Goal: Transaction & Acquisition: Purchase product/service

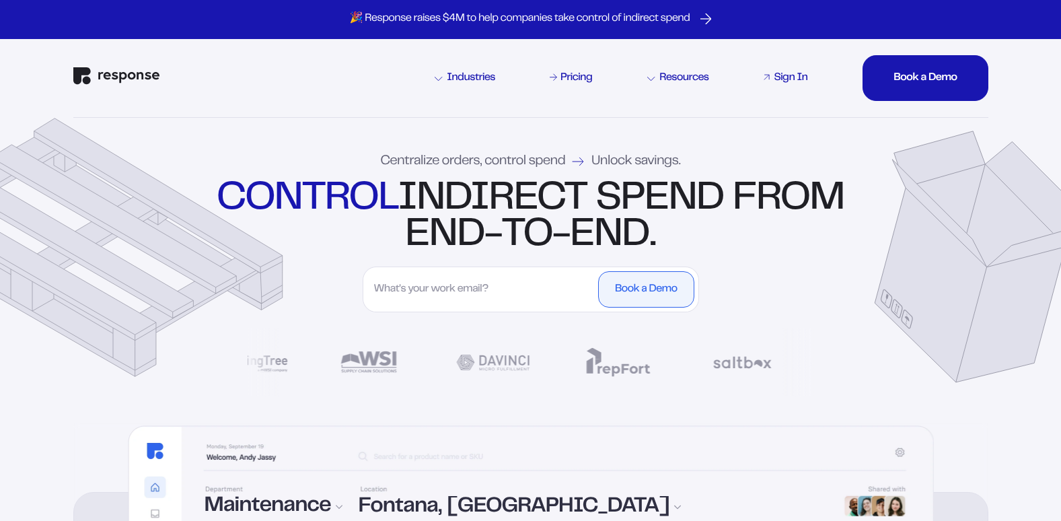
click at [788, 80] on div "Sign In" at bounding box center [791, 78] width 34 height 11
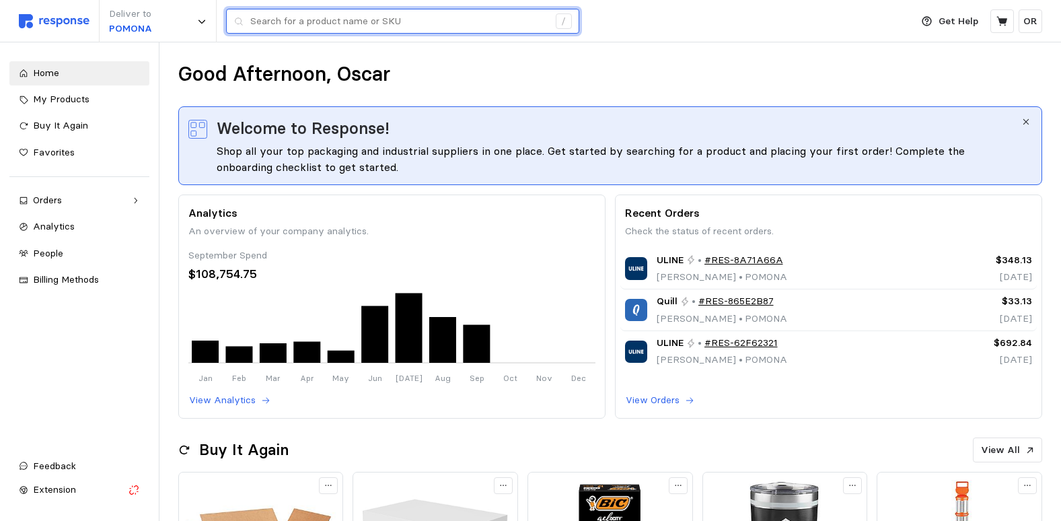
click at [309, 26] on input "text" at bounding box center [399, 21] width 298 height 24
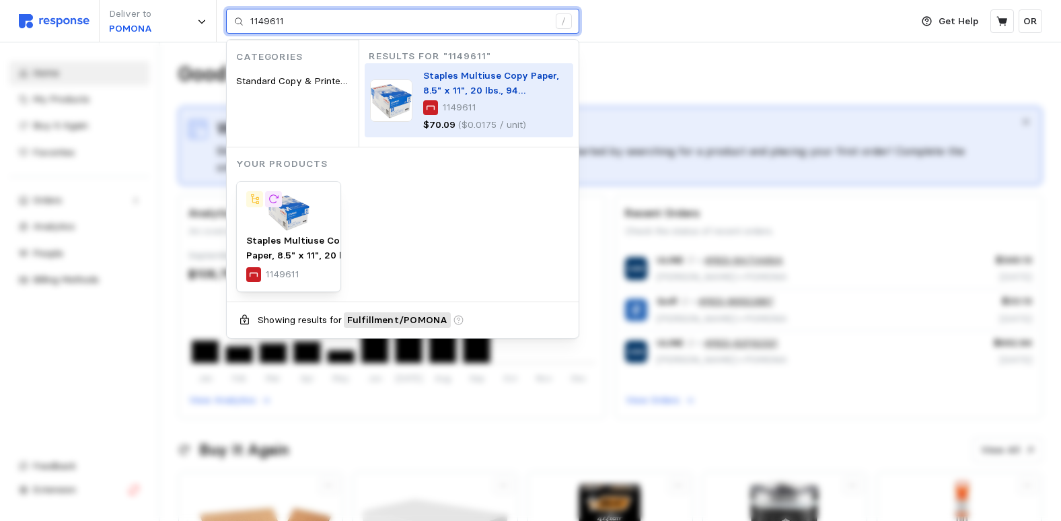
click at [389, 101] on img at bounding box center [391, 100] width 42 height 42
type input "1149611"
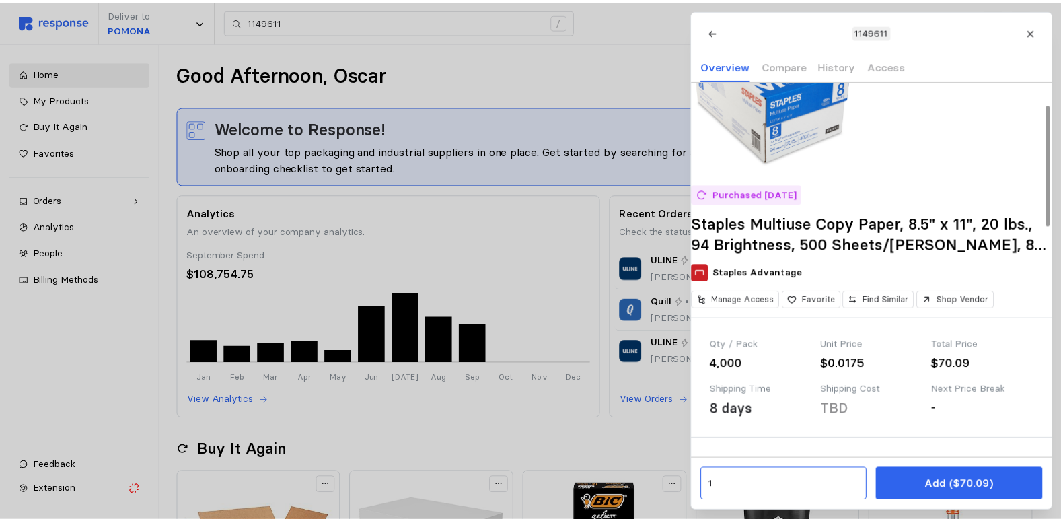
scroll to position [135, 0]
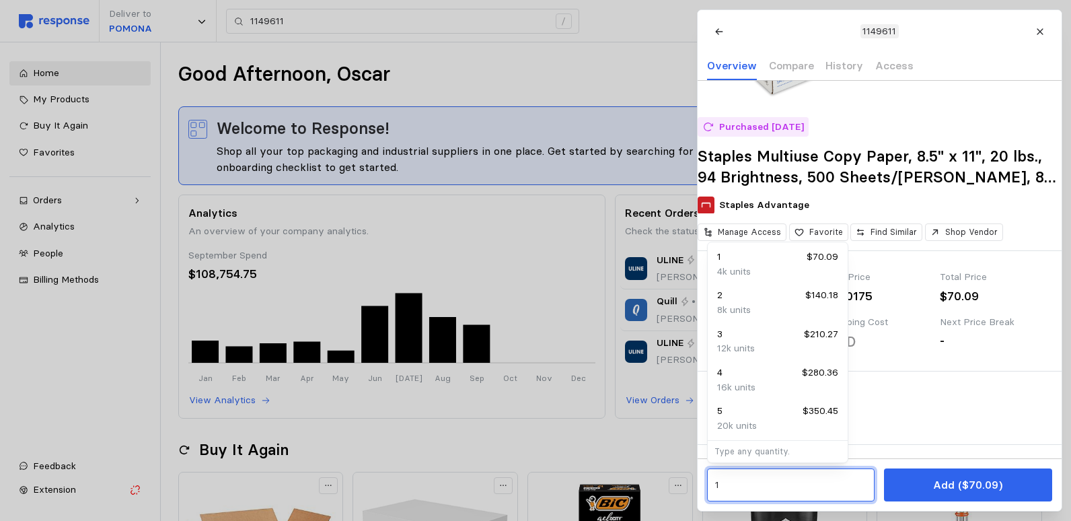
click at [770, 488] on input "1" at bounding box center [790, 485] width 152 height 24
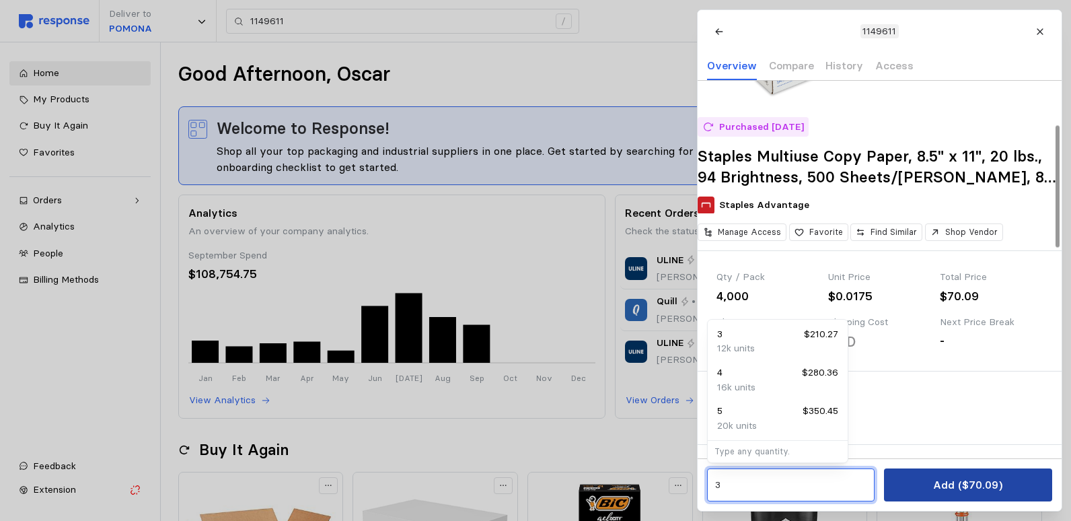
type input "3"
click at [1014, 486] on button "Add ($70.09)" at bounding box center [967, 484] width 167 height 33
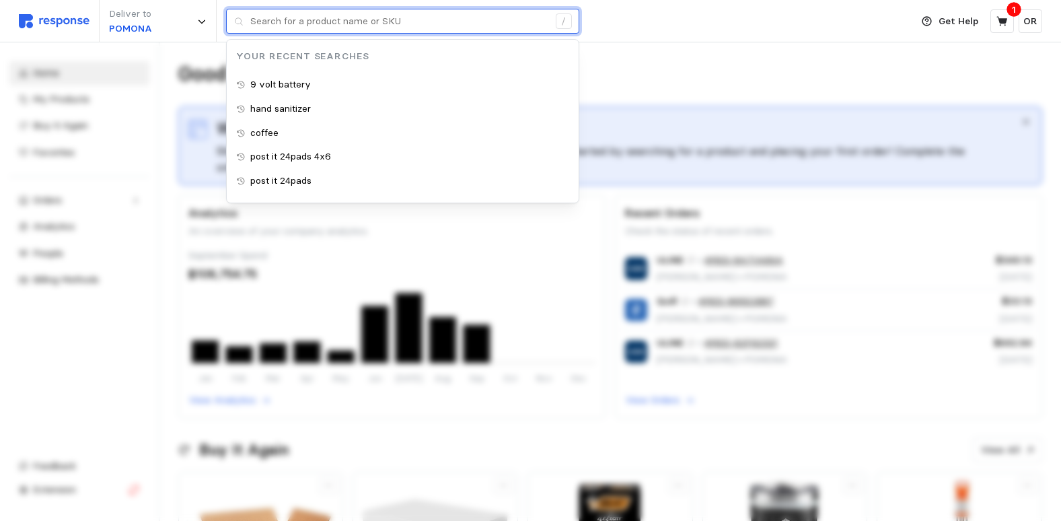
click at [326, 24] on input "text" at bounding box center [399, 21] width 298 height 24
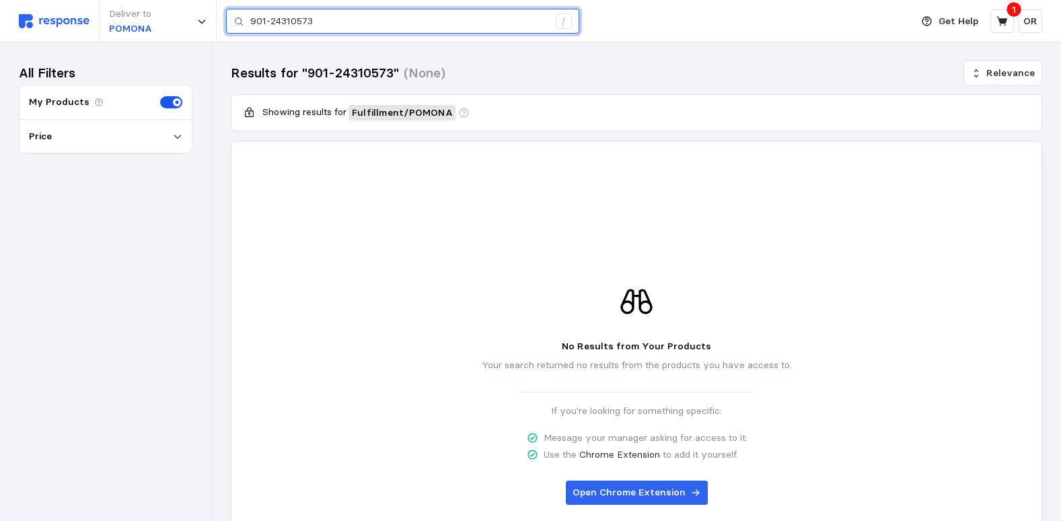
click at [356, 30] on input "901-24310573" at bounding box center [399, 21] width 298 height 24
type input "9"
type input "j"
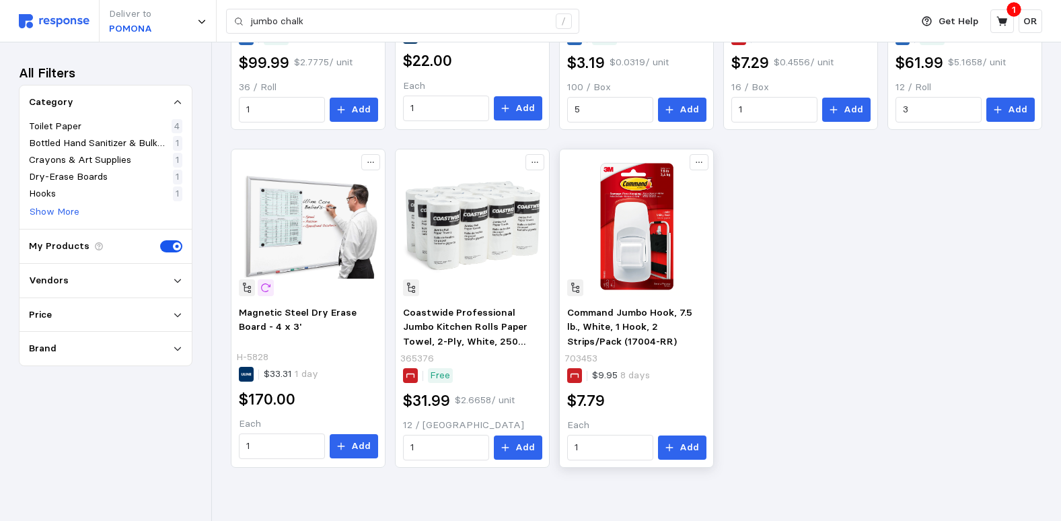
scroll to position [821, 0]
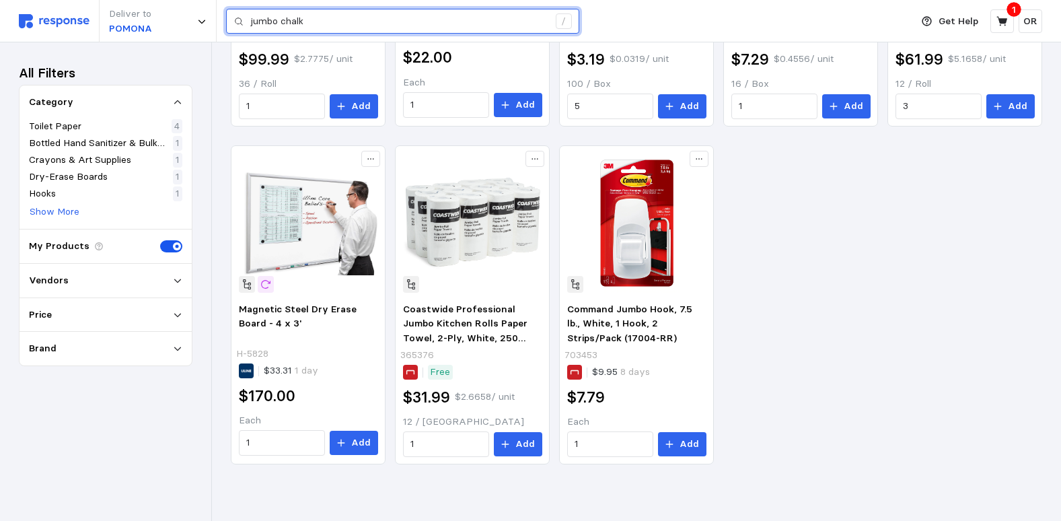
click at [328, 25] on input "jumbo chalk" at bounding box center [399, 21] width 298 height 24
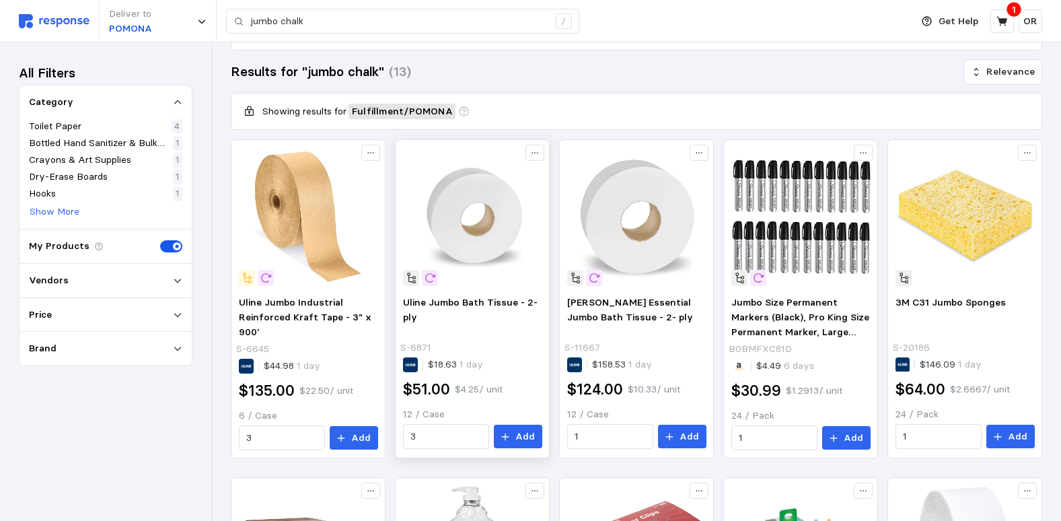
scroll to position [148, 0]
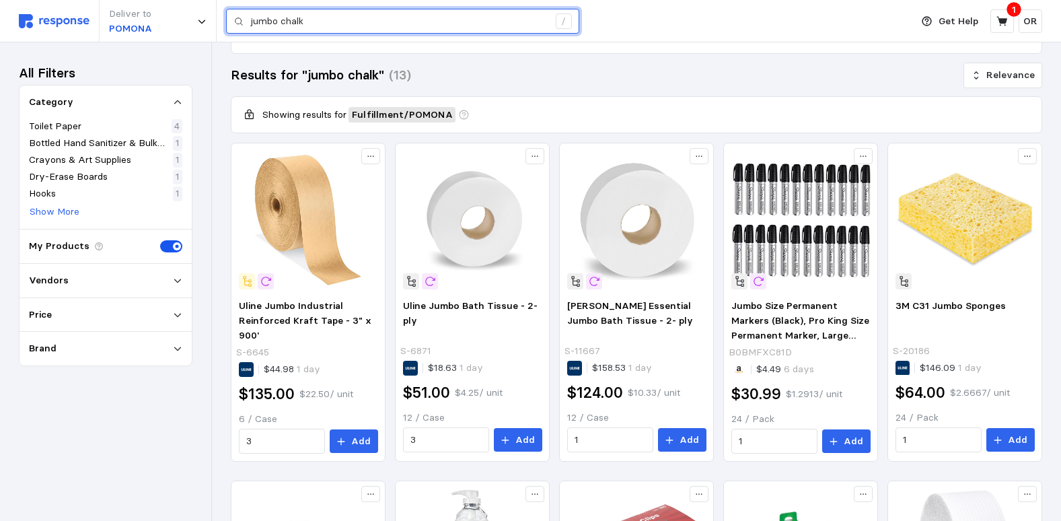
click at [340, 17] on input "jumbo chalk" at bounding box center [399, 21] width 298 height 24
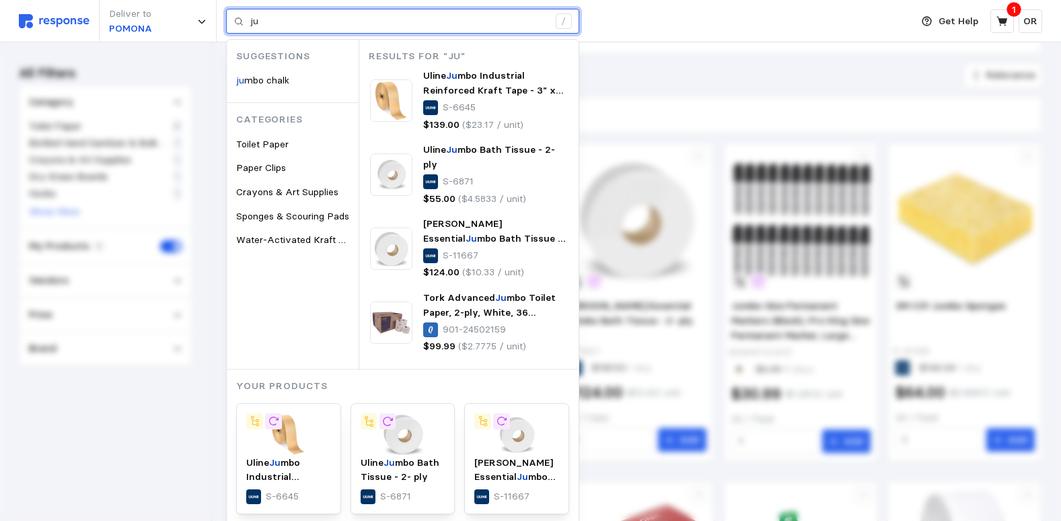
type input "j"
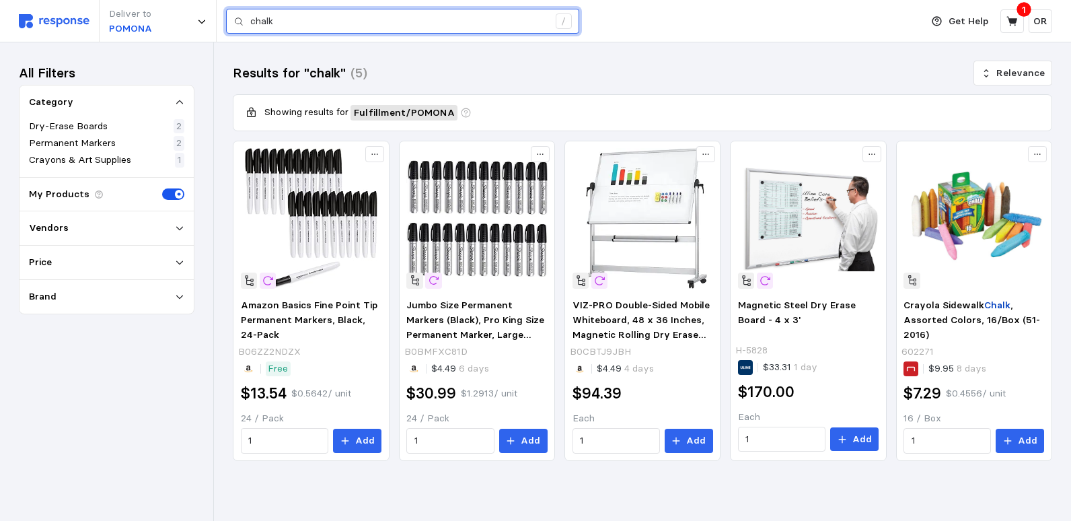
click at [302, 24] on input "chalk" at bounding box center [399, 21] width 298 height 24
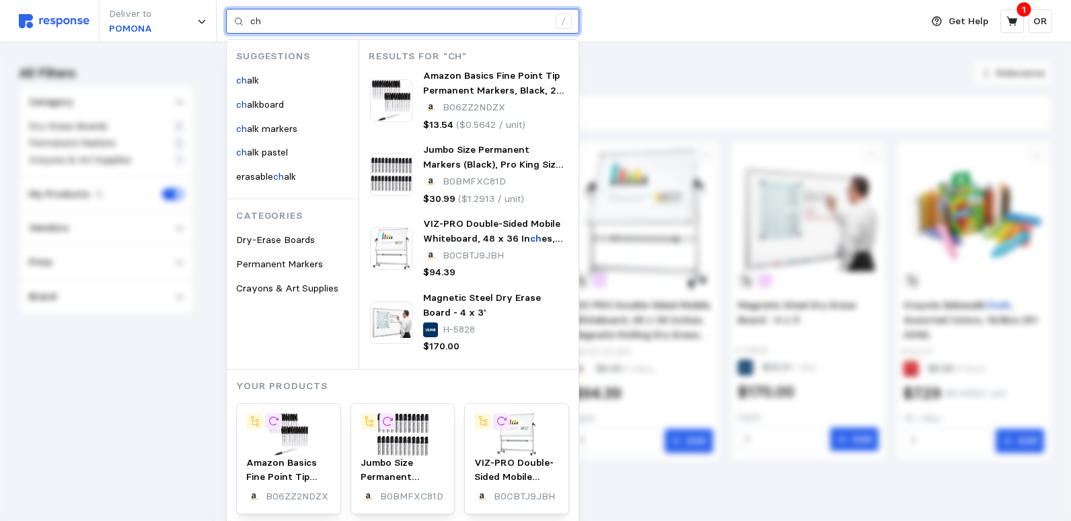
type input "c"
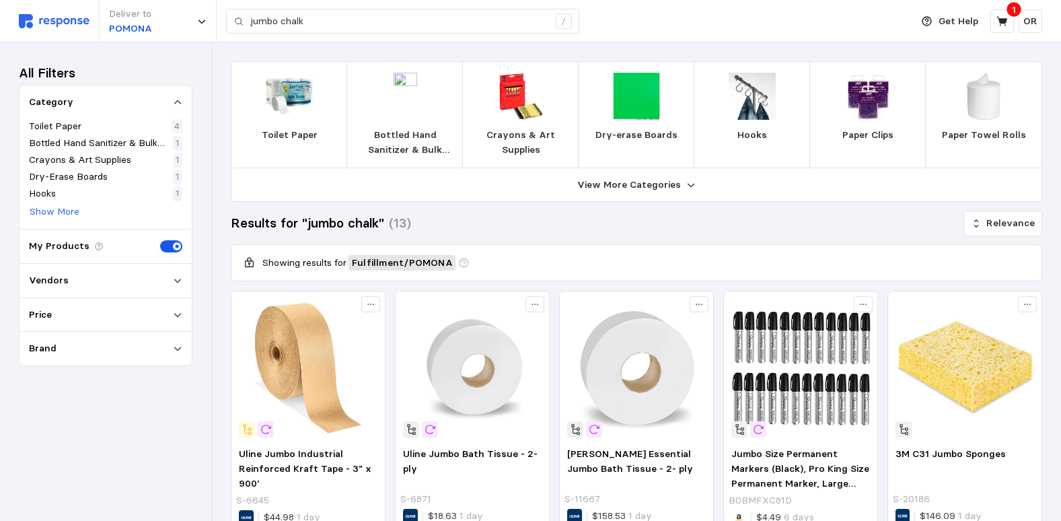
click at [541, 138] on p "Crayons & Art Supplies" at bounding box center [521, 142] width 94 height 29
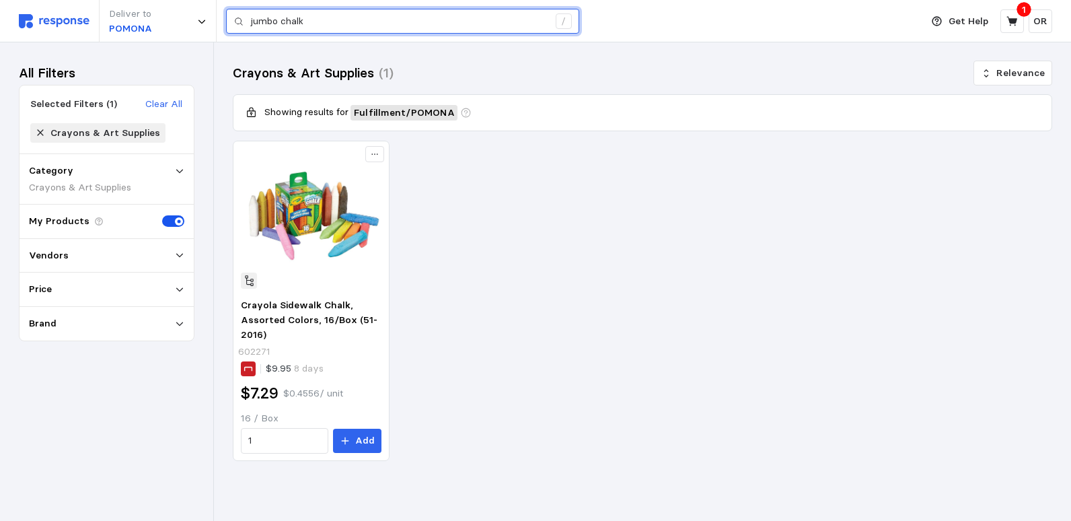
click at [400, 15] on input "jumbo chalk" at bounding box center [399, 21] width 298 height 24
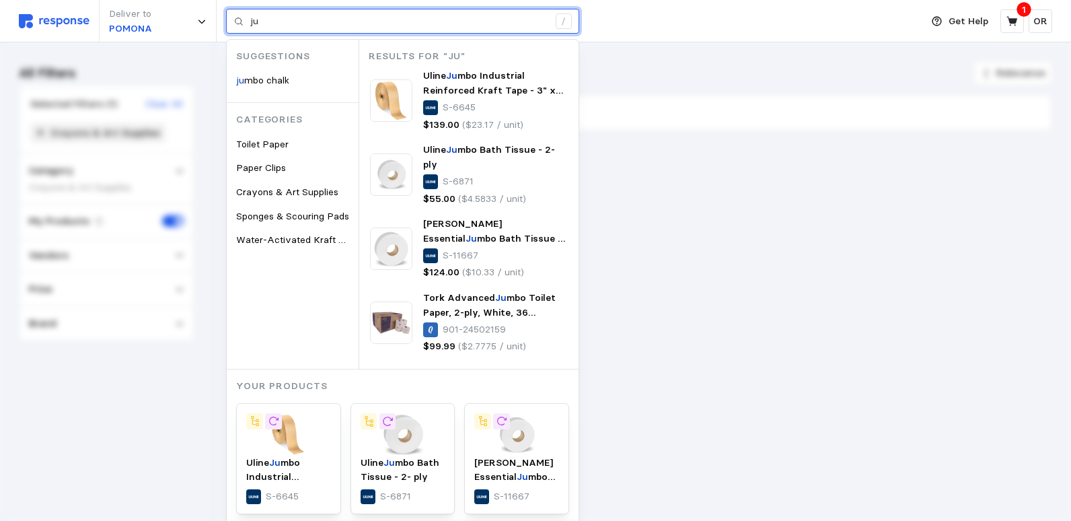
type input "j"
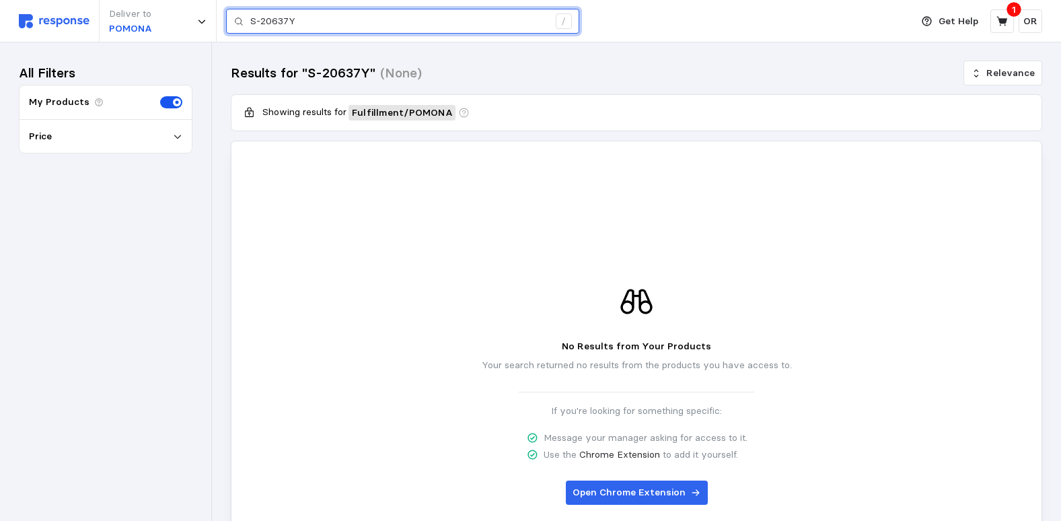
click at [376, 20] on input "S-20637Y" at bounding box center [399, 21] width 298 height 24
click at [312, 18] on input "S-20637" at bounding box center [399, 21] width 298 height 24
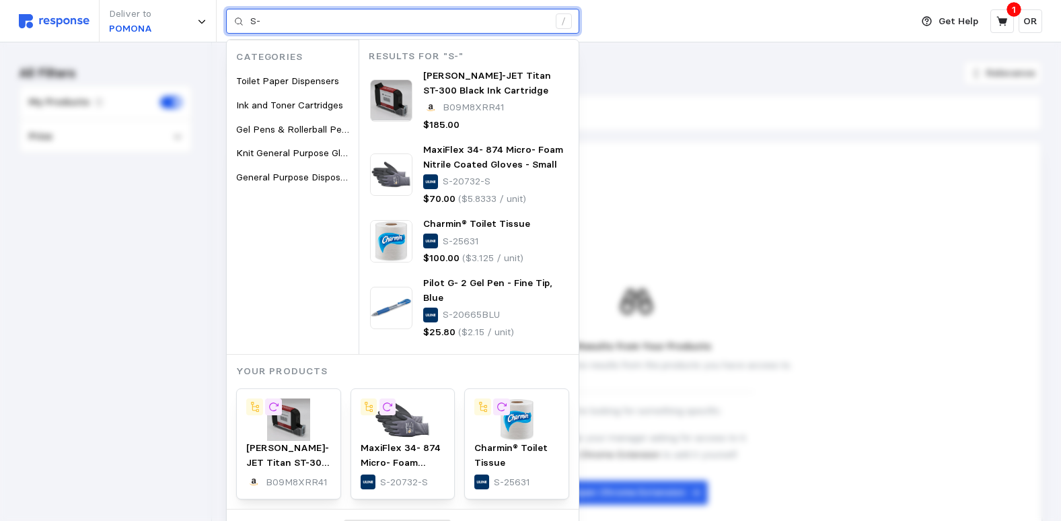
type input "S"
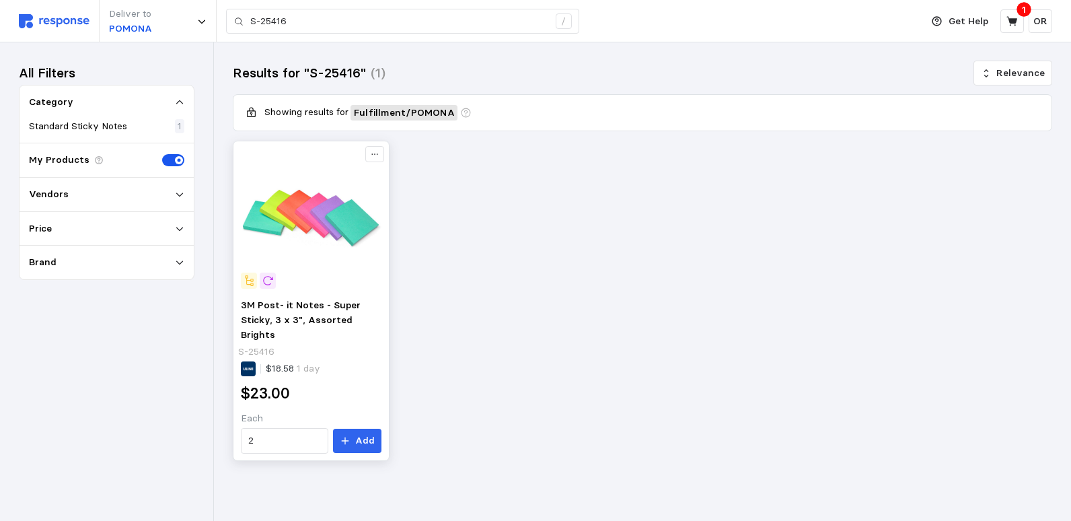
click at [328, 227] on img at bounding box center [311, 218] width 141 height 141
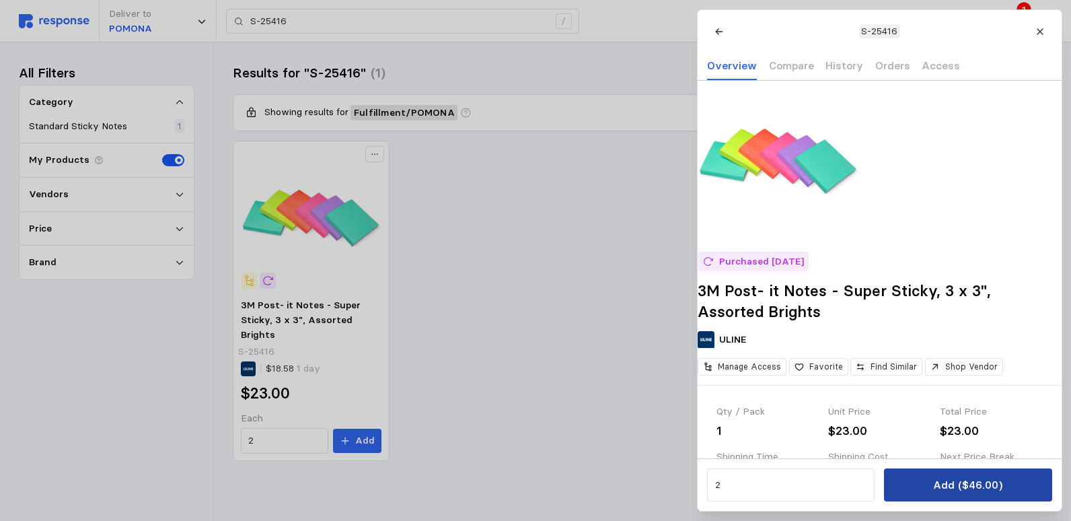
click at [955, 492] on p "Add ($46.00)" at bounding box center [967, 484] width 69 height 17
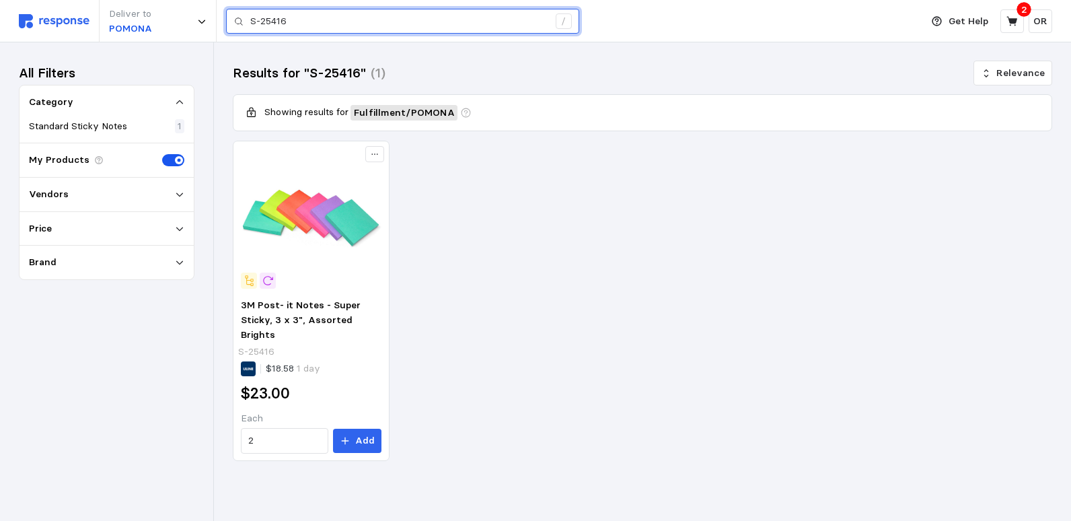
click at [306, 22] on input "S-25416" at bounding box center [399, 21] width 298 height 24
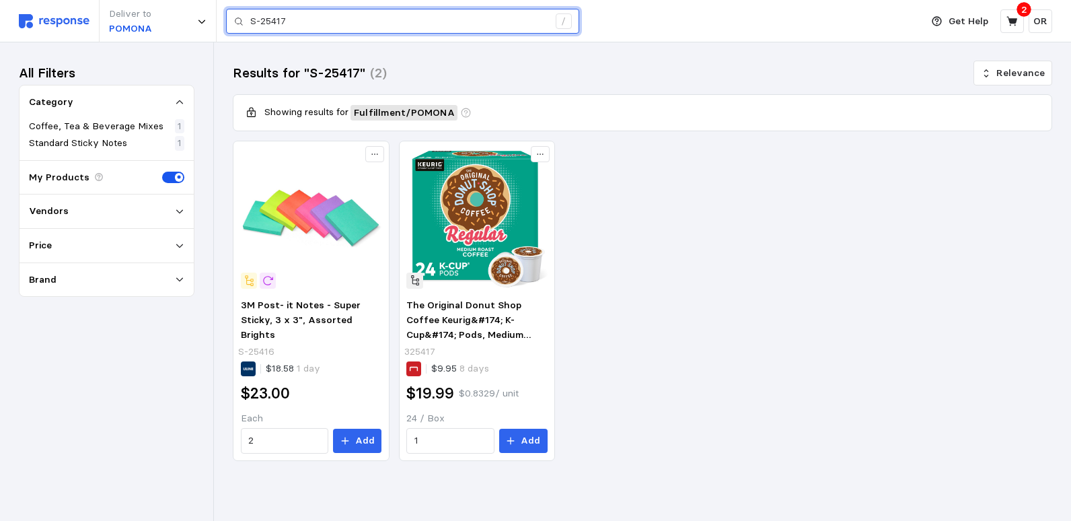
click at [348, 30] on input "S-25417" at bounding box center [399, 21] width 298 height 24
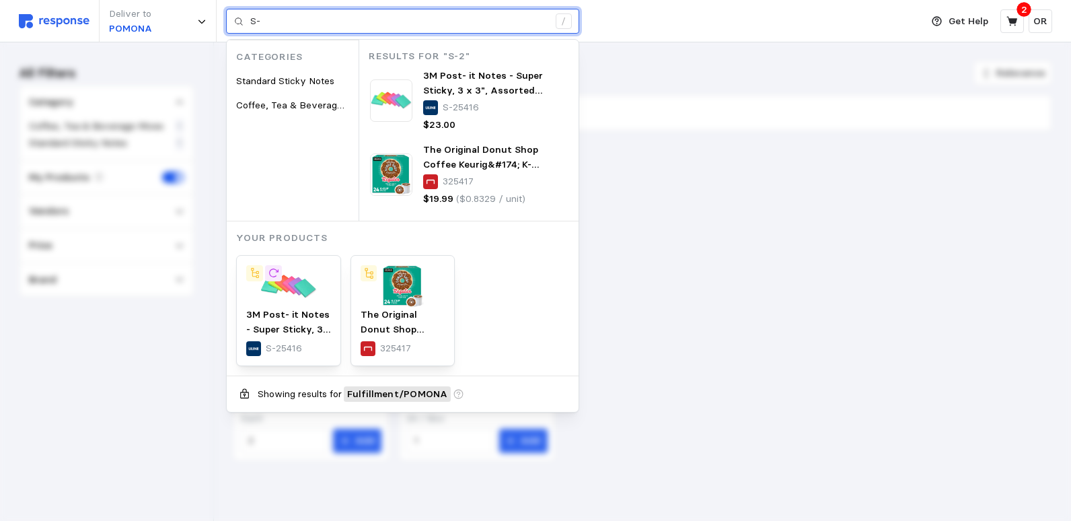
type input "S"
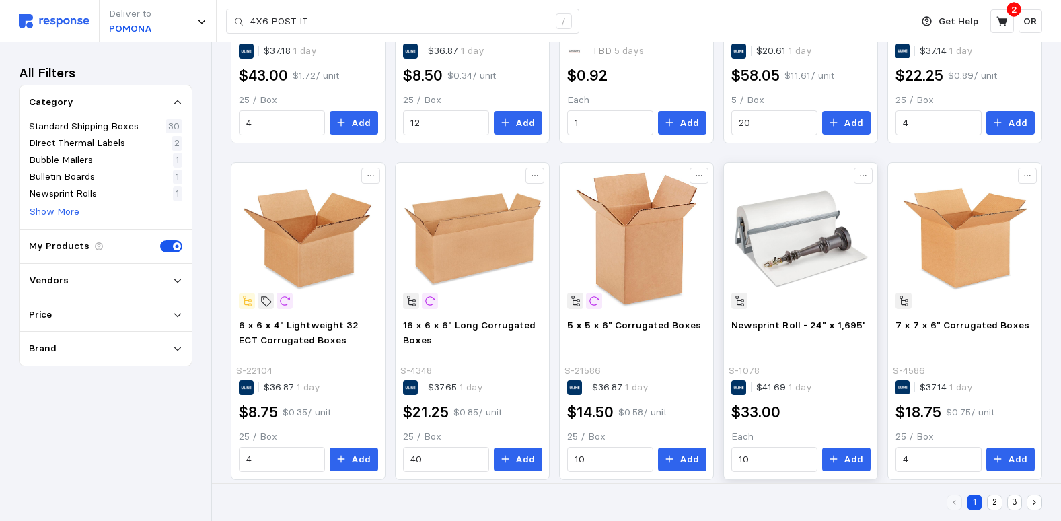
scroll to position [668, 0]
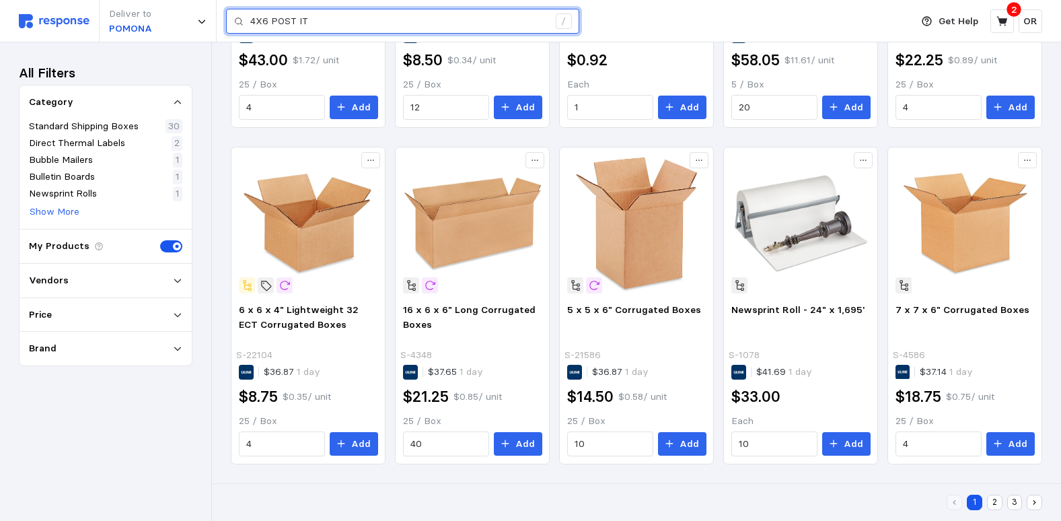
click at [267, 24] on input "4X6 POST IT" at bounding box center [399, 21] width 298 height 24
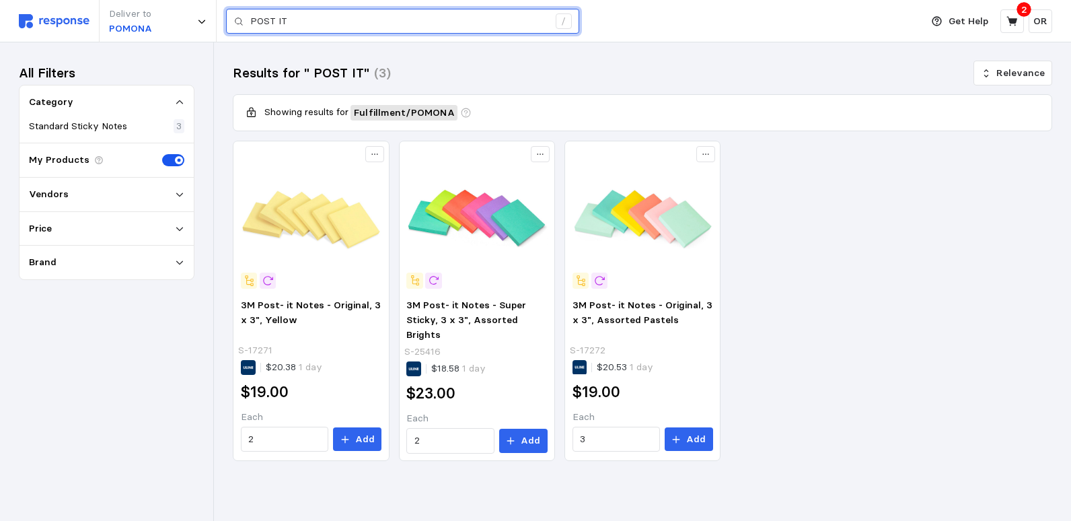
click at [365, 30] on input "POST IT" at bounding box center [399, 21] width 298 height 24
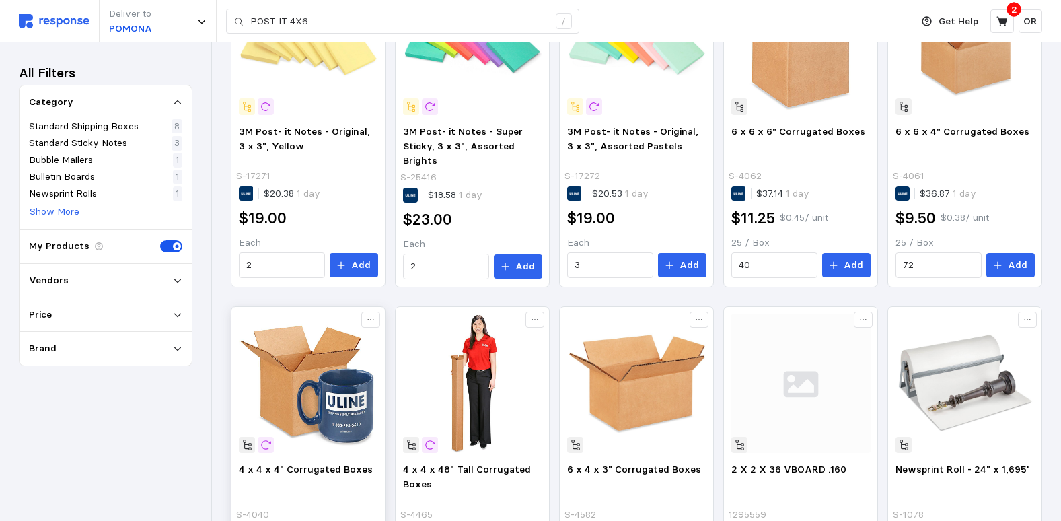
scroll to position [196, 0]
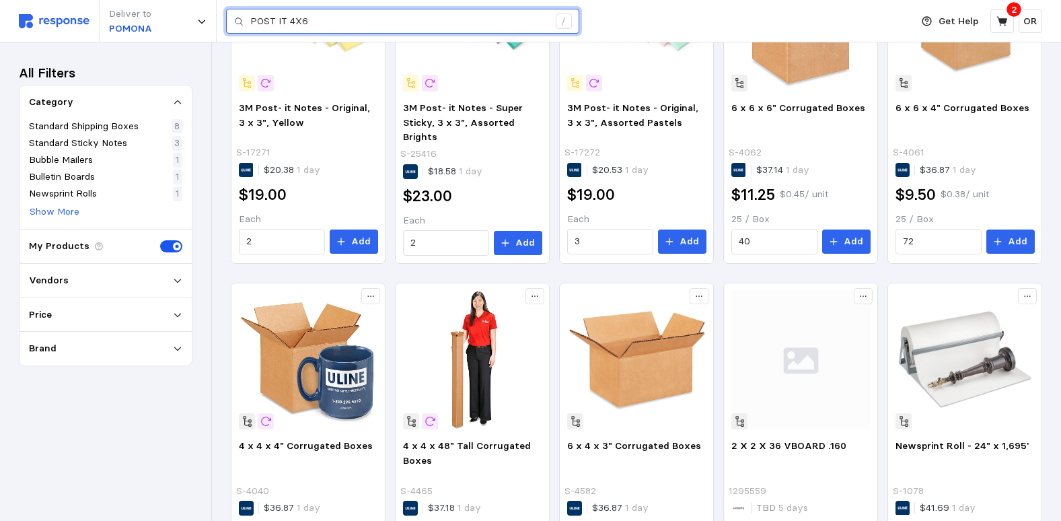
click at [324, 23] on input "POST IT 4X6" at bounding box center [399, 21] width 298 height 24
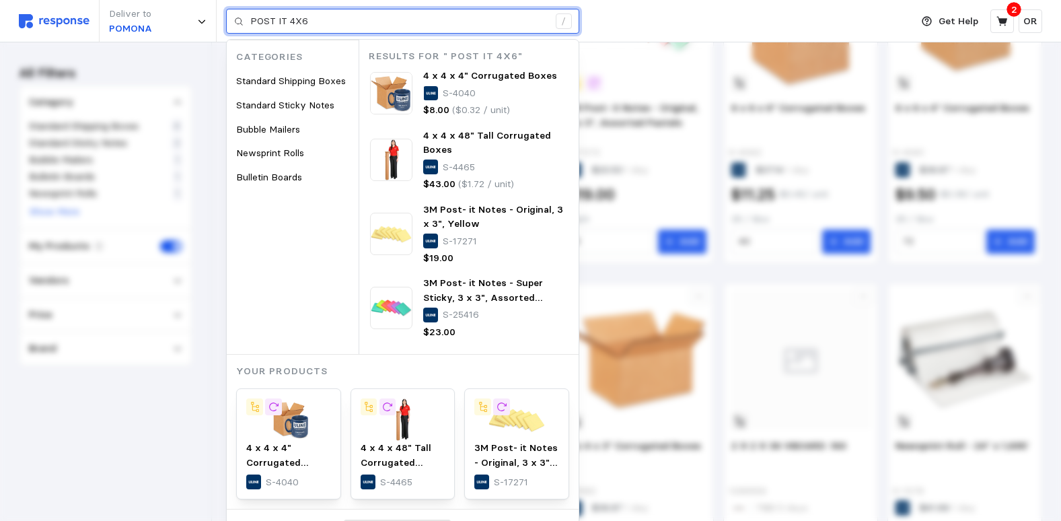
click at [289, 19] on input "POST IT 4X6" at bounding box center [399, 21] width 298 height 24
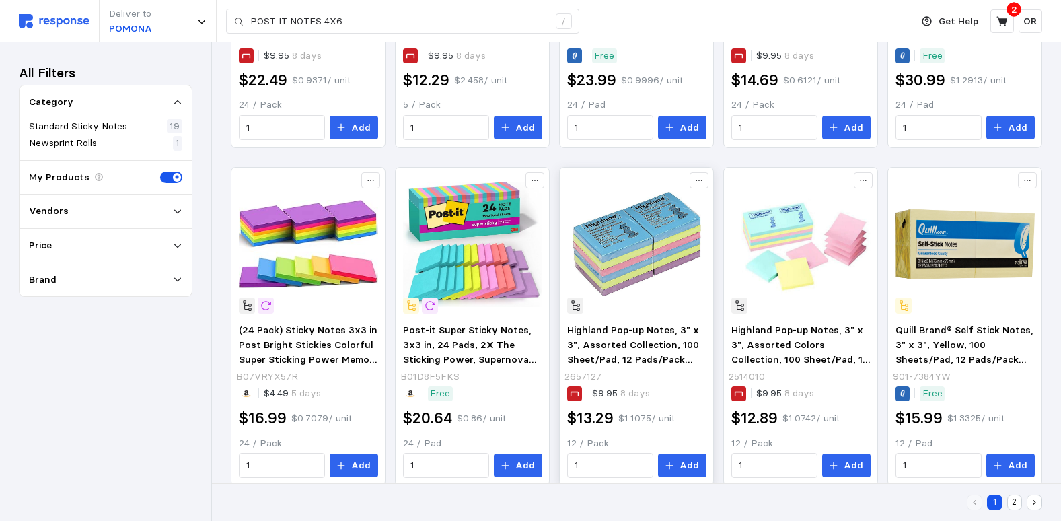
scroll to position [671, 0]
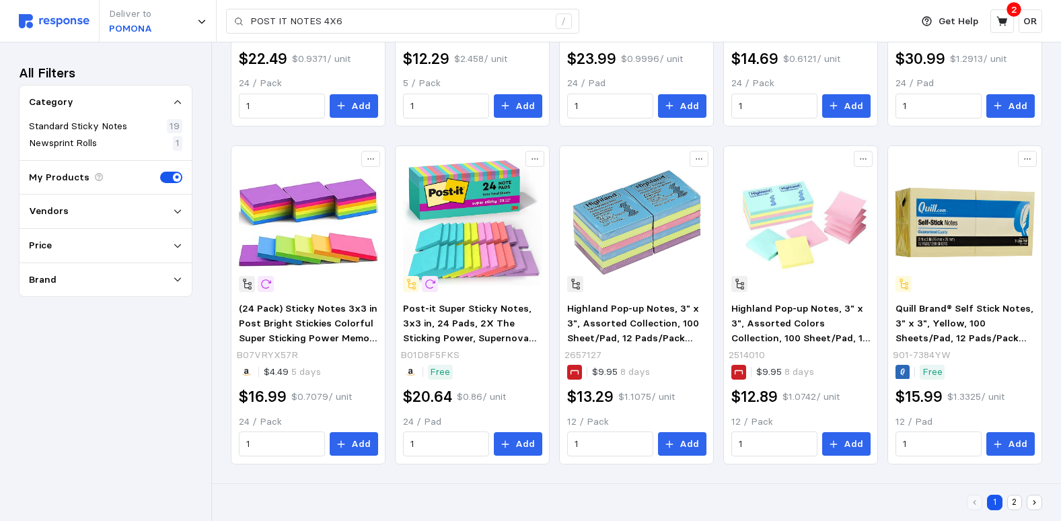
click at [1015, 502] on button "2" at bounding box center [1014, 501] width 15 height 15
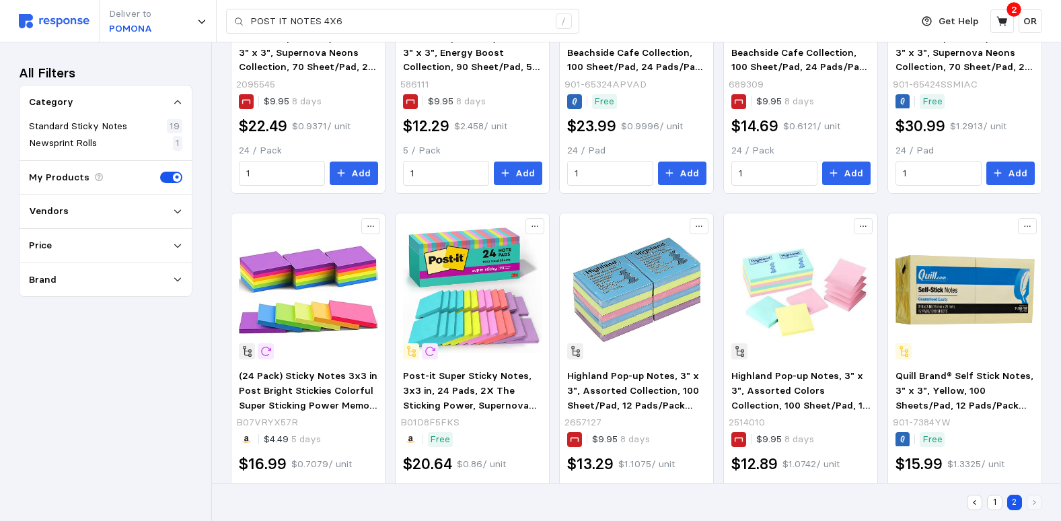
scroll to position [0, 0]
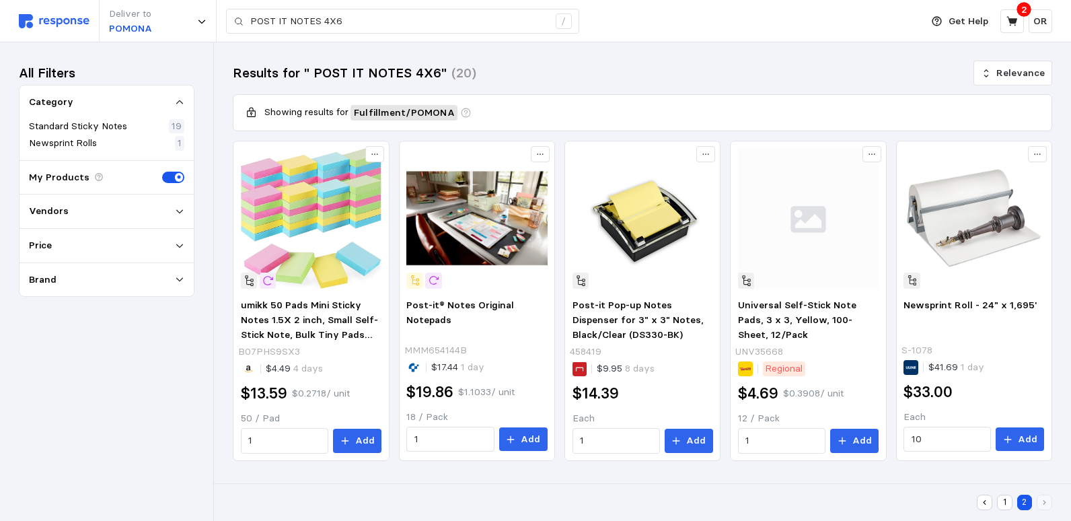
click at [985, 501] on icon "button" at bounding box center [984, 502] width 3 height 5
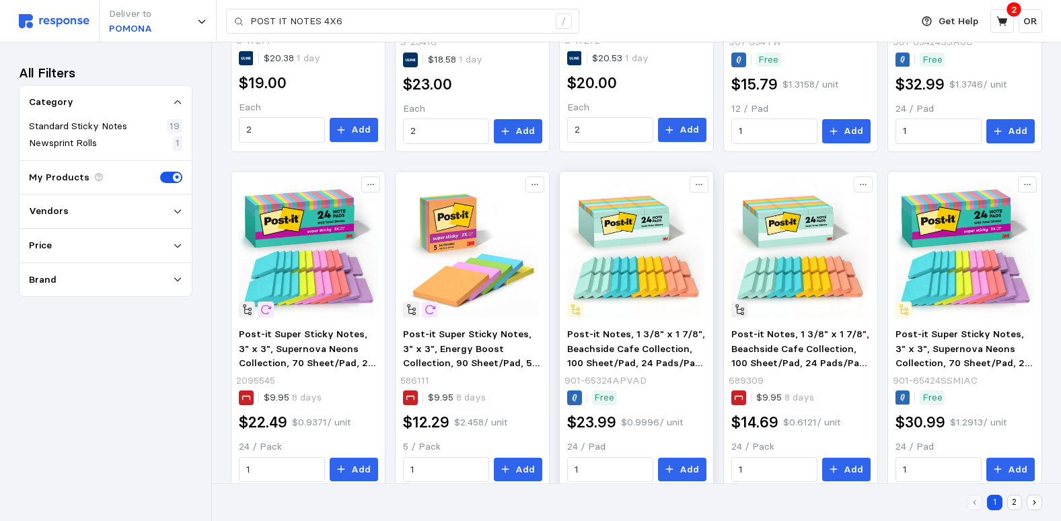
scroll to position [336, 0]
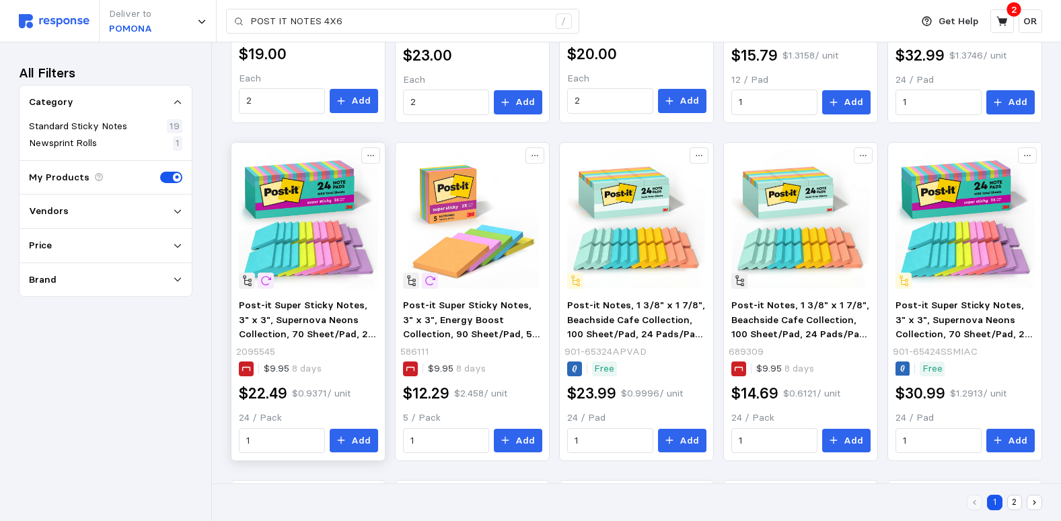
click at [283, 207] on img at bounding box center [308, 218] width 139 height 139
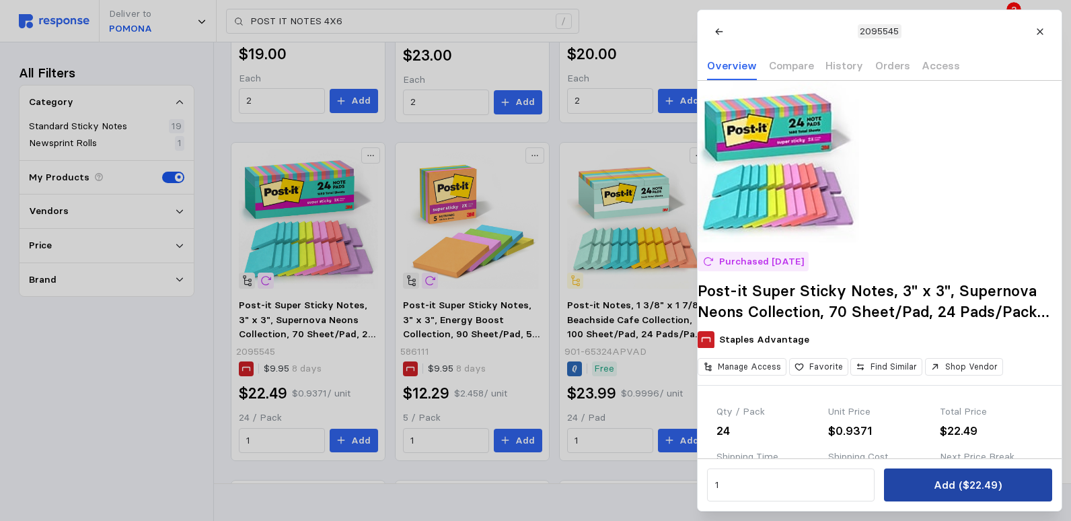
click at [1022, 488] on button "Add ($22.49)" at bounding box center [967, 484] width 167 height 33
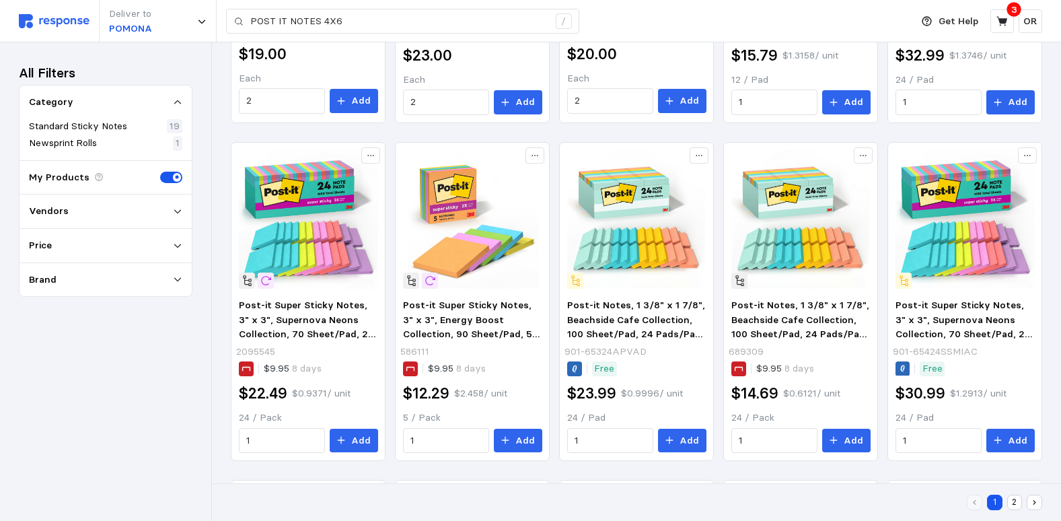
click at [1008, 9] on div "3" at bounding box center [1014, 10] width 14 height 14
click at [1004, 18] on icon at bounding box center [1002, 21] width 12 height 12
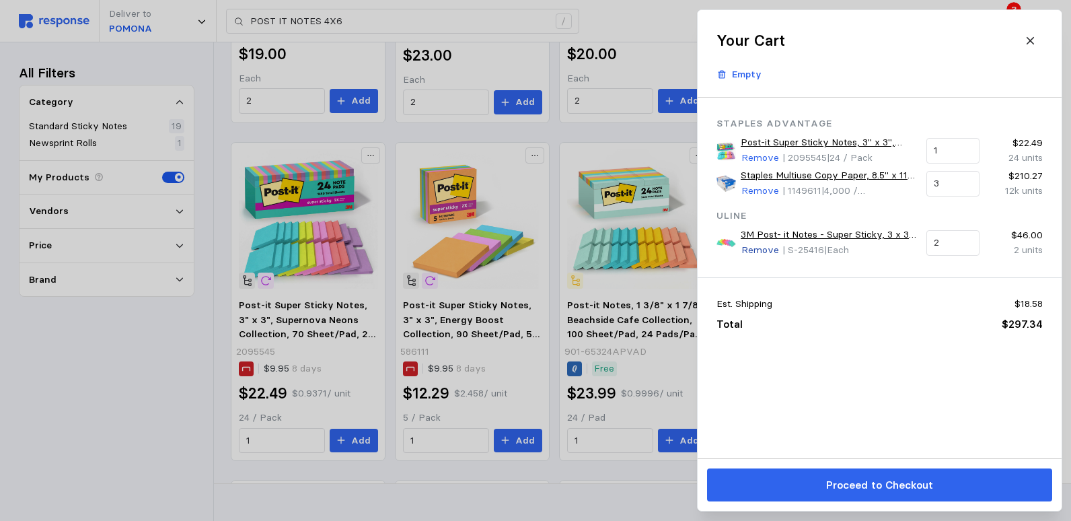
click at [768, 252] on p "Remove" at bounding box center [760, 250] width 38 height 15
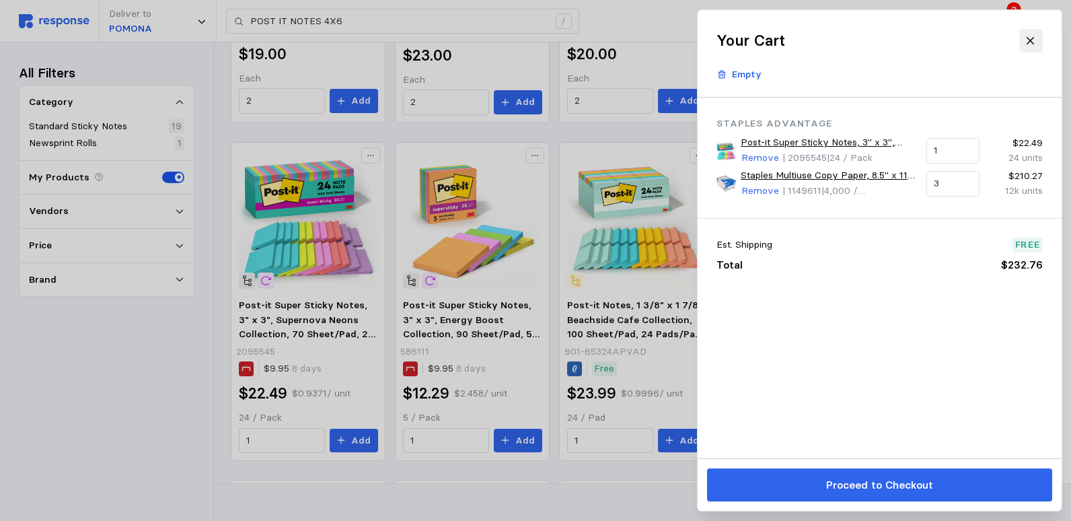
click at [1038, 42] on button at bounding box center [1030, 41] width 24 height 24
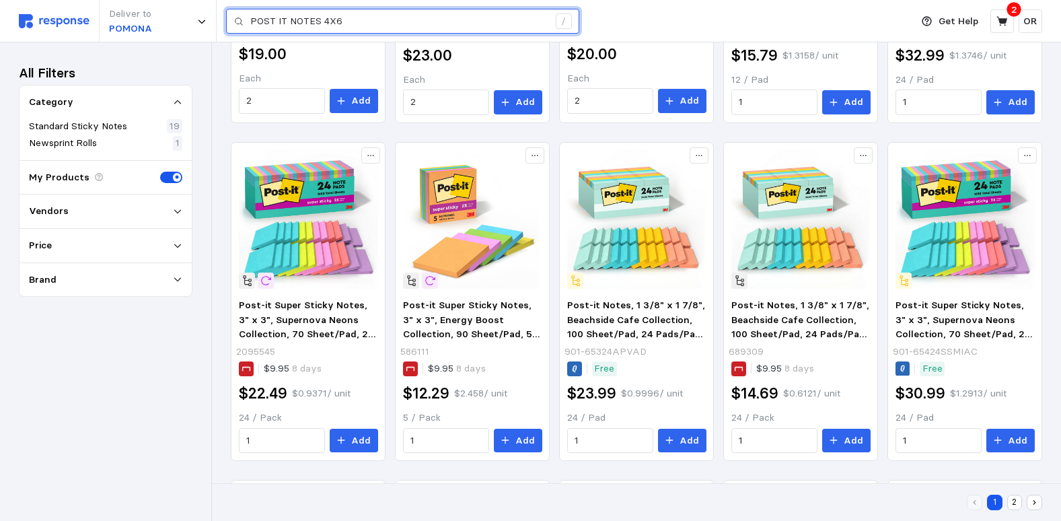
click at [366, 22] on input "POST IT NOTES 4X6" at bounding box center [399, 21] width 298 height 24
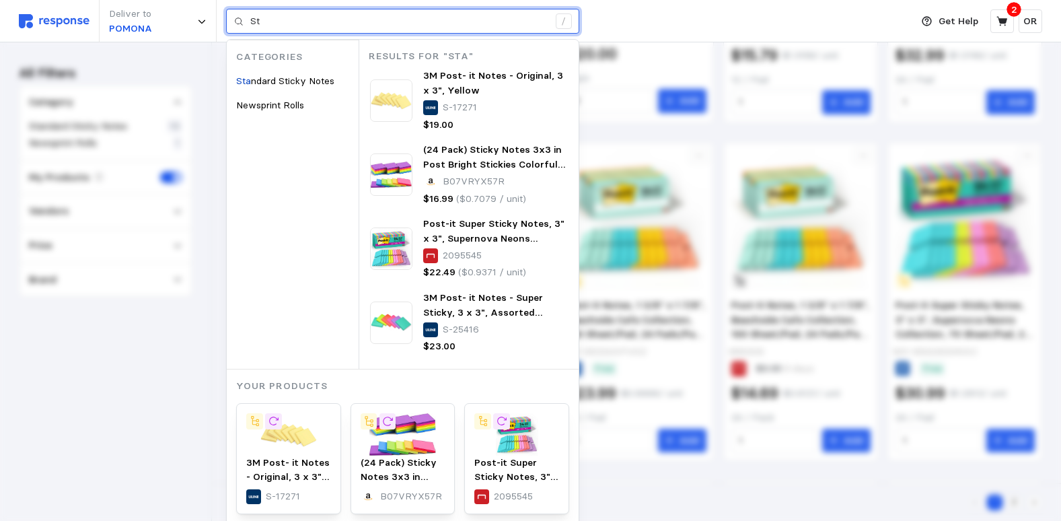
type input "S"
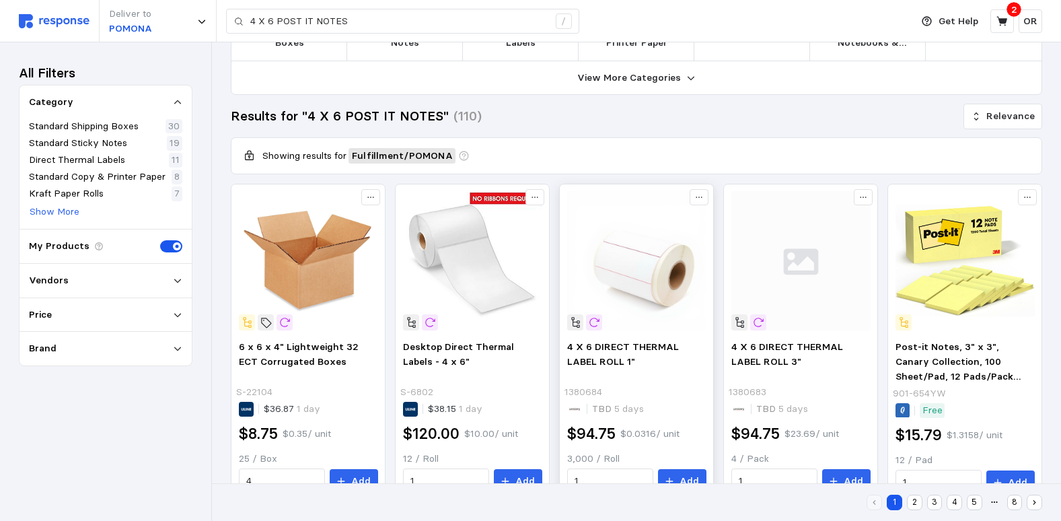
scroll to position [83, 0]
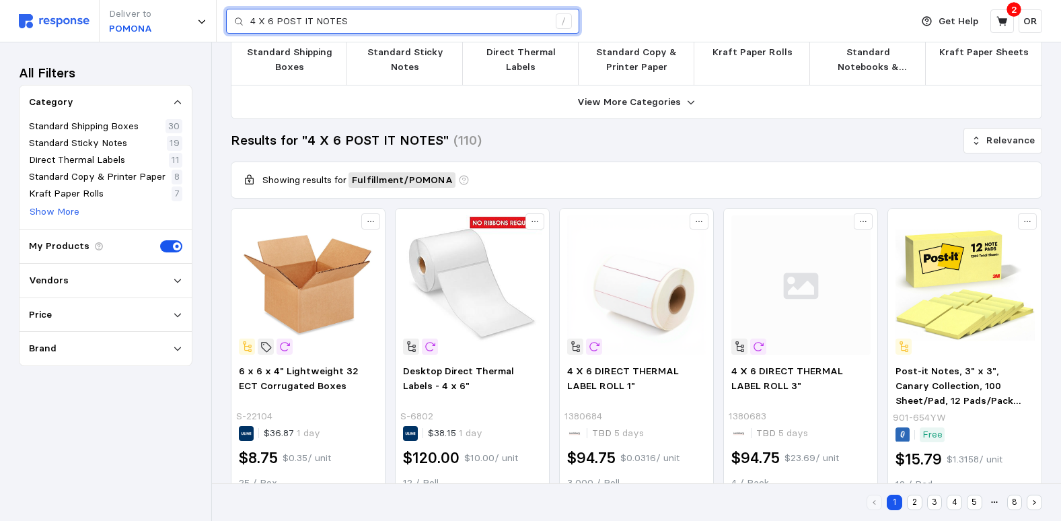
drag, startPoint x: 417, startPoint y: 27, endPoint x: 388, endPoint y: 32, distance: 29.3
click at [416, 26] on input "4 X 6 POST IT NOTES" at bounding box center [399, 21] width 298 height 24
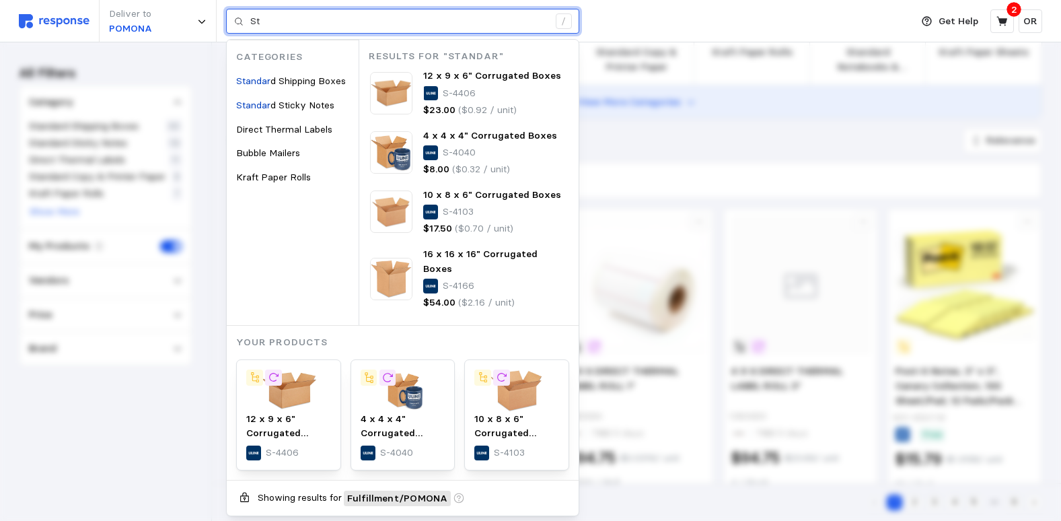
type input "S"
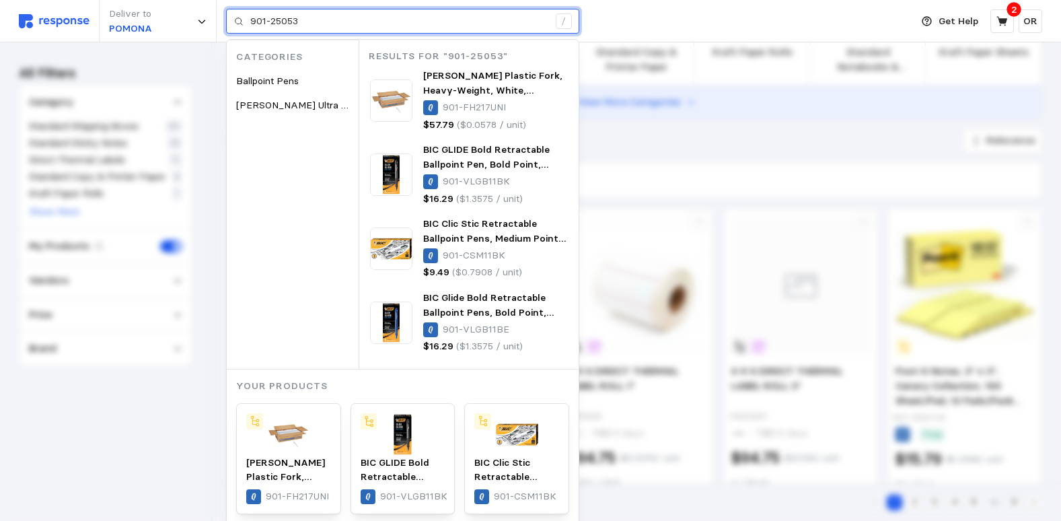
type input "901-25053"
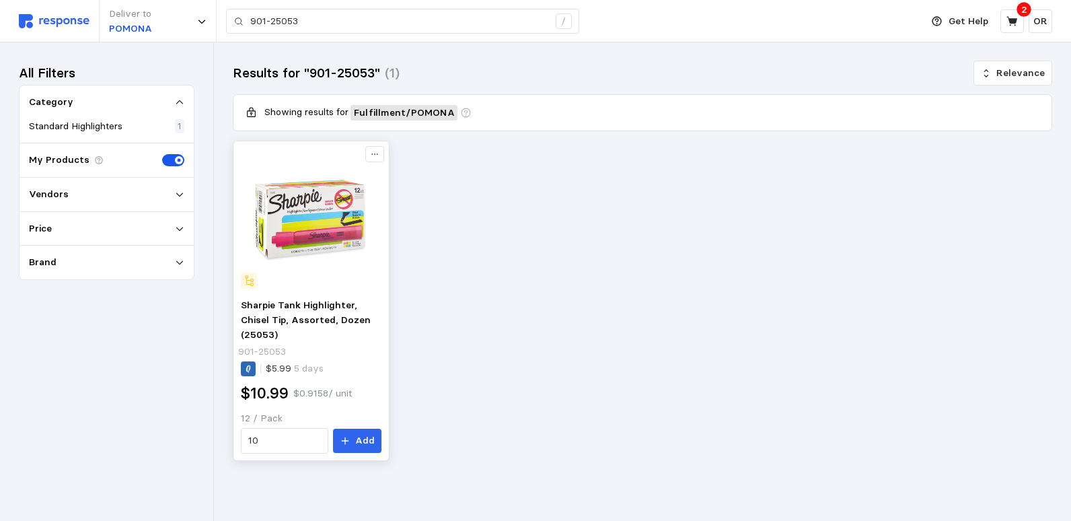
click at [293, 239] on img at bounding box center [311, 218] width 141 height 141
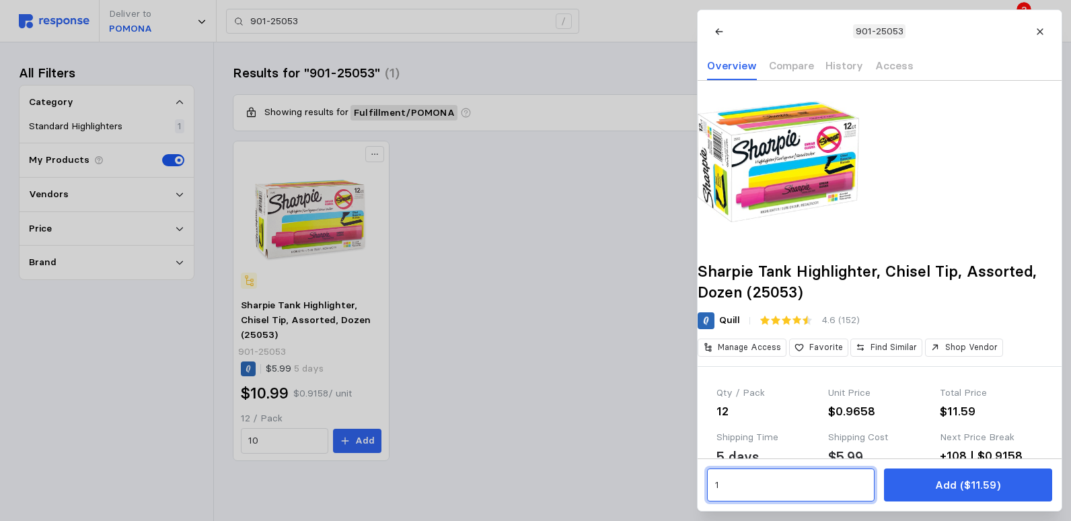
click at [750, 486] on input "1" at bounding box center [790, 485] width 152 height 24
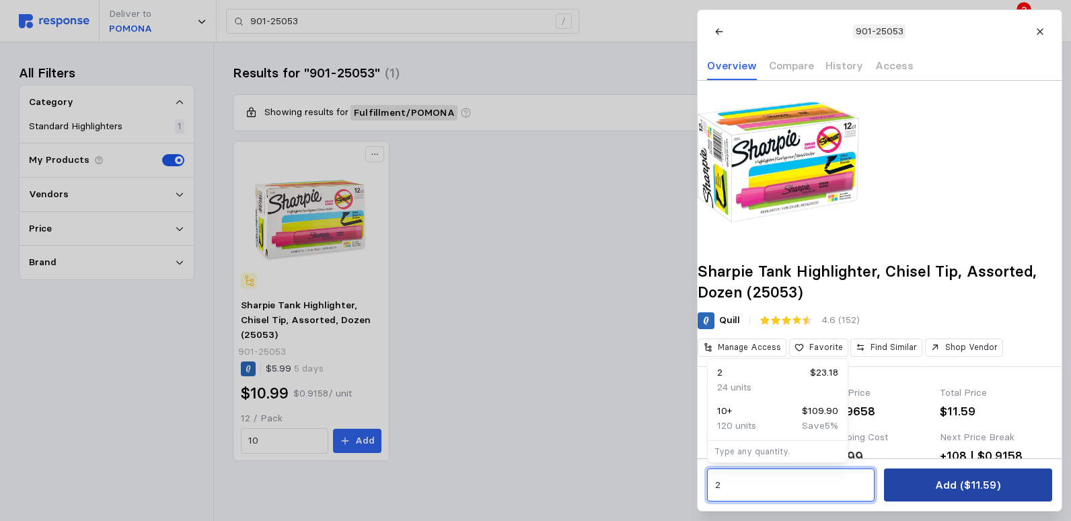
type input "2"
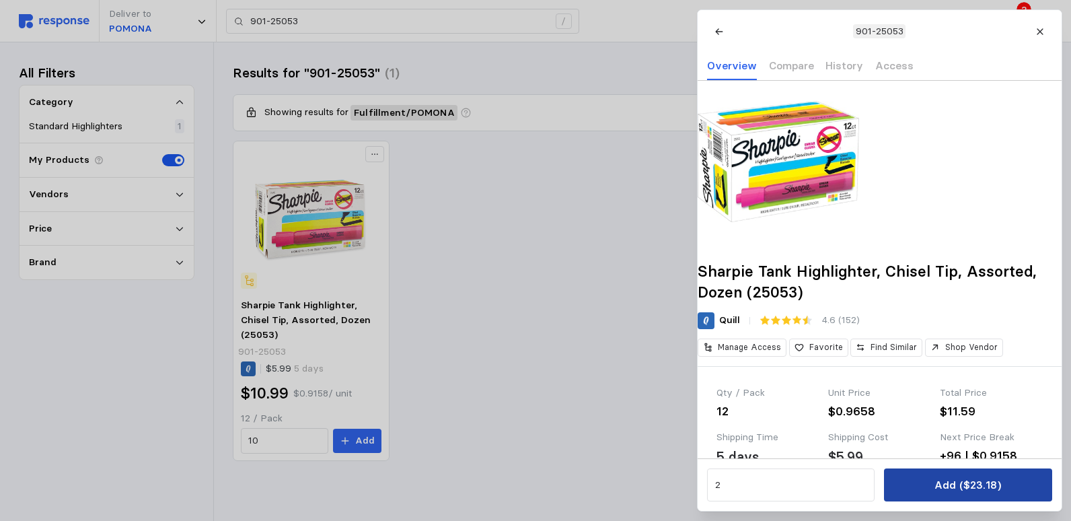
click at [998, 485] on p "Add ($23.18)" at bounding box center [967, 484] width 67 height 17
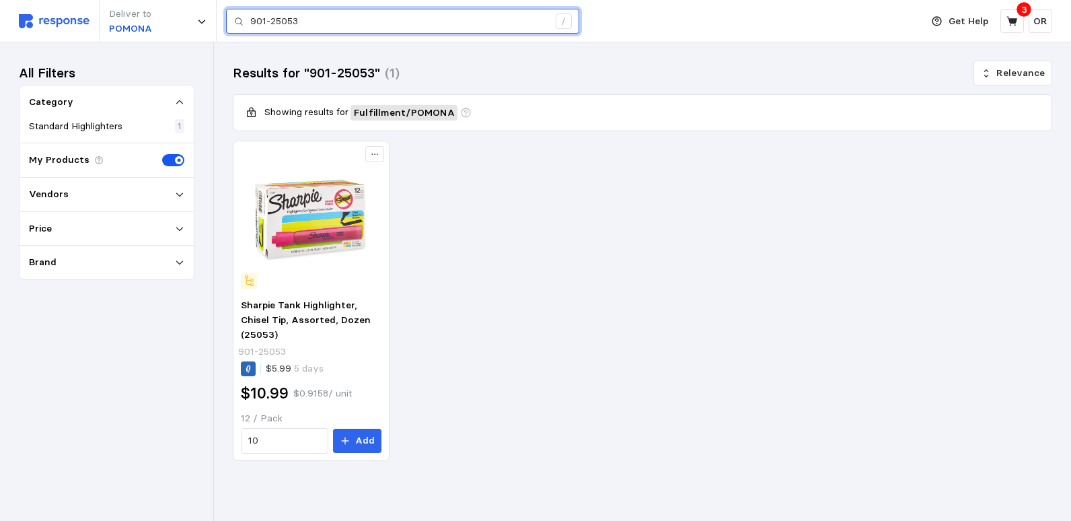
click at [303, 21] on input "901-25053" at bounding box center [399, 21] width 298 height 24
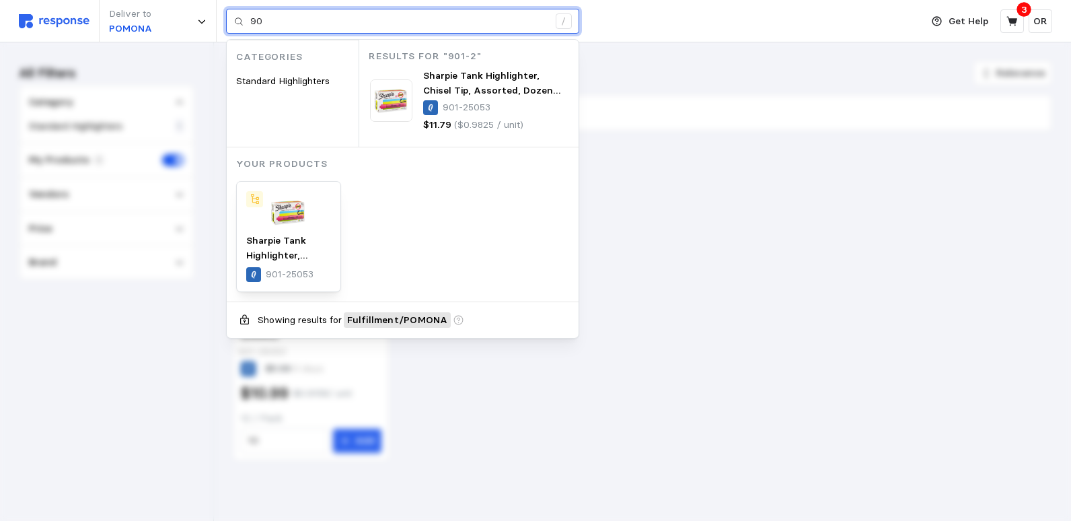
type input "9"
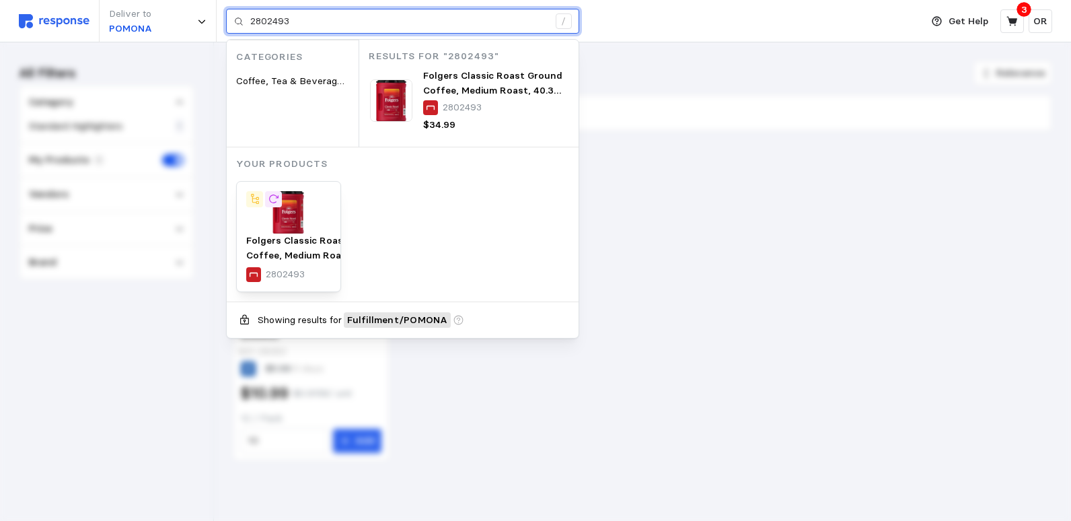
type input "2802493"
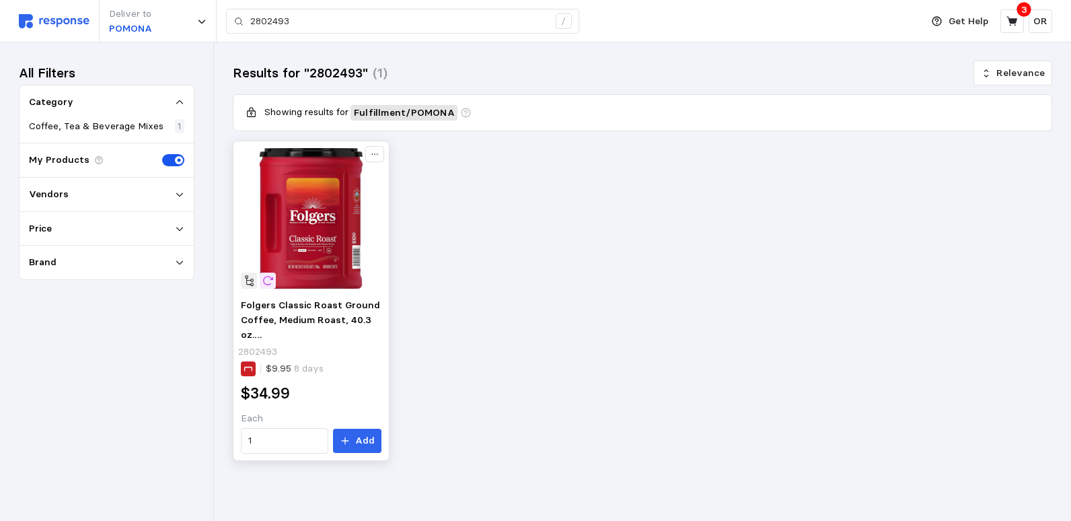
click at [300, 243] on img at bounding box center [311, 218] width 141 height 141
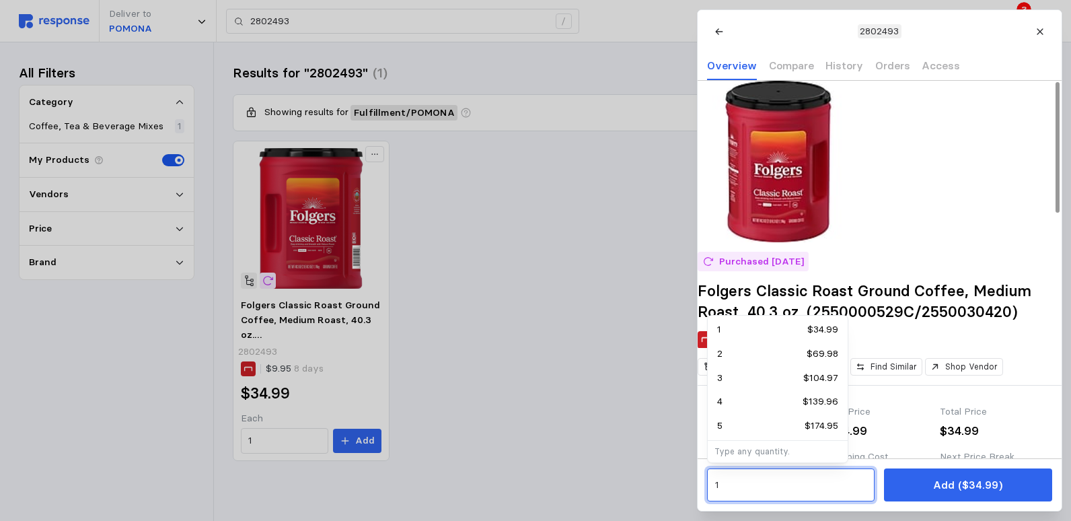
click at [757, 492] on input "1" at bounding box center [790, 485] width 152 height 24
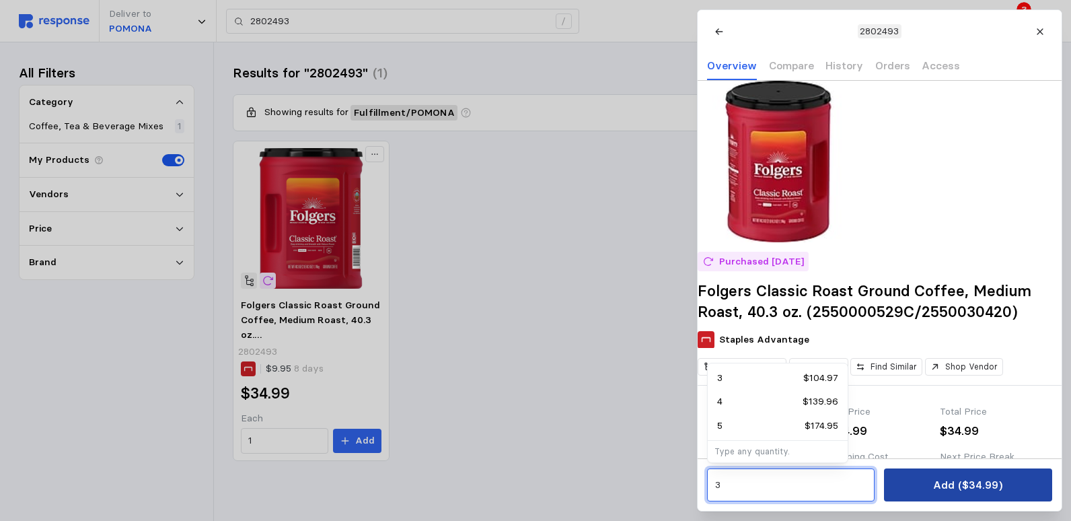
type input "3"
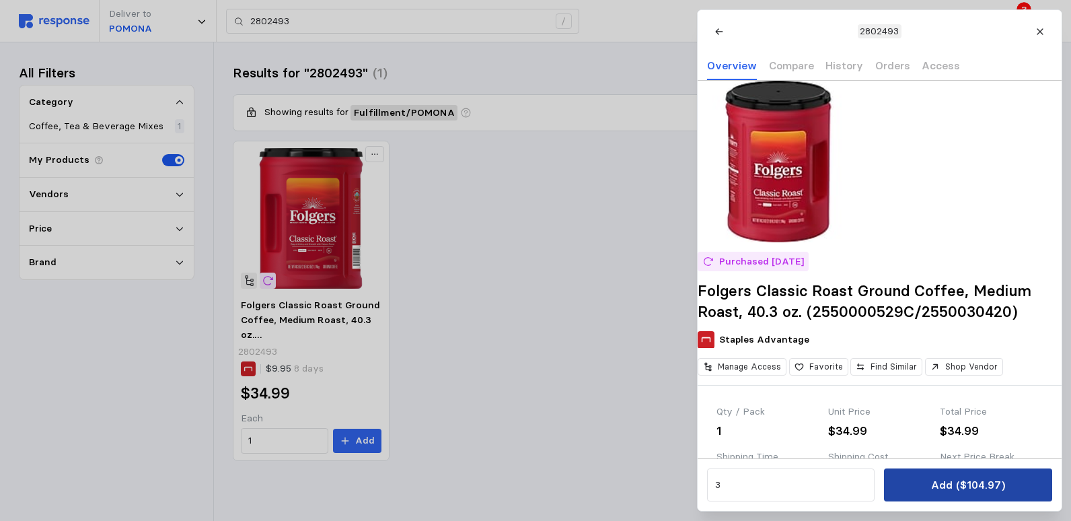
click at [954, 484] on p "Add ($104.97)" at bounding box center [967, 484] width 74 height 17
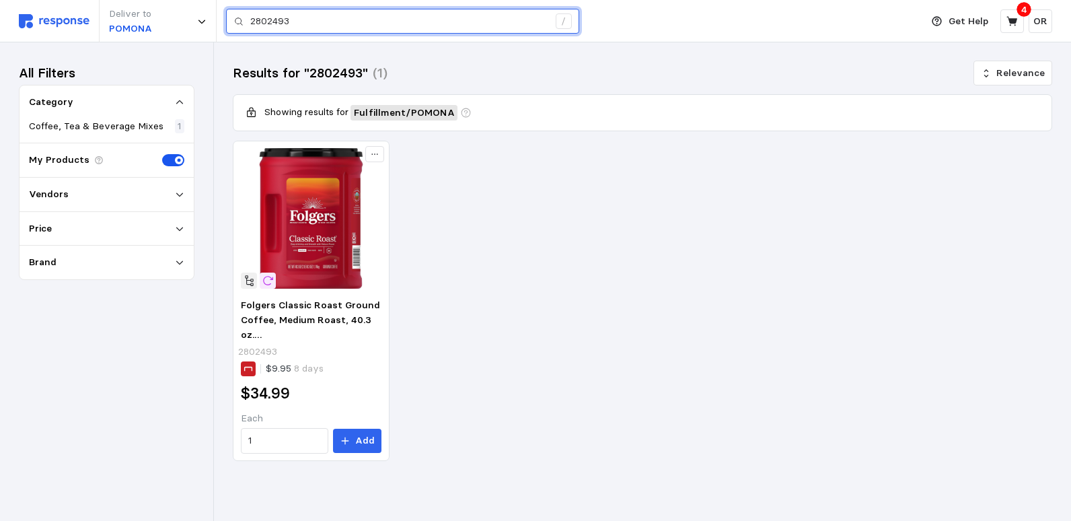
click at [330, 15] on input "2802493" at bounding box center [399, 21] width 298 height 24
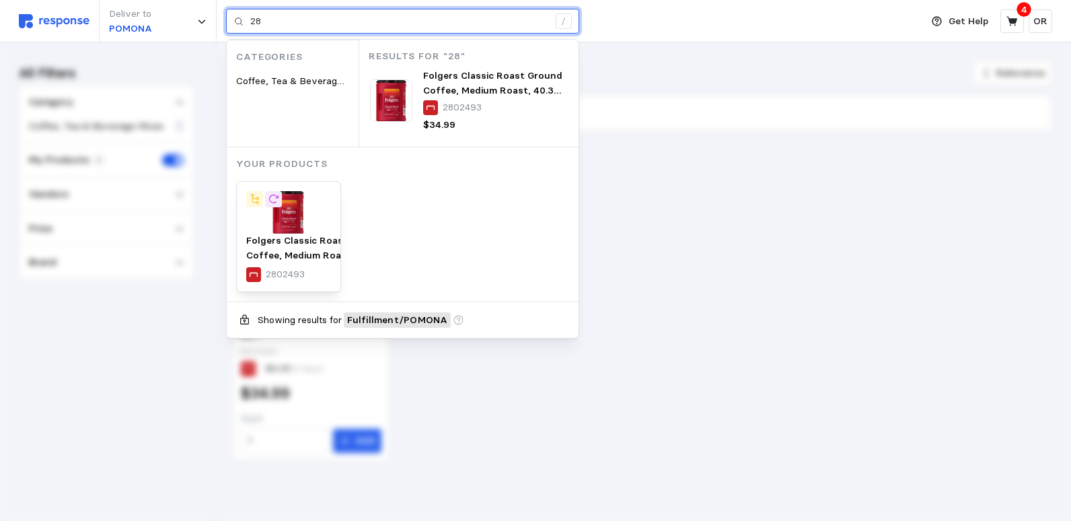
type input "2"
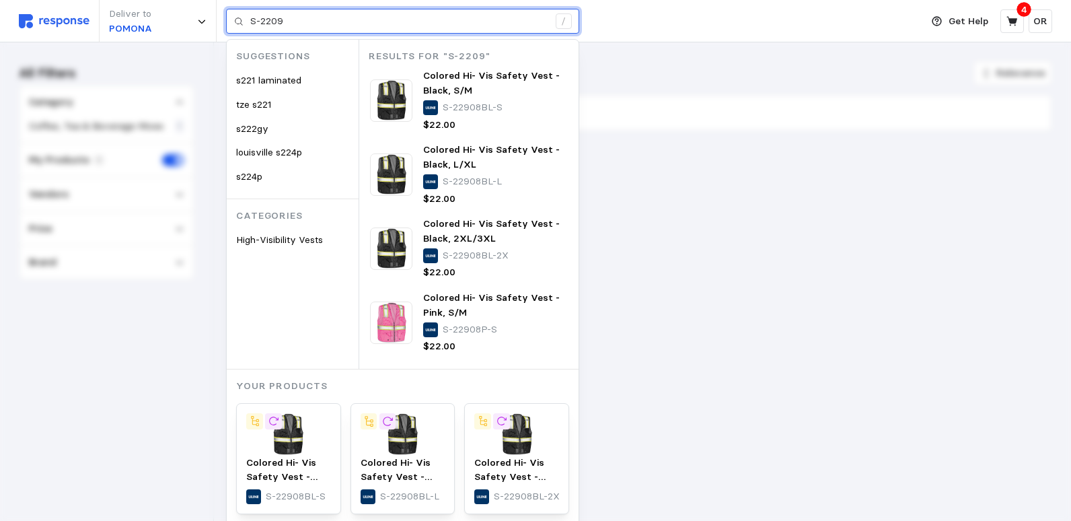
type input "S-2209"
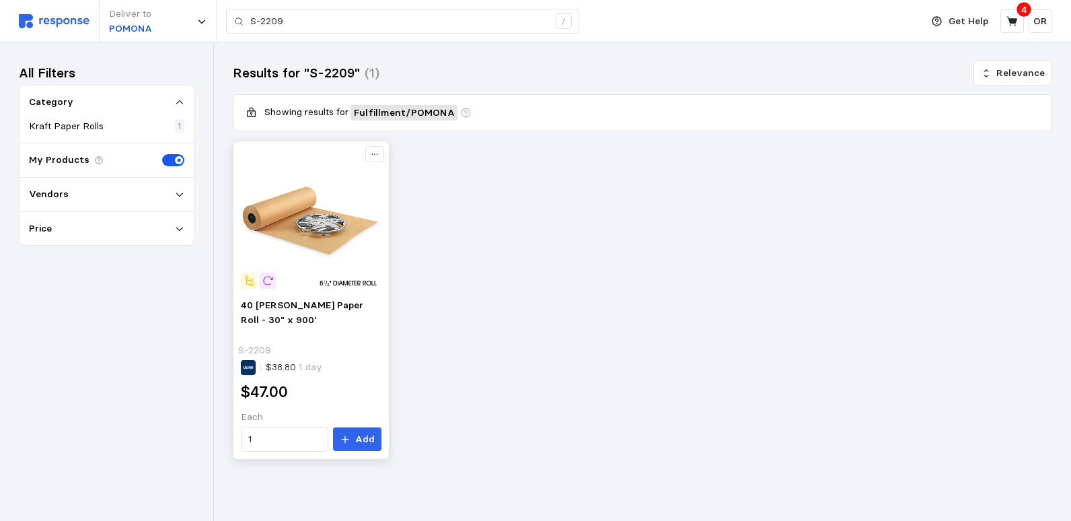
click at [293, 210] on img at bounding box center [311, 218] width 141 height 141
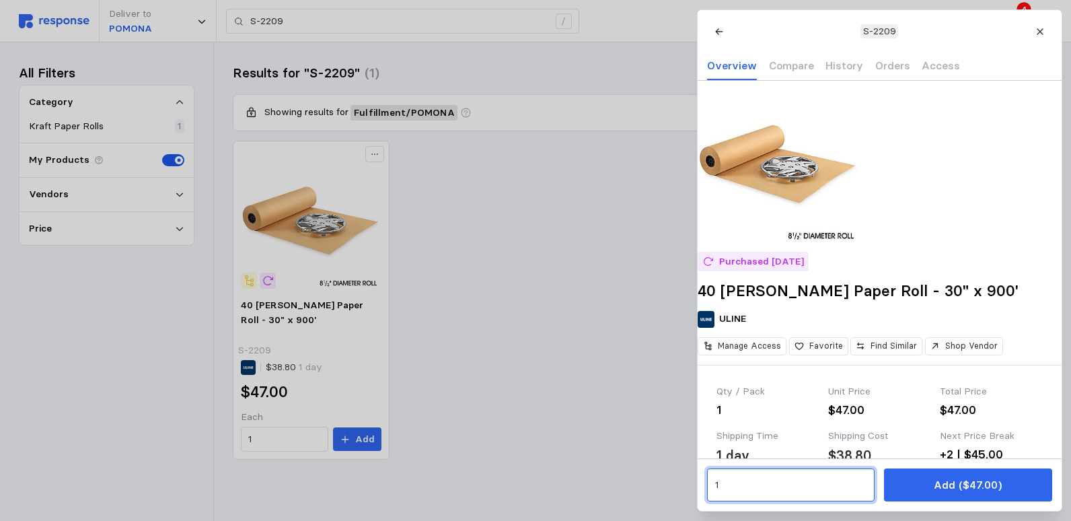
click at [752, 488] on input "1" at bounding box center [790, 485] width 152 height 24
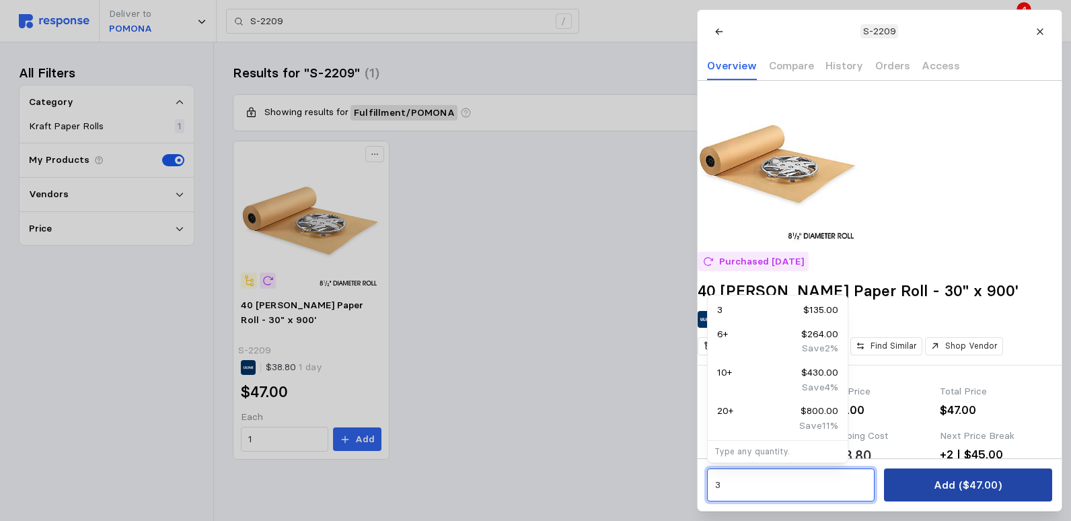
type input "3"
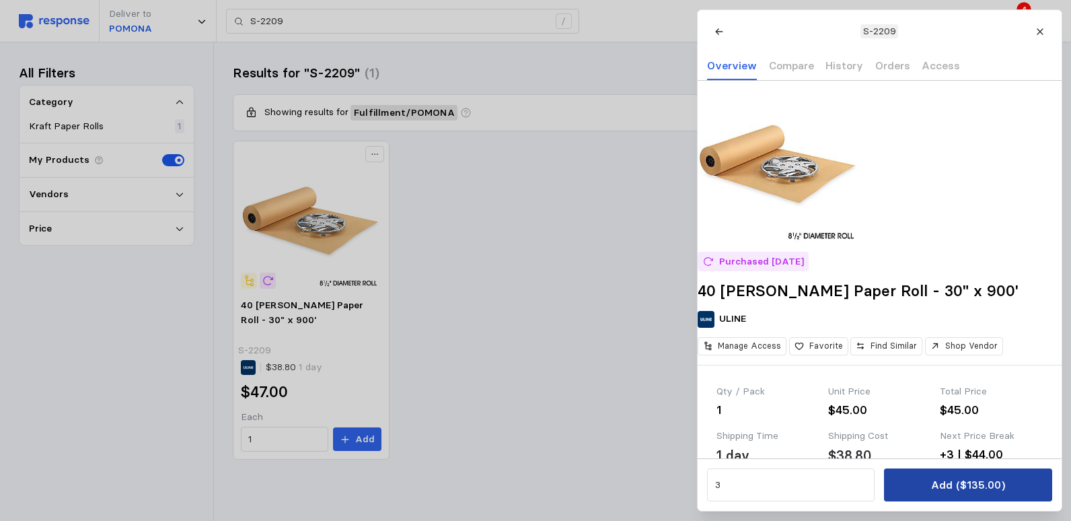
click at [971, 484] on p "Add ($135.00)" at bounding box center [967, 484] width 74 height 17
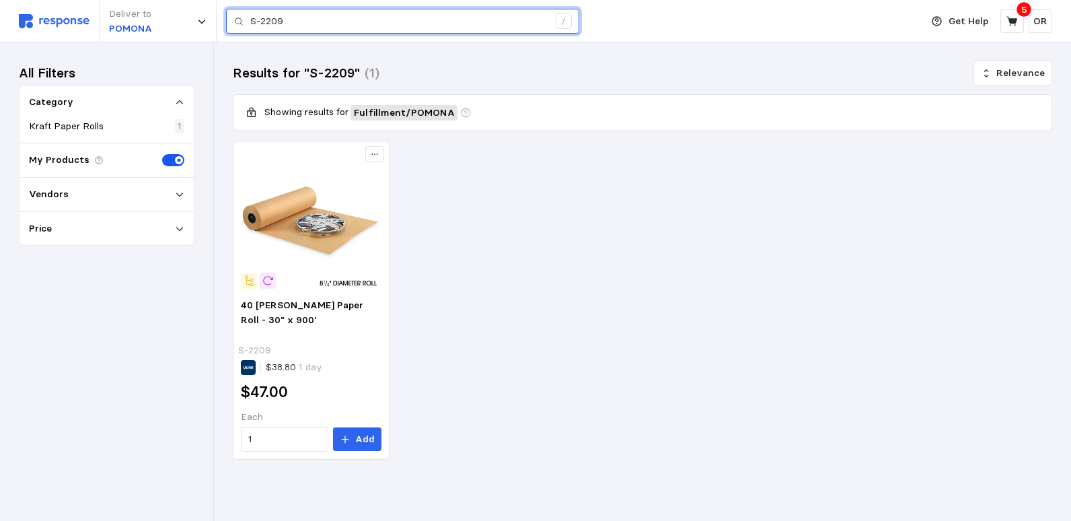
click at [333, 27] on input "S-2209" at bounding box center [399, 21] width 298 height 24
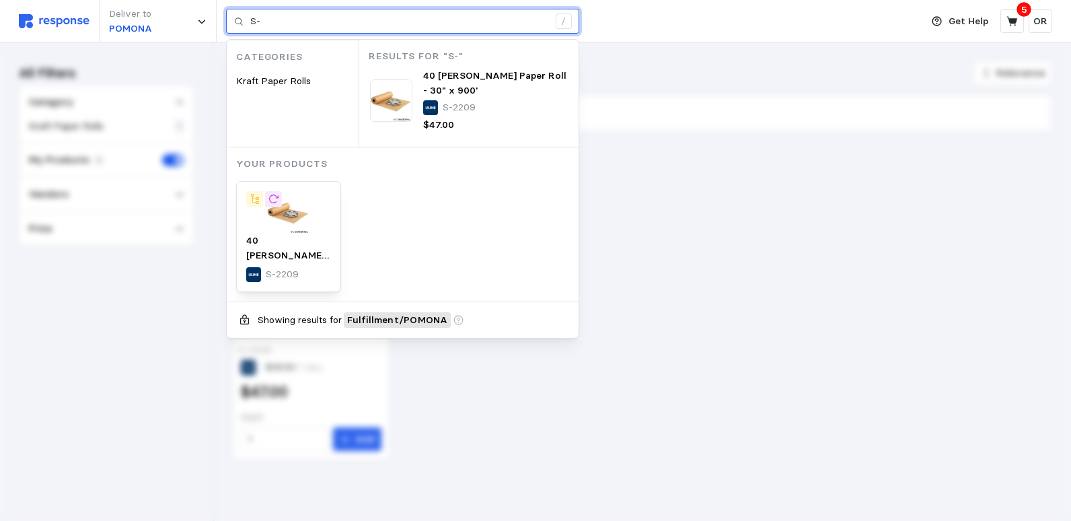
type input "S"
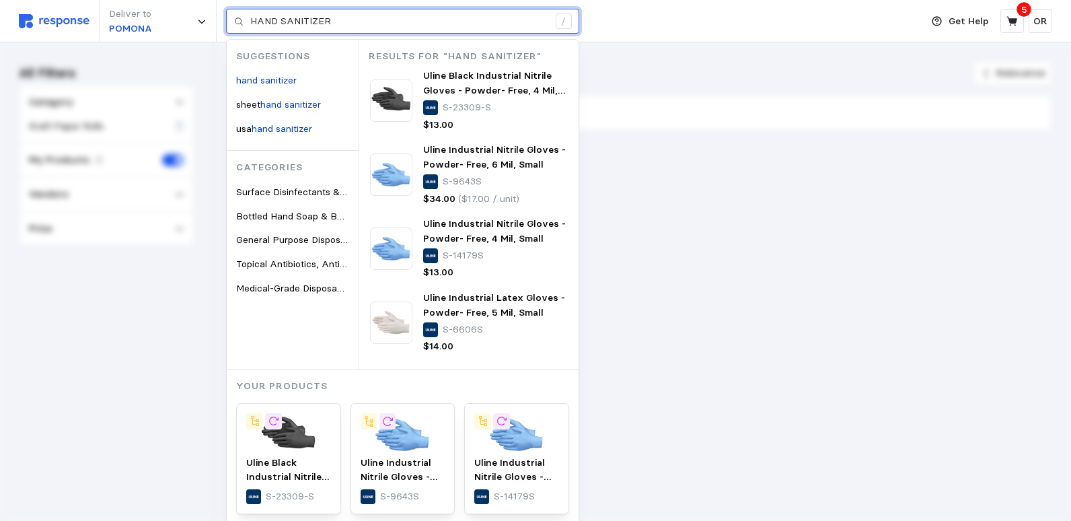
type input "HAND SANITIZER"
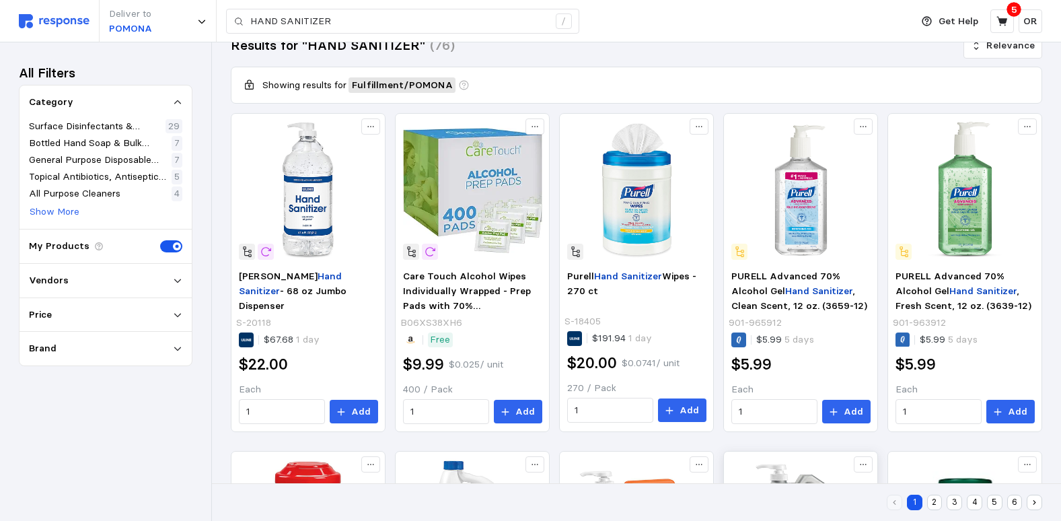
scroll to position [280, 0]
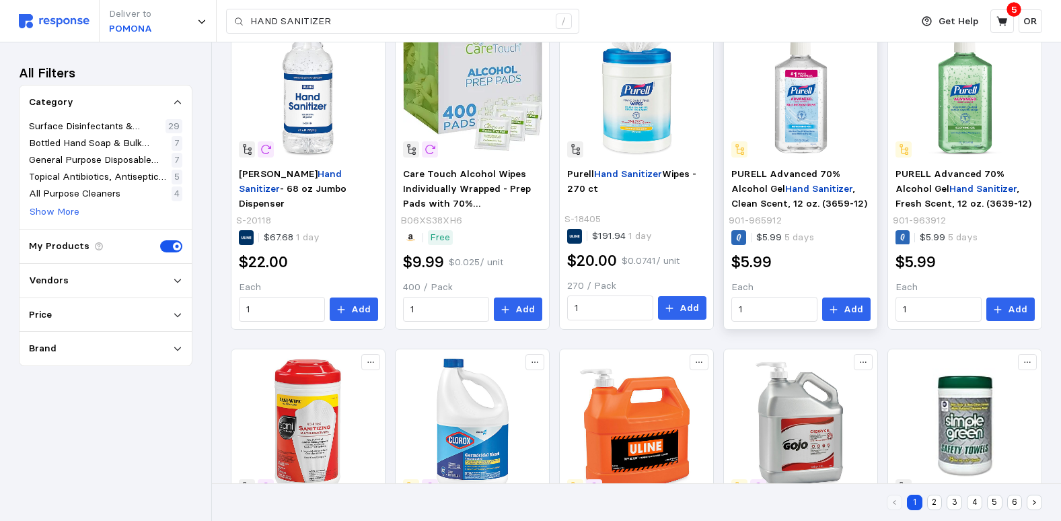
click at [806, 143] on img at bounding box center [800, 87] width 139 height 139
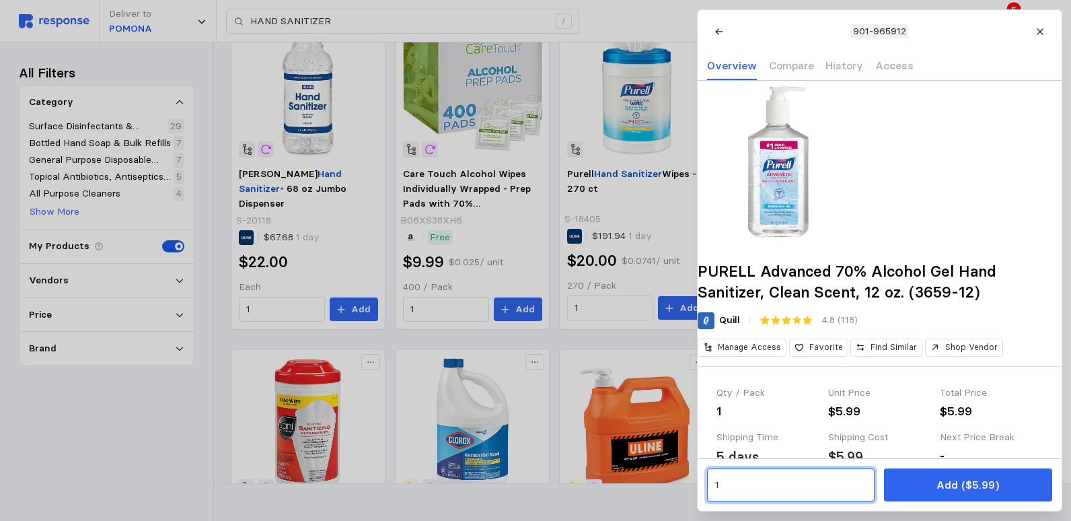
click at [778, 483] on input "1" at bounding box center [790, 485] width 152 height 24
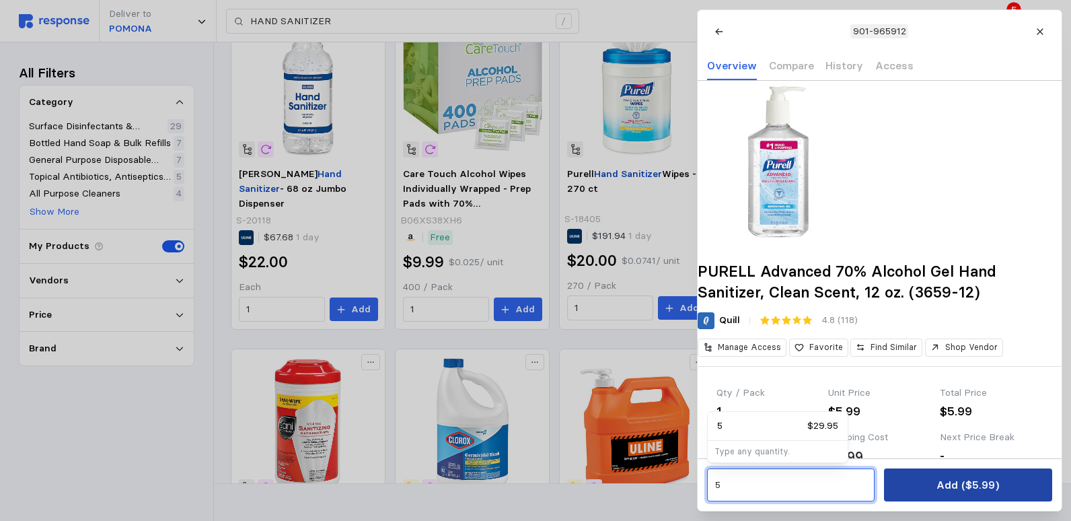
type input "5"
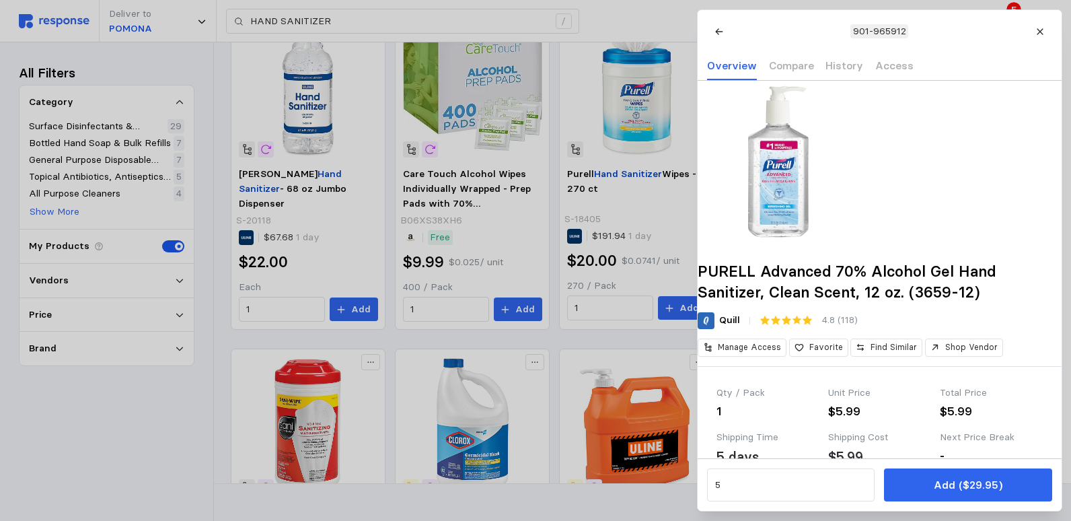
click at [956, 491] on p "Add ($29.95)" at bounding box center [967, 484] width 69 height 17
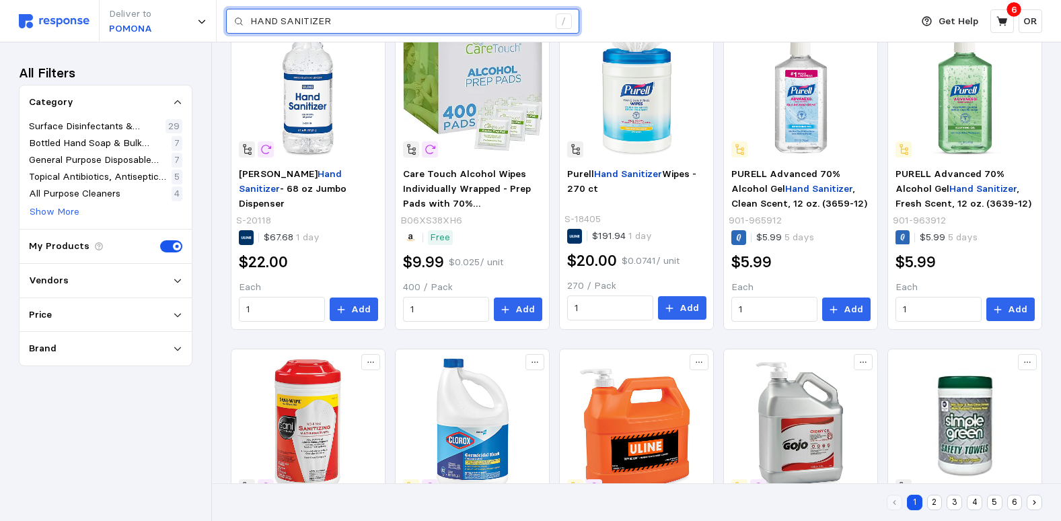
click at [338, 24] on input "HAND SANITIZER" at bounding box center [399, 21] width 298 height 24
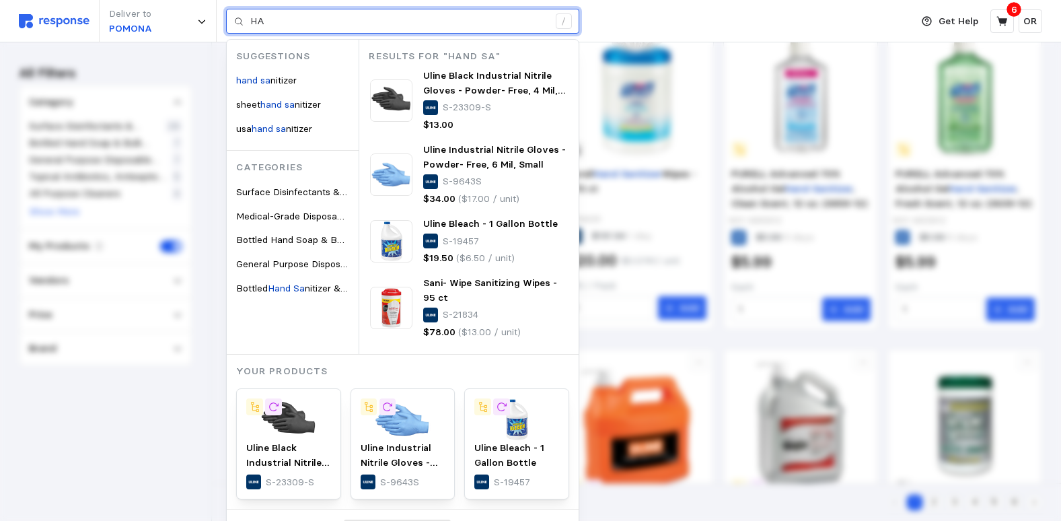
type input "H"
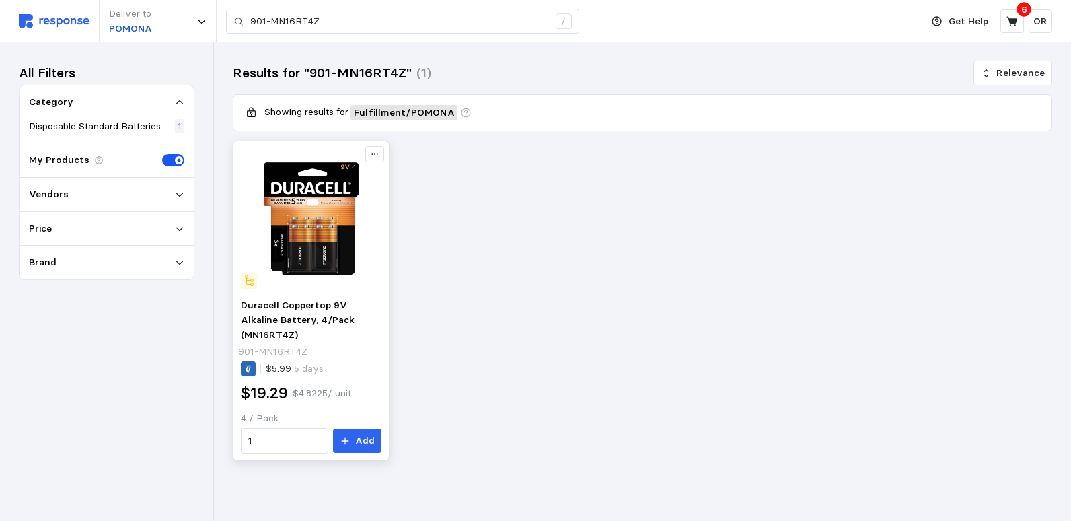
click at [326, 243] on img at bounding box center [311, 218] width 141 height 141
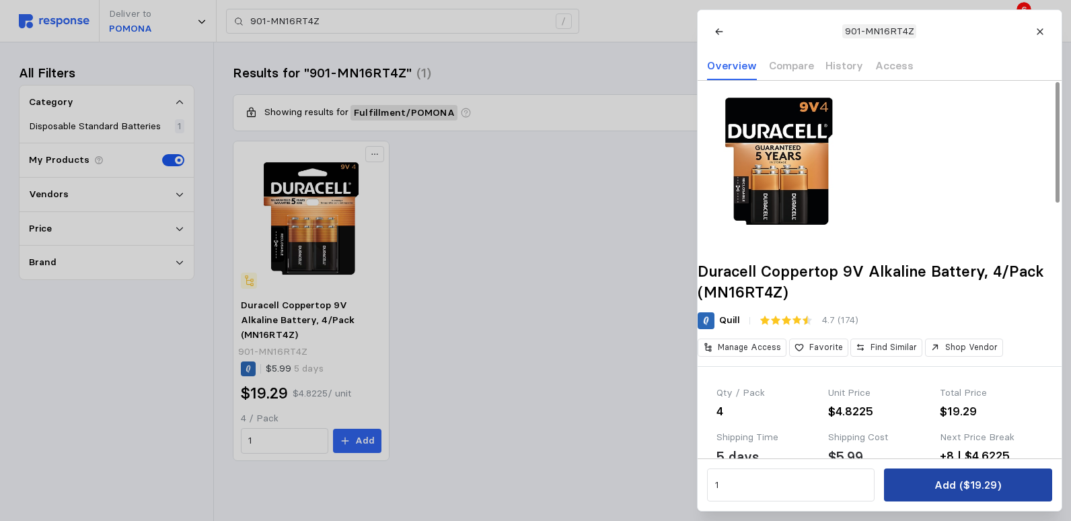
click at [996, 487] on p "Add ($19.29)" at bounding box center [967, 484] width 67 height 17
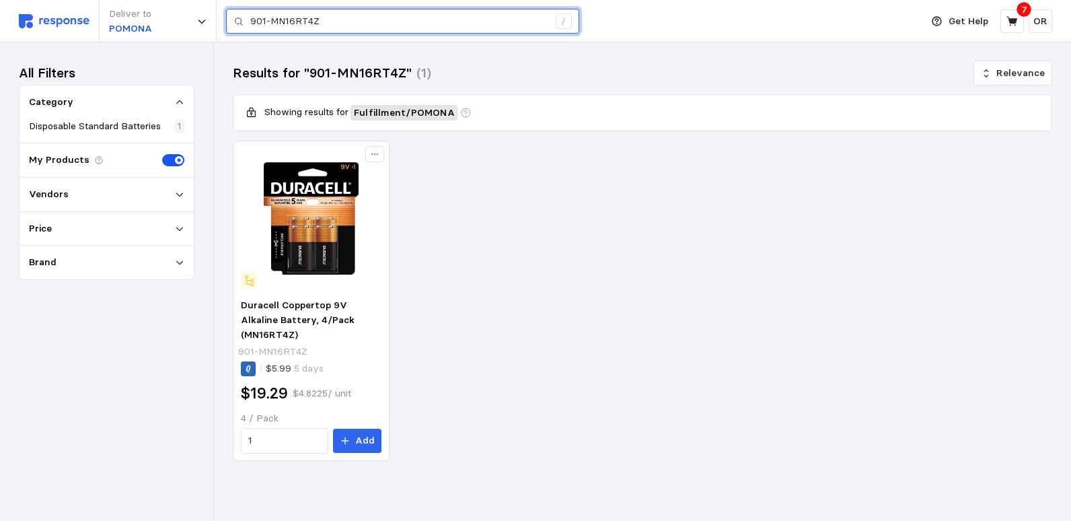
click at [366, 26] on input "901-MN16RT4Z" at bounding box center [399, 21] width 298 height 24
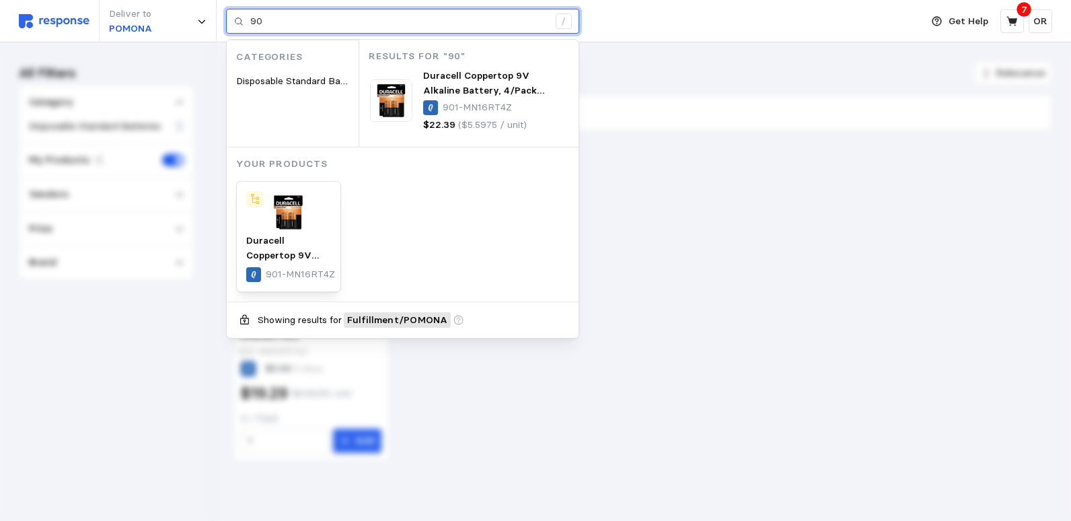
type input "9"
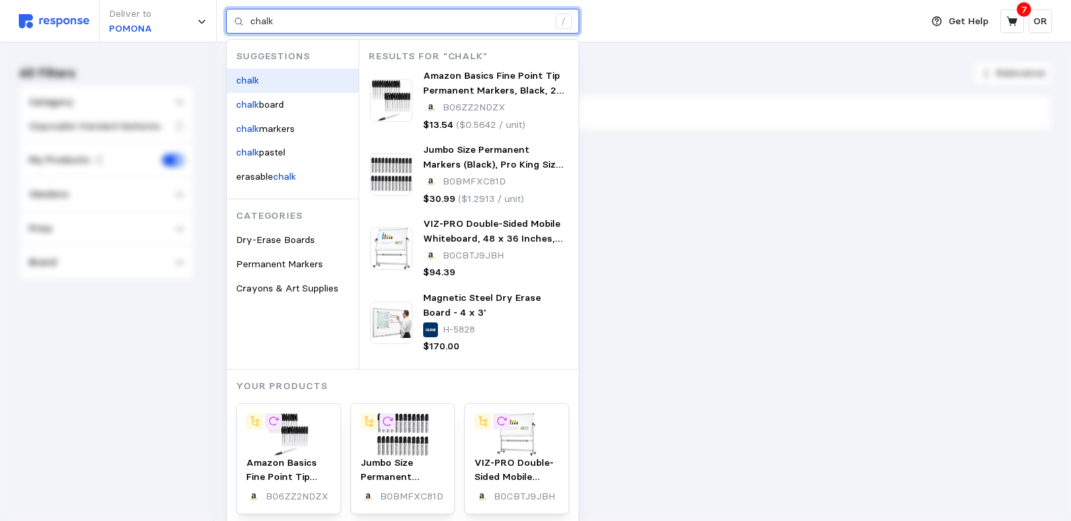
click at [264, 82] on div "chalk" at bounding box center [293, 81] width 132 height 24
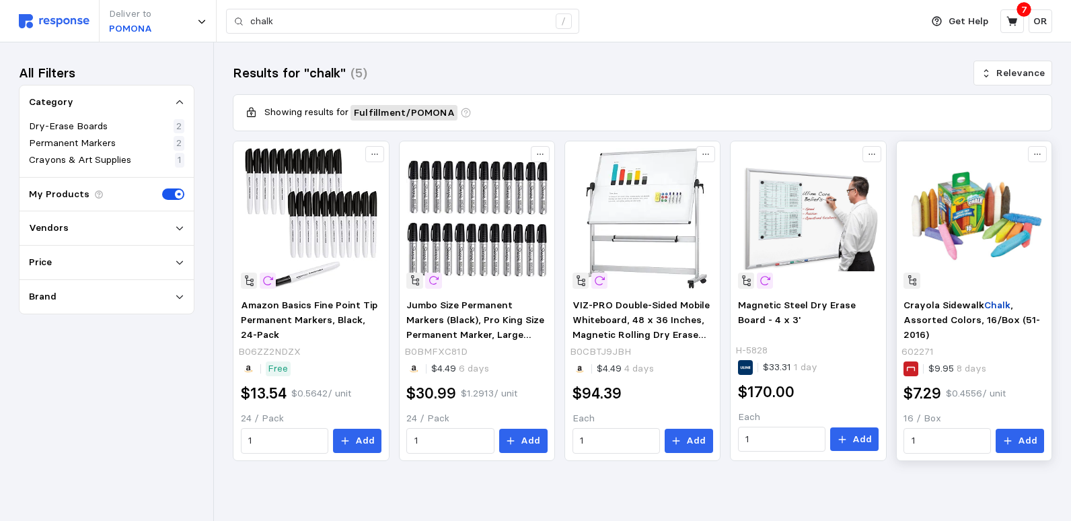
click at [950, 207] on img at bounding box center [973, 218] width 141 height 141
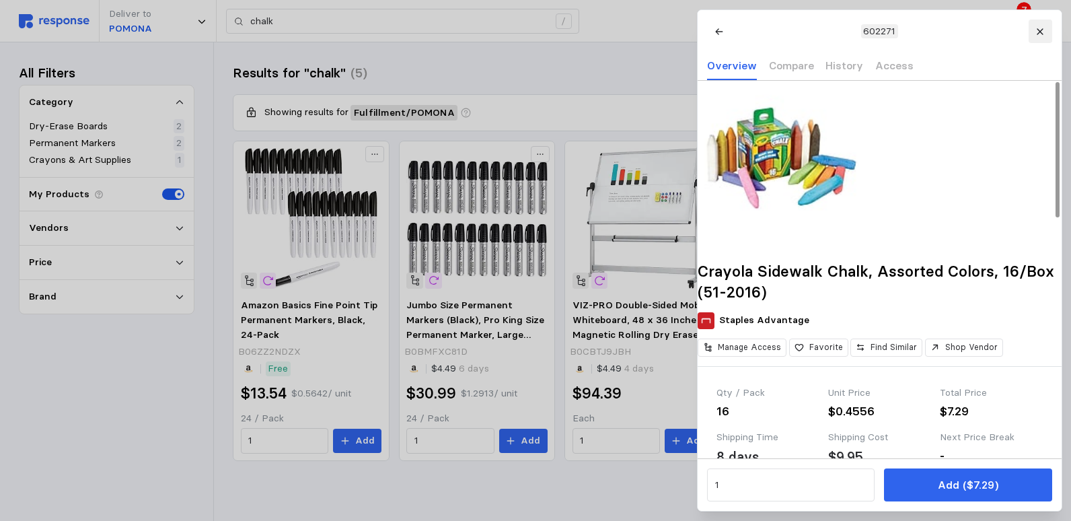
click at [1041, 33] on icon at bounding box center [1039, 31] width 9 height 9
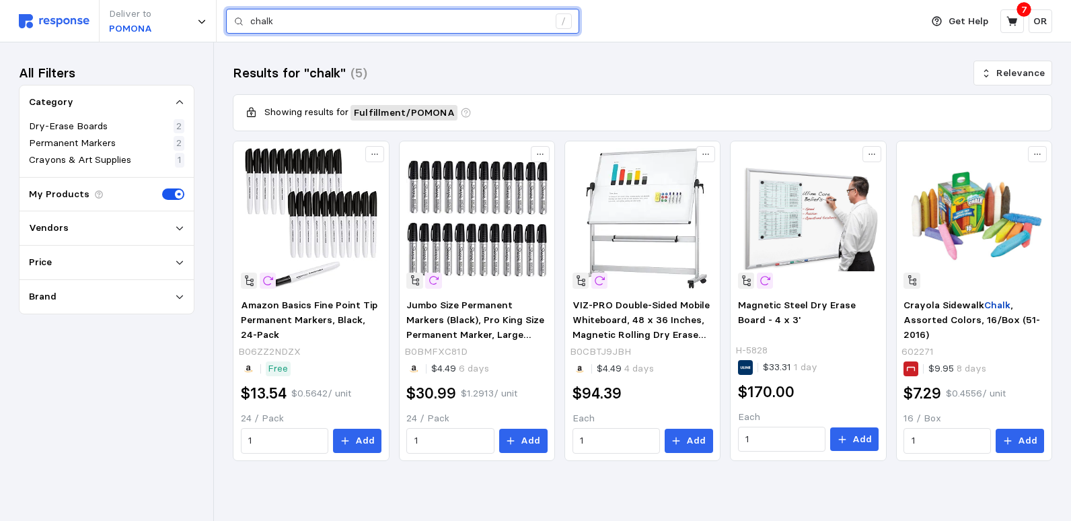
click at [340, 20] on input "chalk" at bounding box center [399, 21] width 298 height 24
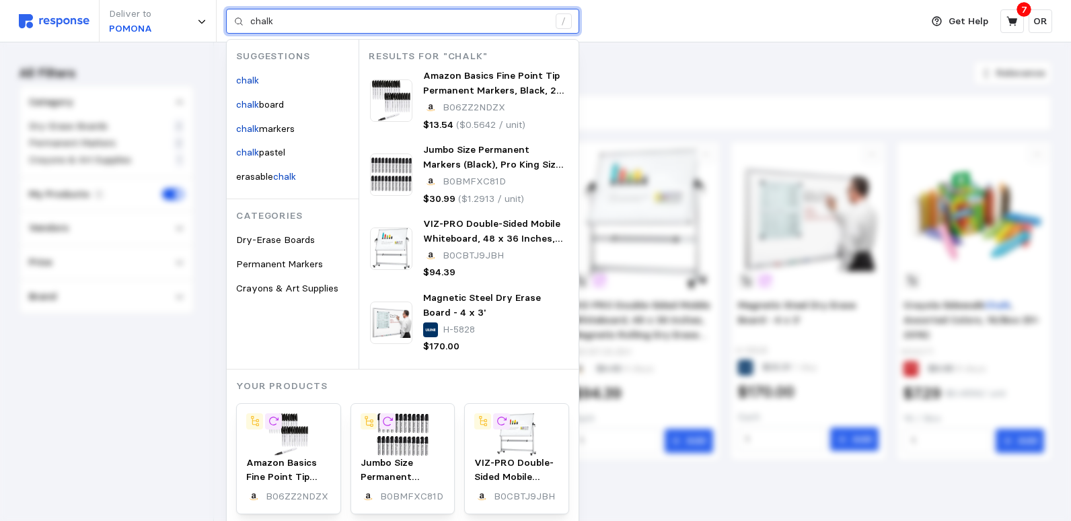
click at [363, 22] on input "chalk" at bounding box center [399, 21] width 298 height 24
type input "c"
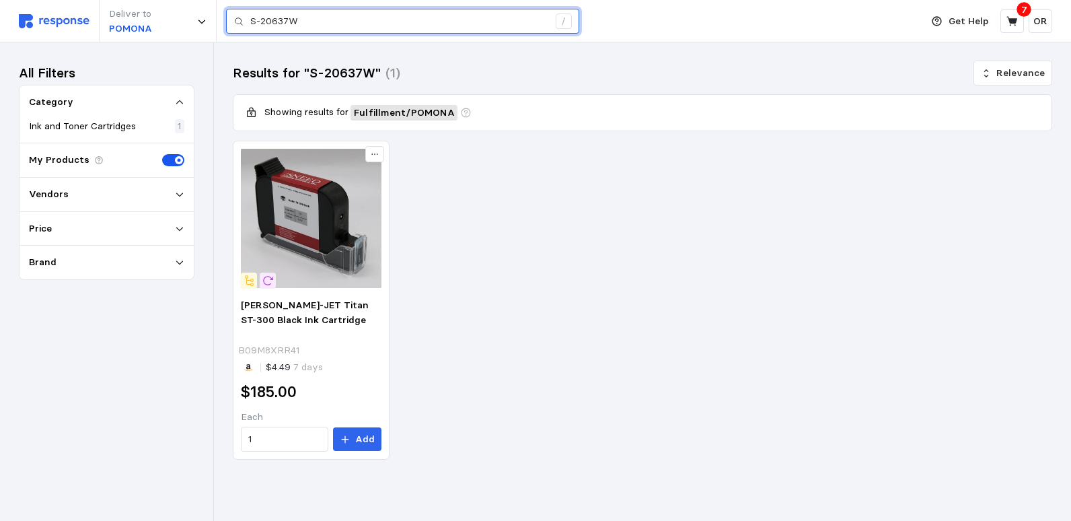
click at [326, 29] on input "S-20637W" at bounding box center [399, 21] width 298 height 24
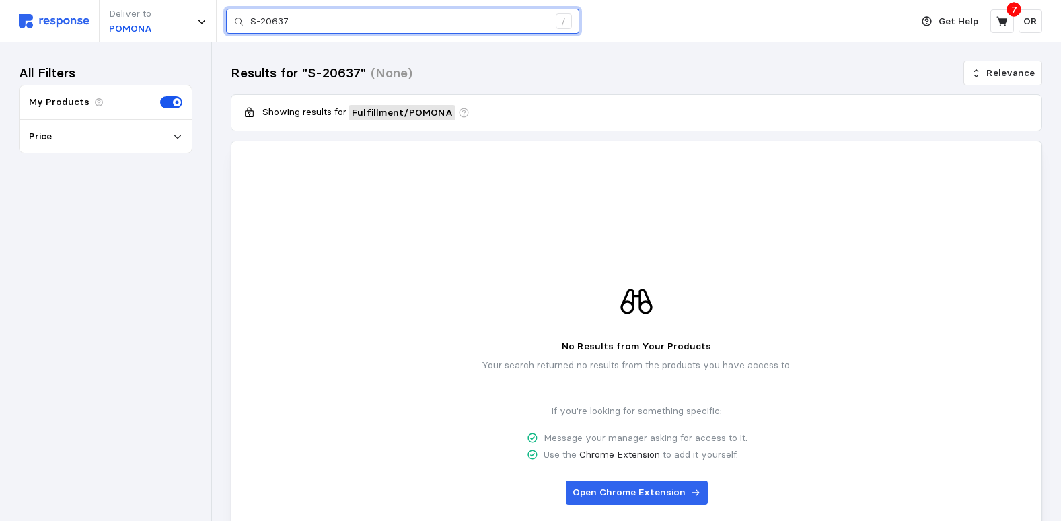
click at [330, 30] on input "S-20637" at bounding box center [399, 21] width 298 height 24
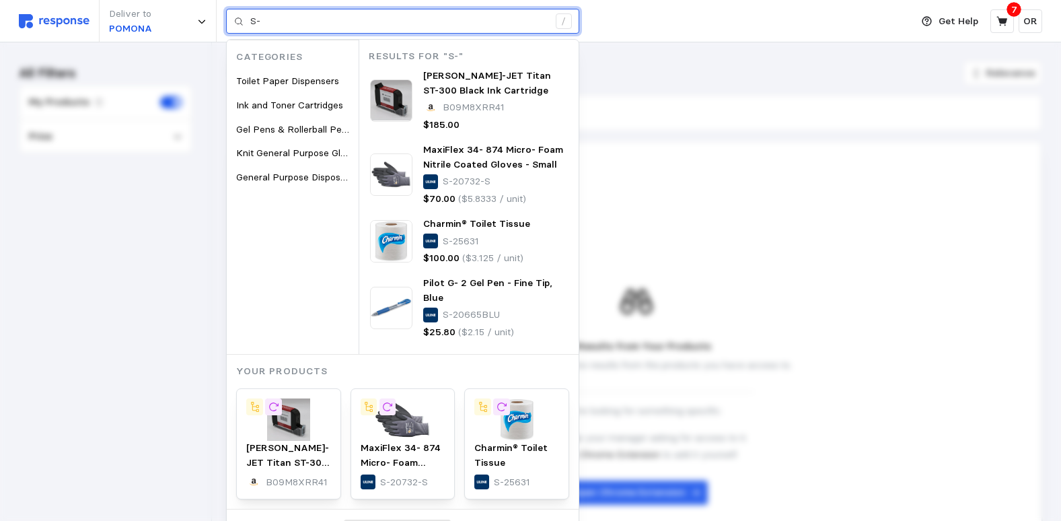
type input "S"
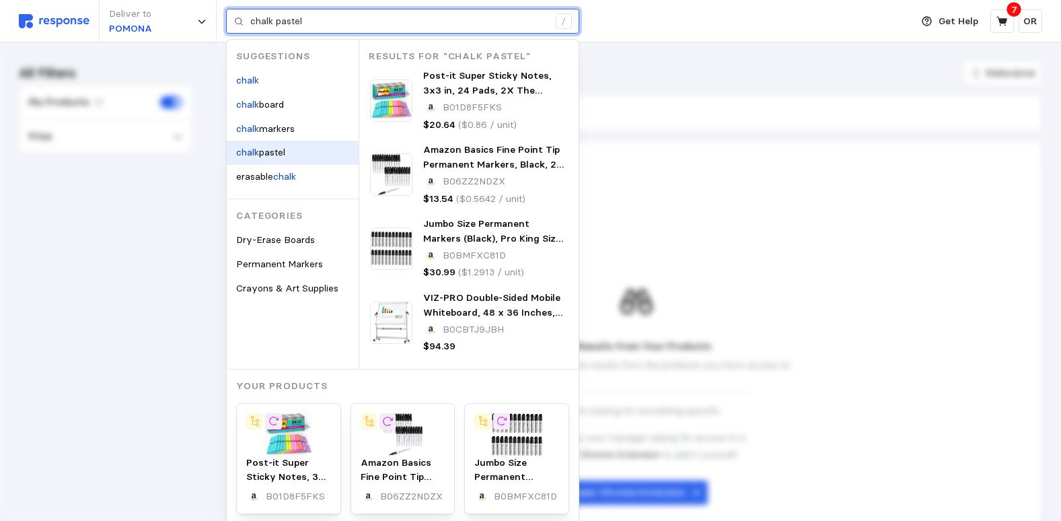
click at [282, 152] on span "pastel" at bounding box center [272, 152] width 26 height 12
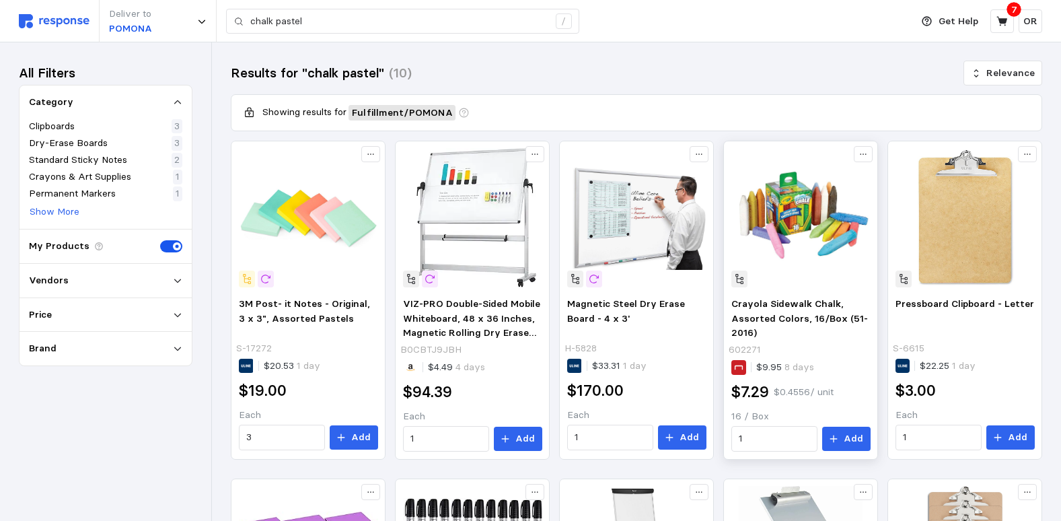
click at [804, 236] on img at bounding box center [800, 217] width 139 height 139
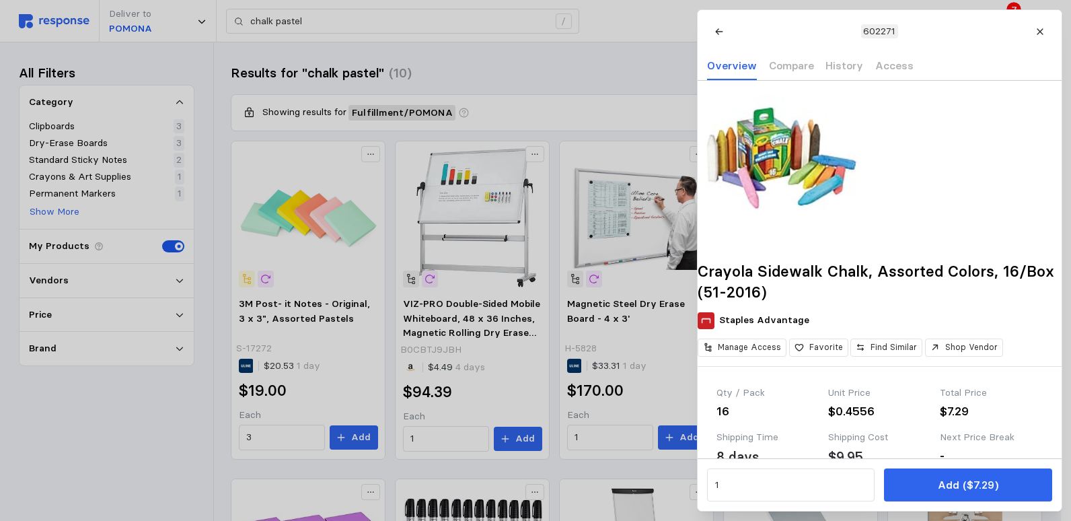
click at [59, 209] on div at bounding box center [535, 260] width 1071 height 521
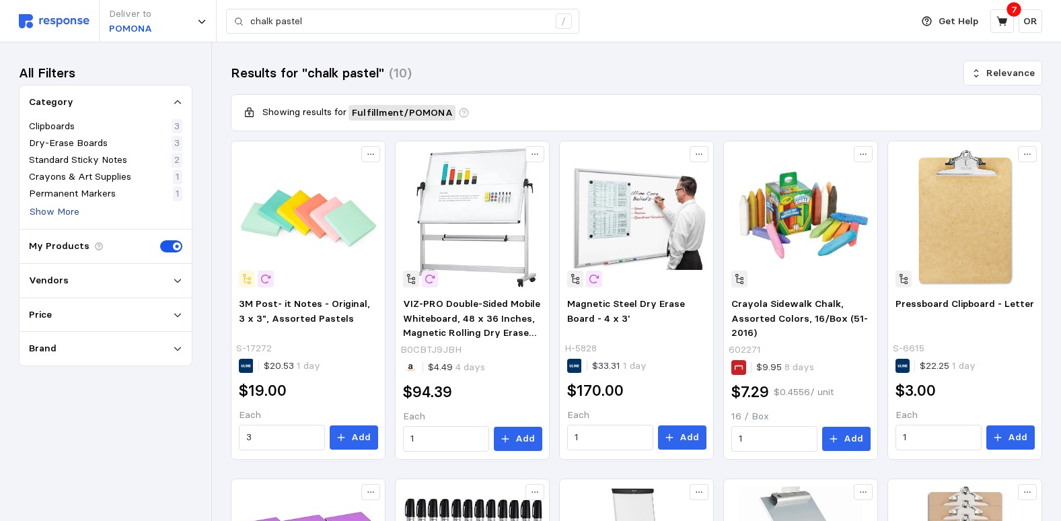
click at [59, 210] on p "Show More" at bounding box center [55, 211] width 50 height 15
click at [46, 212] on p "Show Less" at bounding box center [53, 211] width 47 height 15
click at [808, 211] on img at bounding box center [800, 217] width 139 height 139
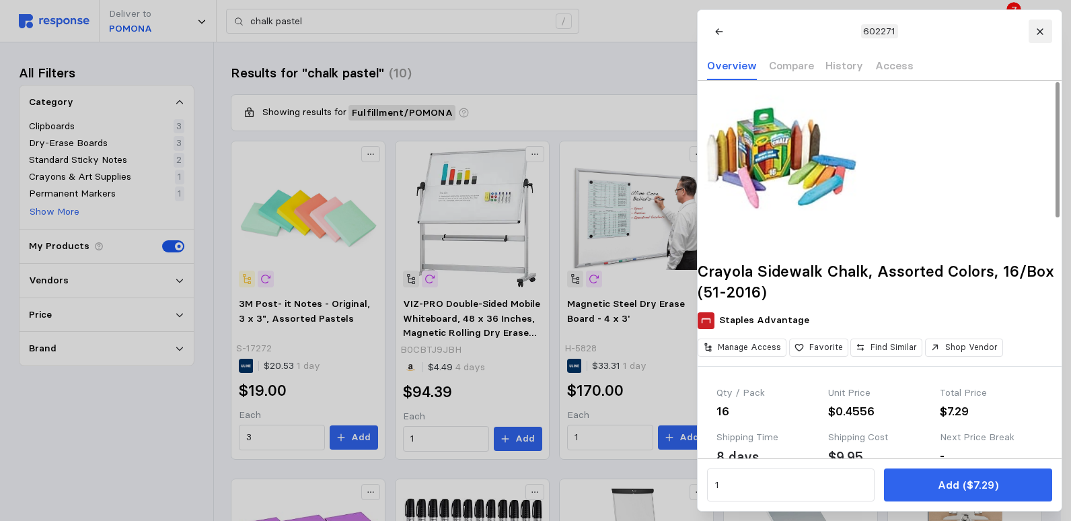
click at [1041, 34] on icon at bounding box center [1039, 31] width 9 height 9
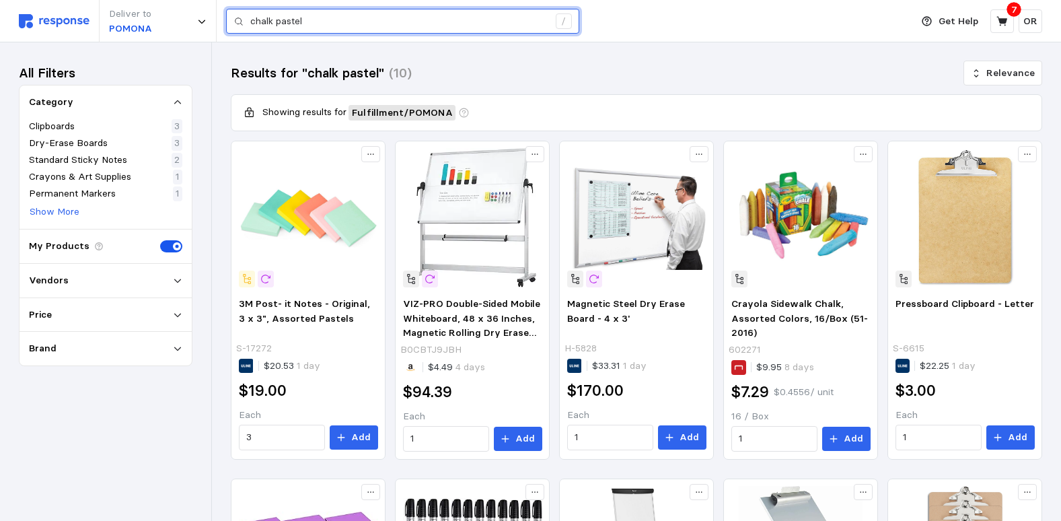
click at [332, 21] on input "chalk pastel" at bounding box center [399, 21] width 298 height 24
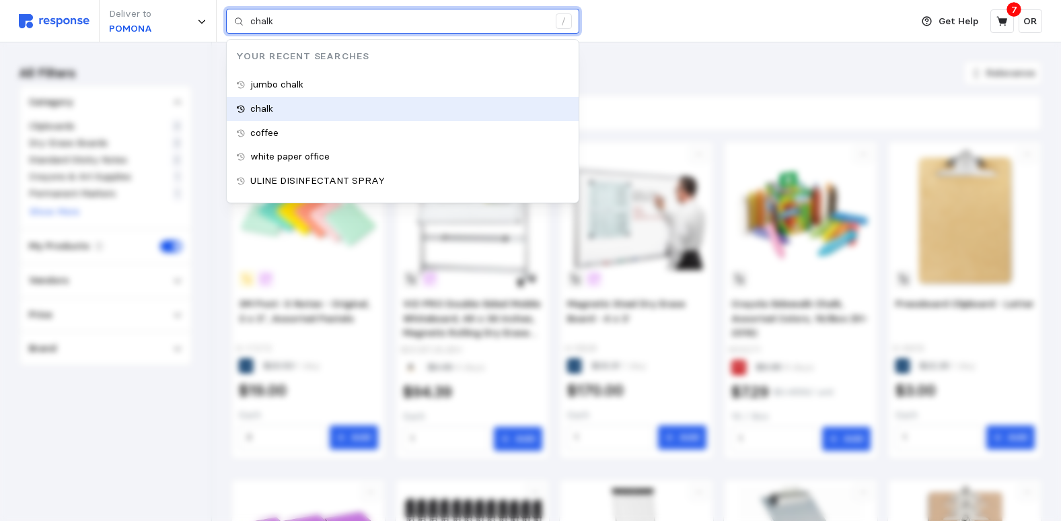
click at [273, 108] on p "chalk" at bounding box center [261, 109] width 23 height 15
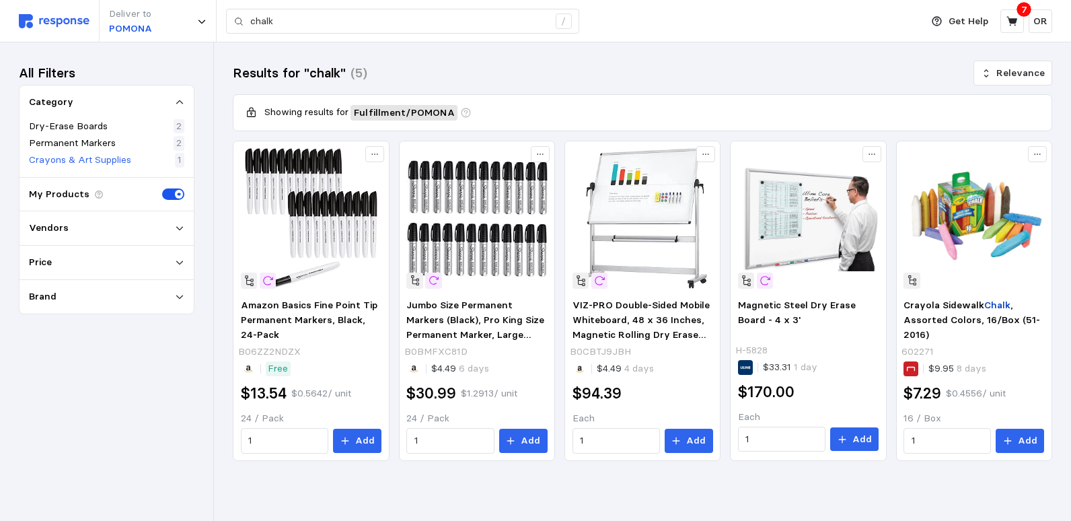
click at [100, 164] on p "Crayons & Art Supplies" at bounding box center [80, 160] width 102 height 15
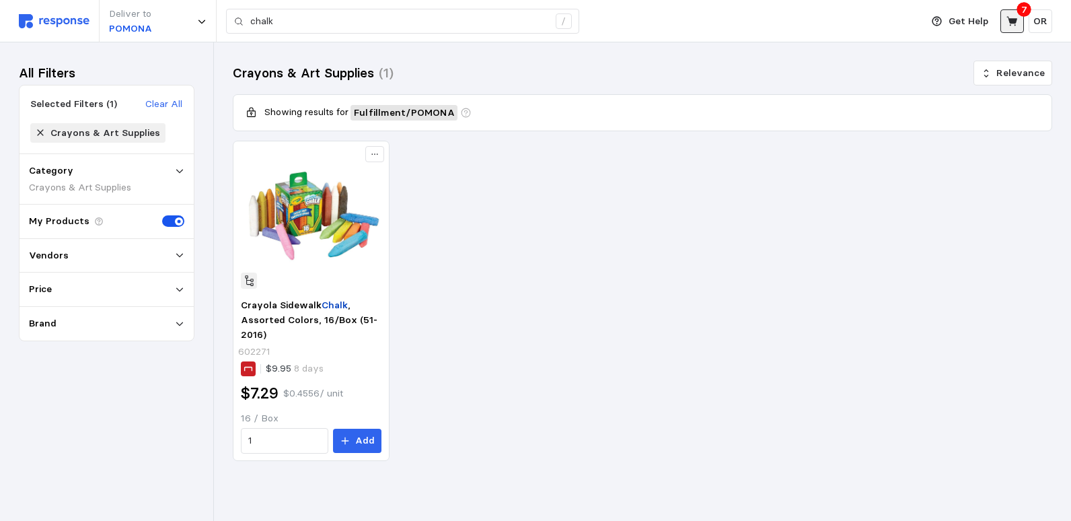
click at [1010, 15] on icon at bounding box center [1012, 21] width 12 height 12
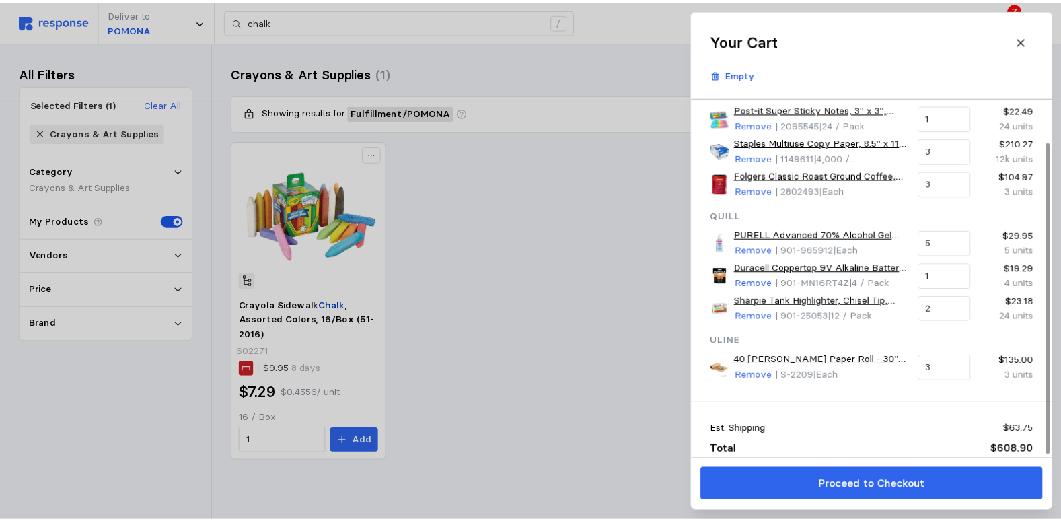
scroll to position [50, 0]
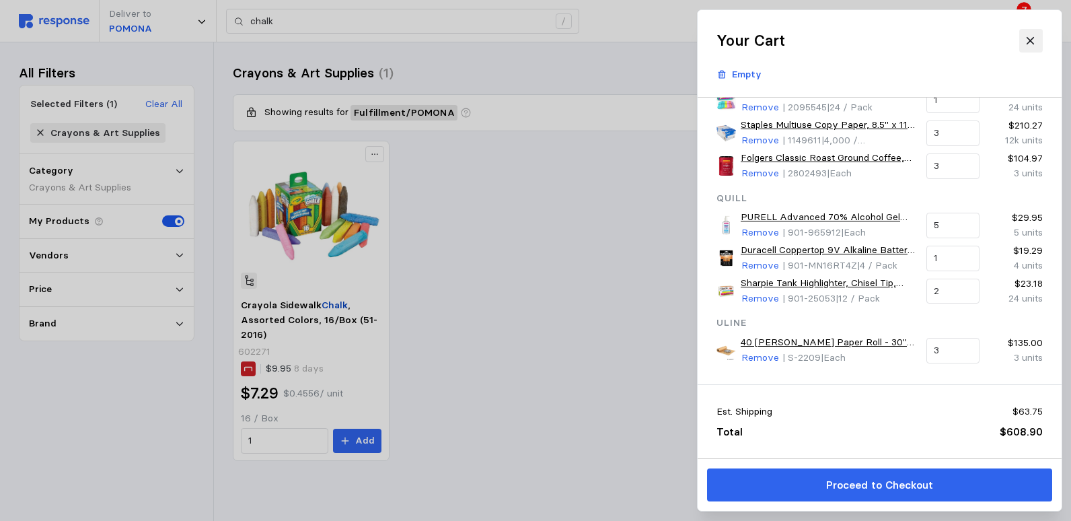
click at [1029, 40] on icon at bounding box center [1030, 41] width 12 height 12
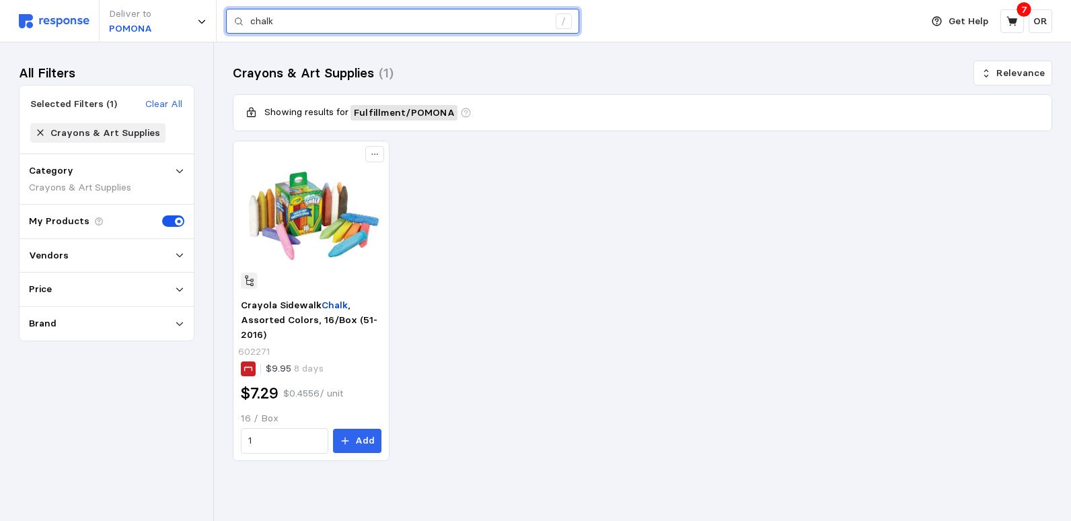
click at [321, 30] on input "chalk" at bounding box center [399, 21] width 298 height 24
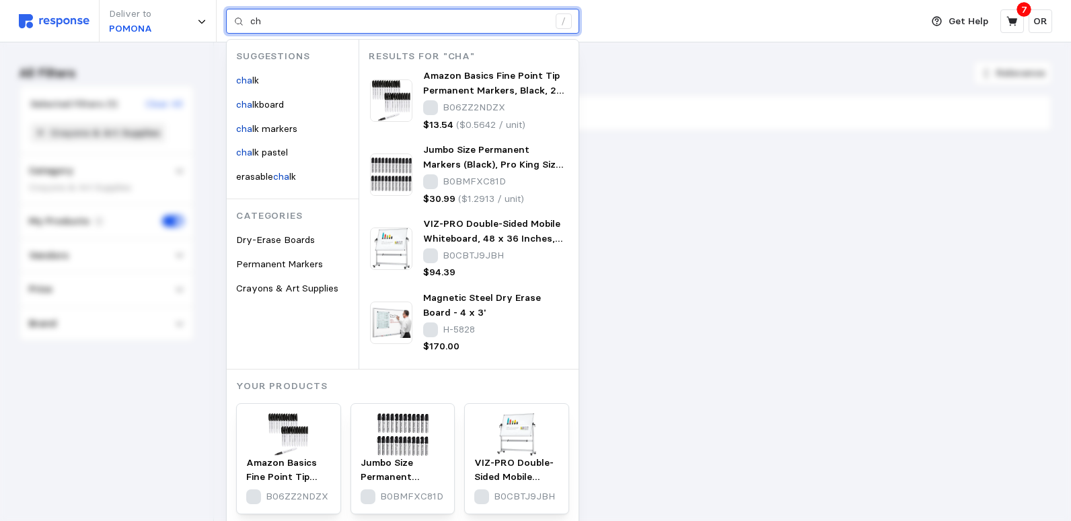
type input "c"
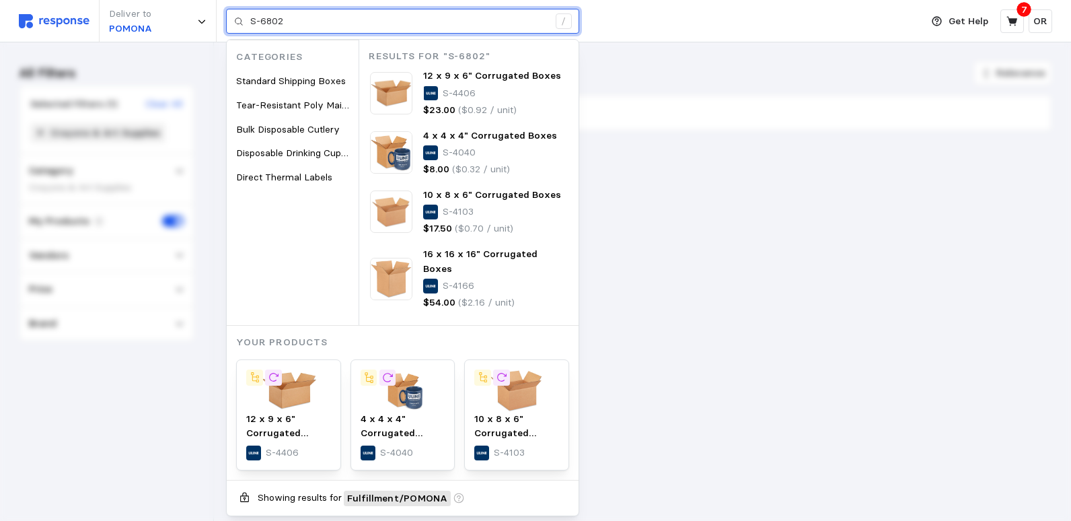
type input "S-6802"
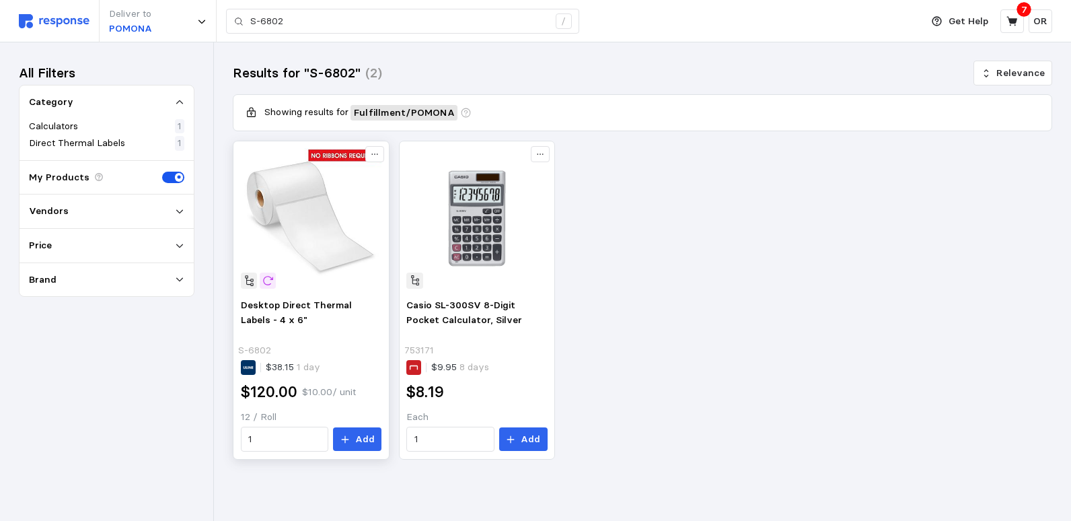
click at [325, 268] on img at bounding box center [311, 218] width 141 height 141
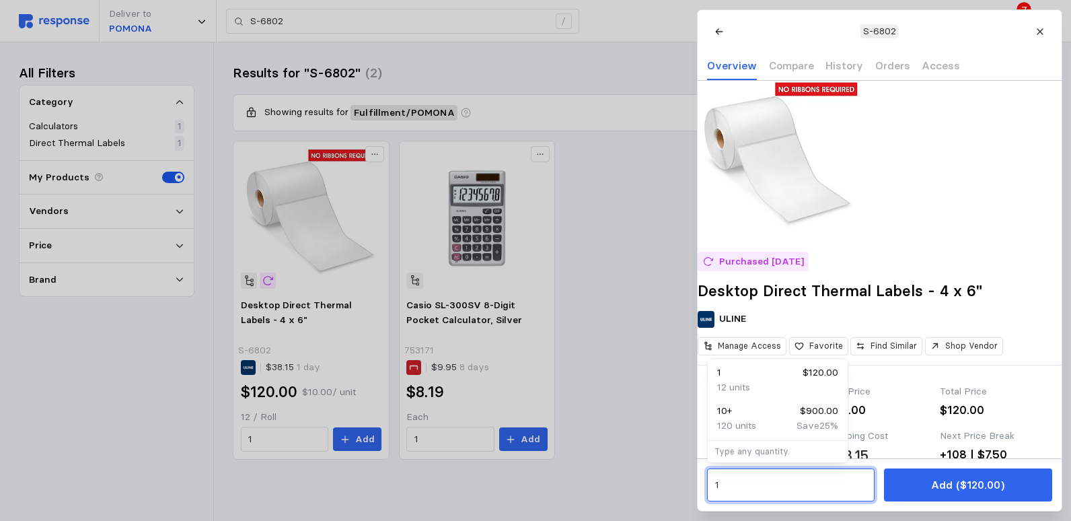
click at [767, 491] on input "1" at bounding box center [790, 485] width 152 height 24
click at [646, 475] on div at bounding box center [535, 260] width 1071 height 521
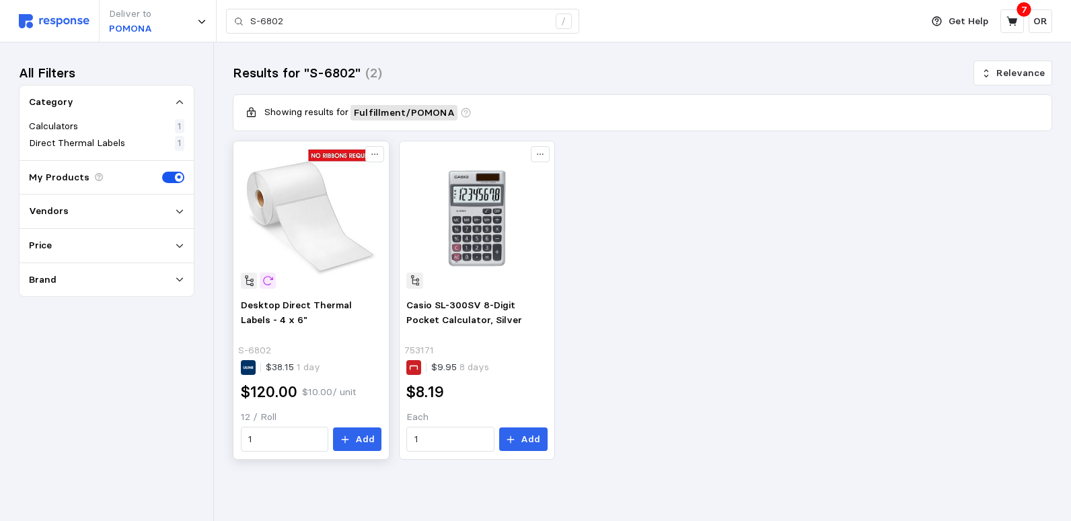
click at [286, 192] on img at bounding box center [311, 218] width 141 height 141
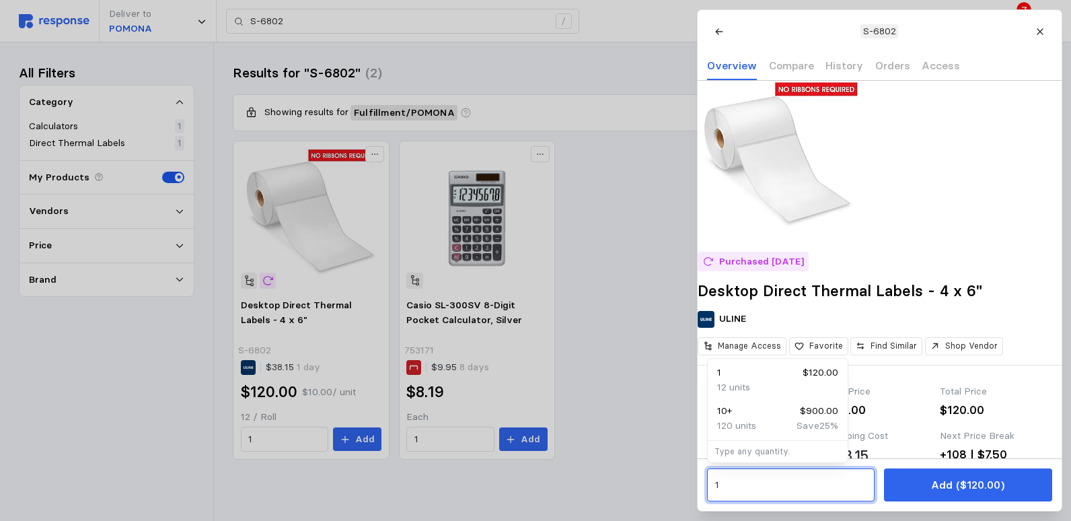
click at [740, 488] on input "1" at bounding box center [790, 485] width 152 height 24
type input "2"
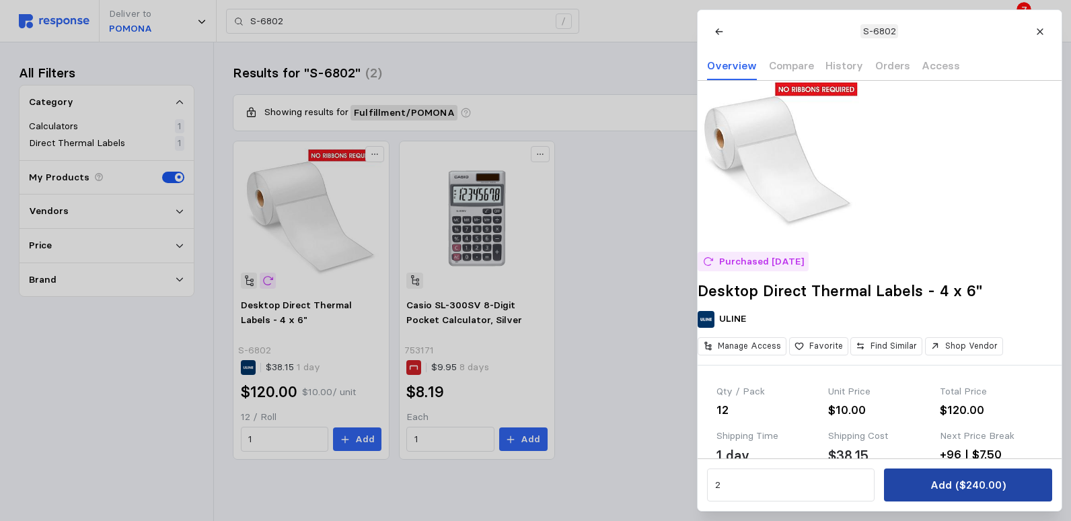
click at [984, 486] on p "Add ($240.00)" at bounding box center [967, 484] width 75 height 17
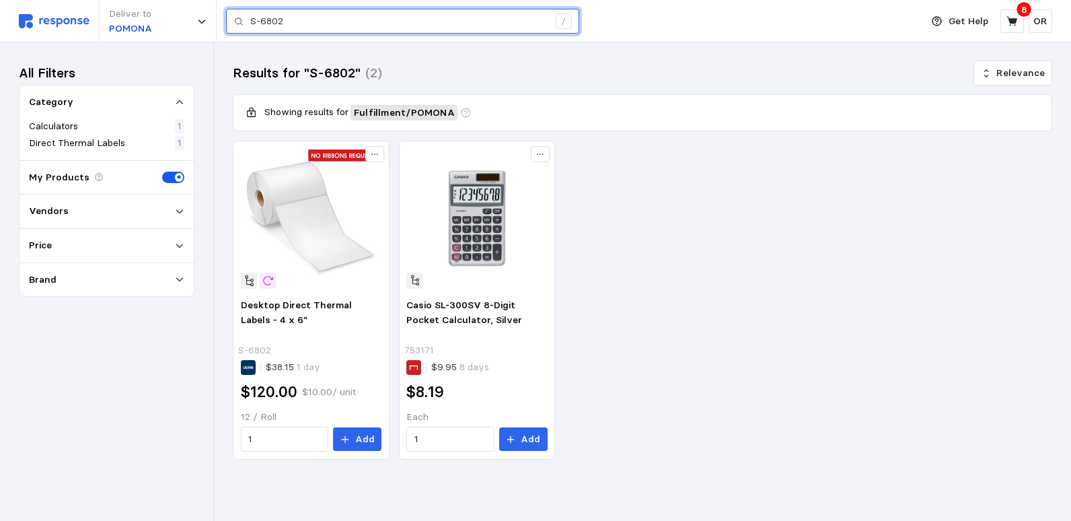
click at [296, 20] on input "S-6802" at bounding box center [399, 21] width 298 height 24
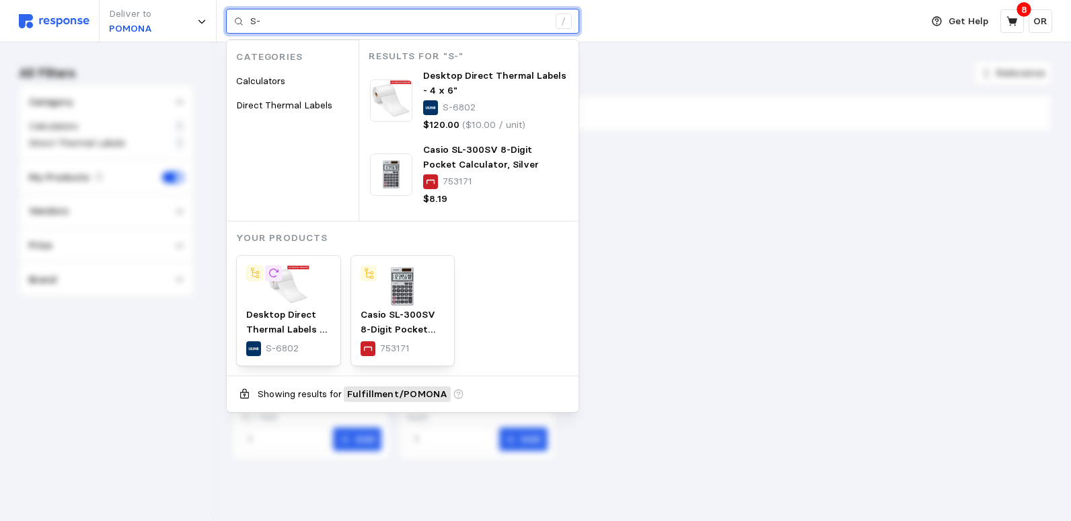
type input "S"
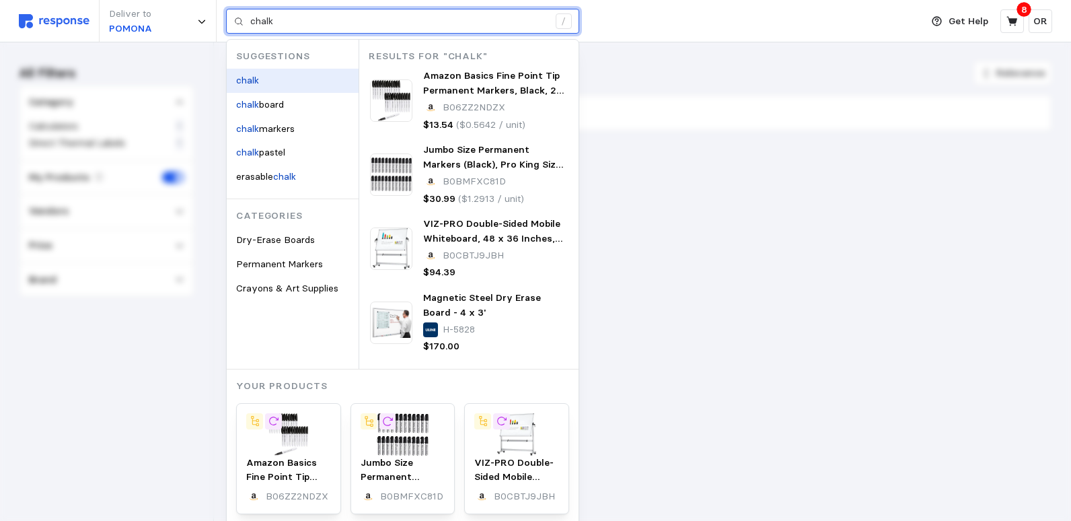
click at [274, 73] on div "chalk" at bounding box center [293, 81] width 132 height 24
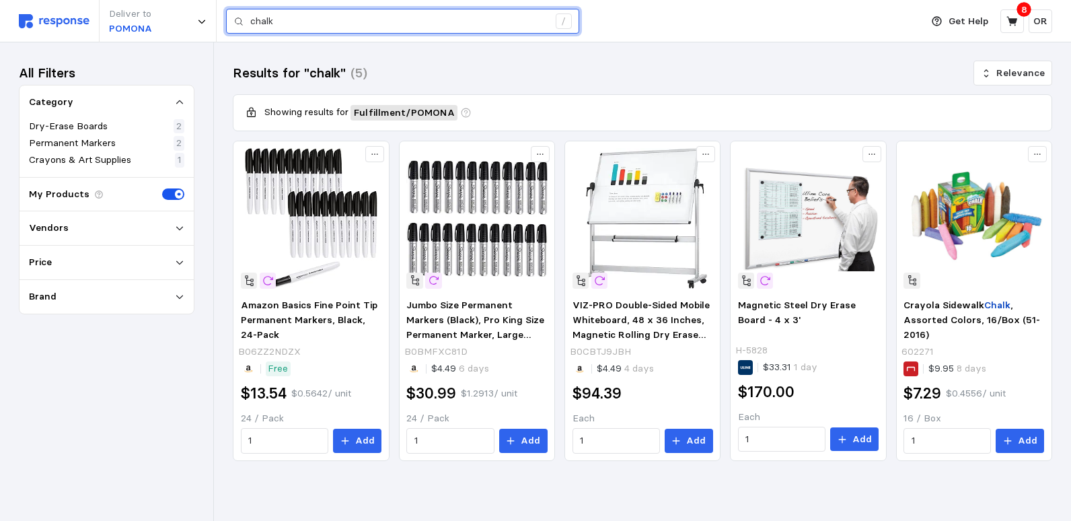
click at [338, 24] on input "chalk" at bounding box center [399, 21] width 298 height 24
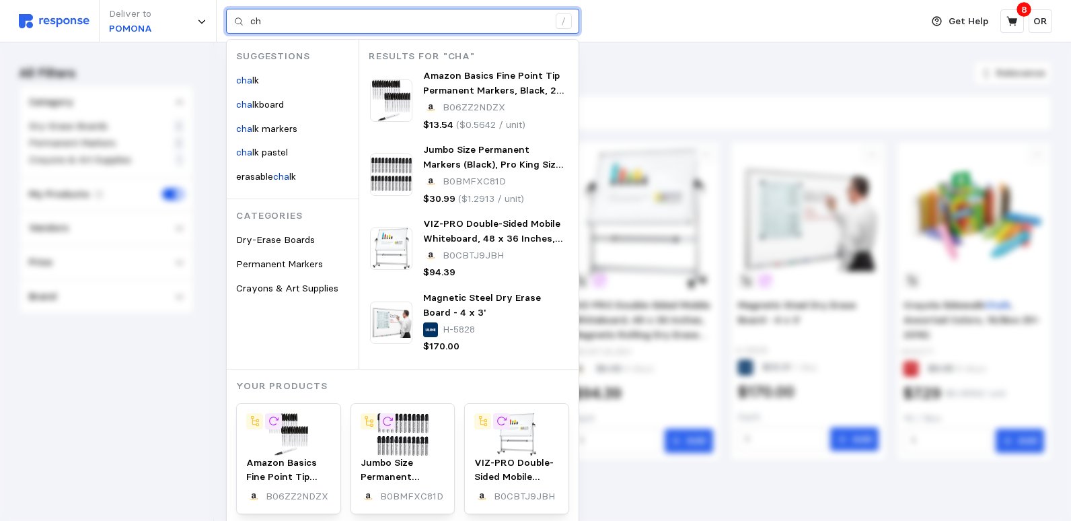
type input "c"
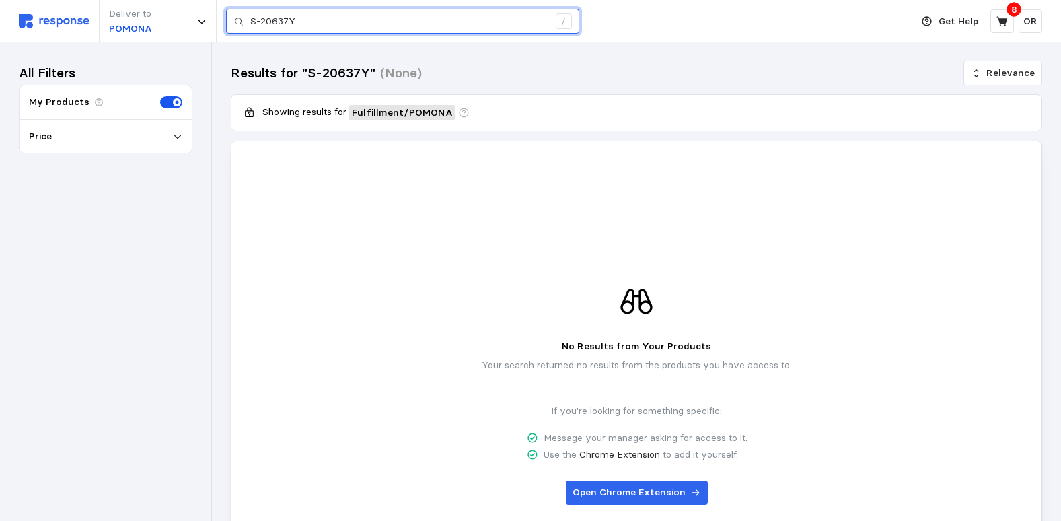
click at [341, 24] on input "S-20637Y" at bounding box center [399, 21] width 298 height 24
type input "S"
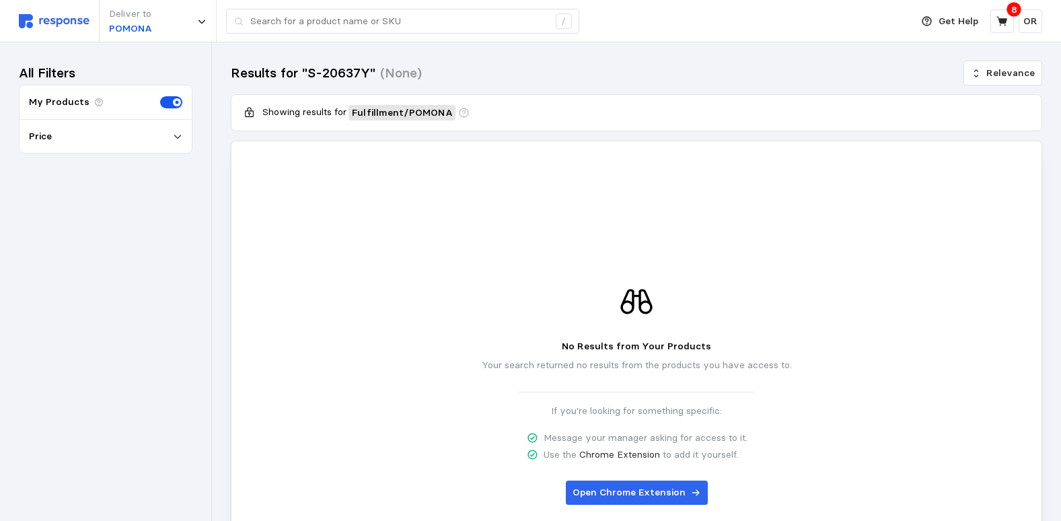
click at [1012, 14] on p "8" at bounding box center [1014, 9] width 6 height 15
click at [1009, 23] on button at bounding box center [1002, 21] width 24 height 24
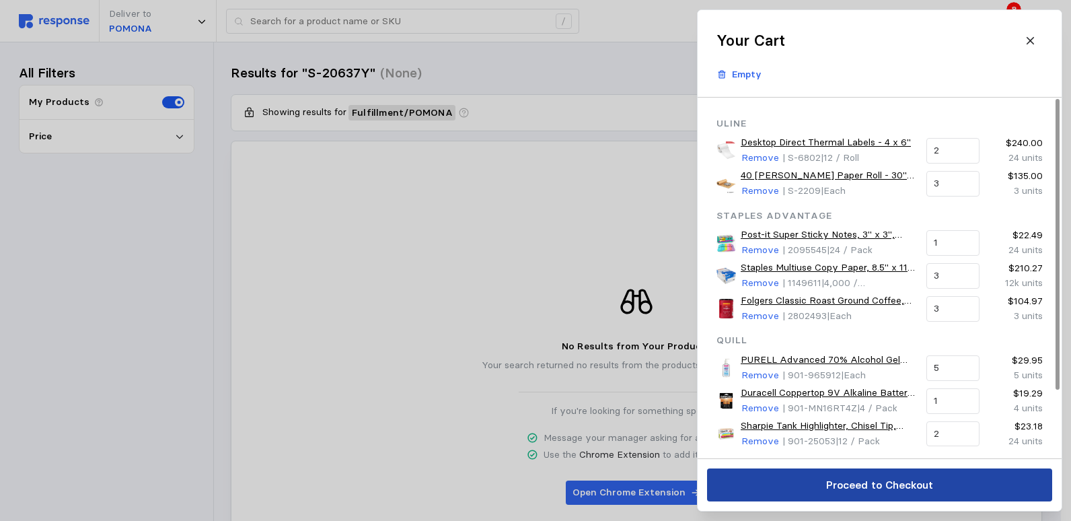
click at [942, 489] on button "Proceed to Checkout" at bounding box center [879, 484] width 345 height 33
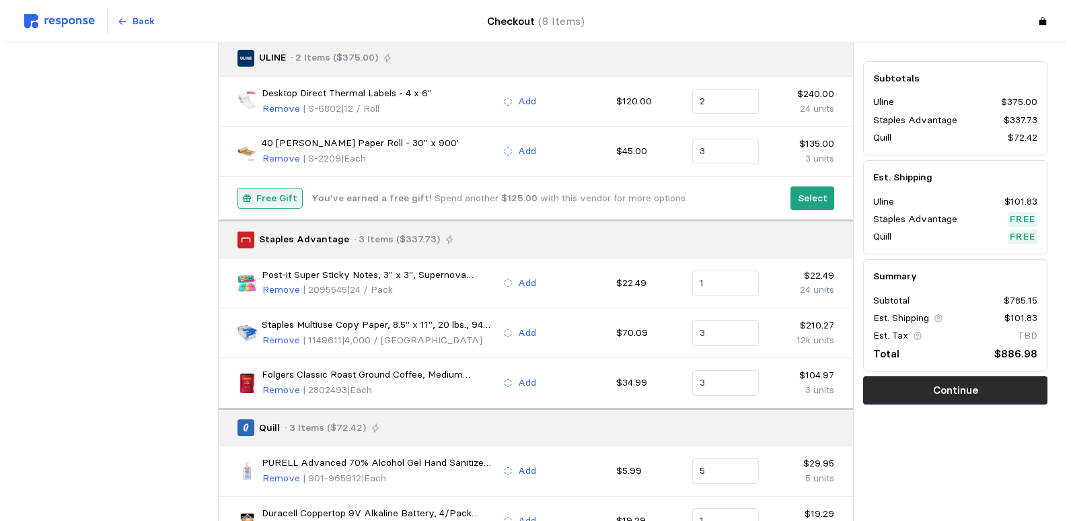
scroll to position [135, 0]
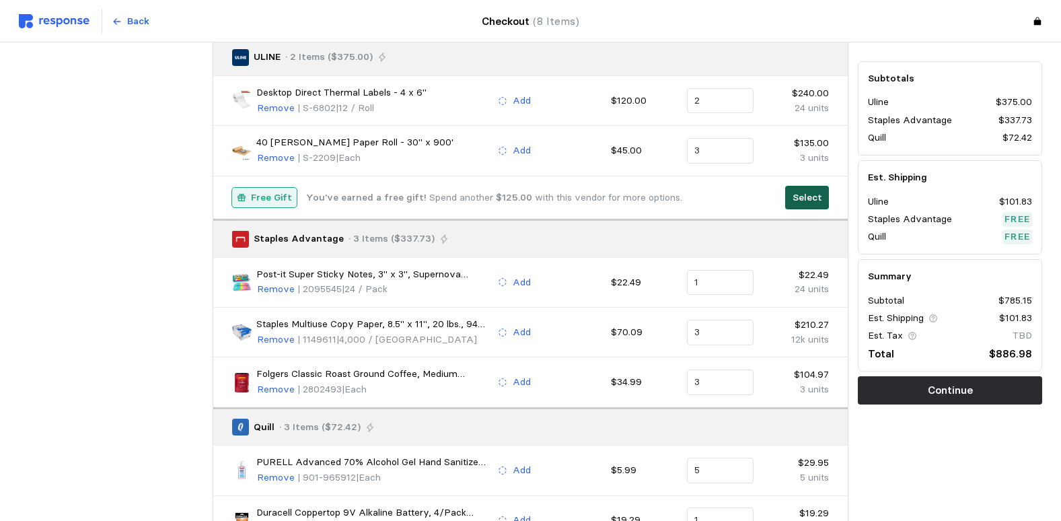
click at [807, 197] on p "Select" at bounding box center [807, 197] width 30 height 15
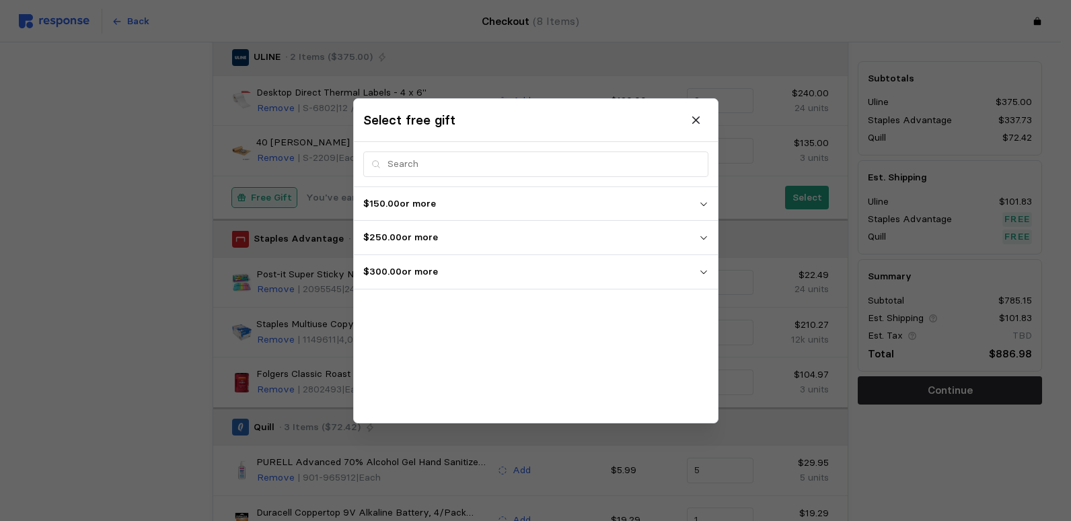
click at [398, 270] on p "$300.00 or more" at bounding box center [531, 271] width 336 height 15
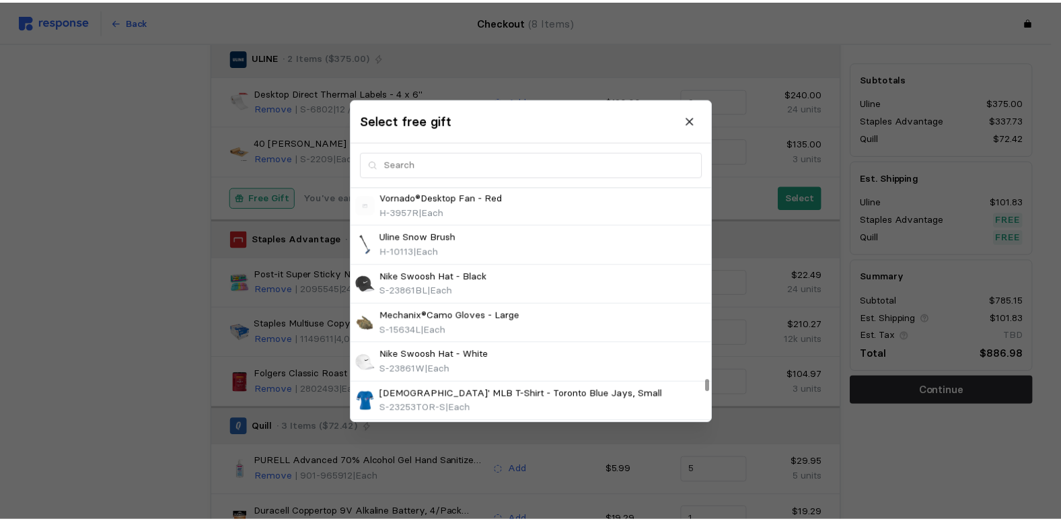
scroll to position [5561, 0]
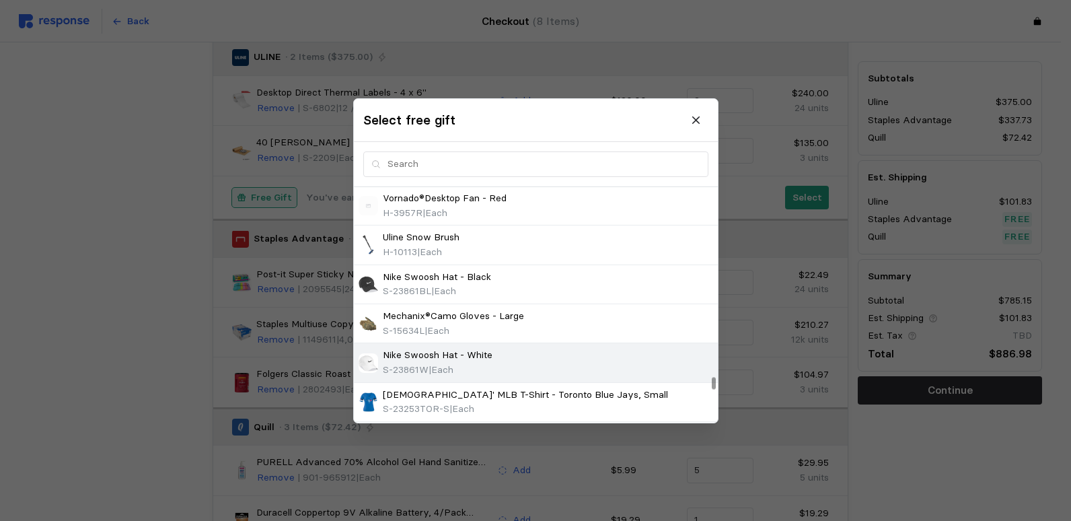
click at [486, 356] on p "Nike Swoosh Hat - White" at bounding box center [438, 355] width 110 height 15
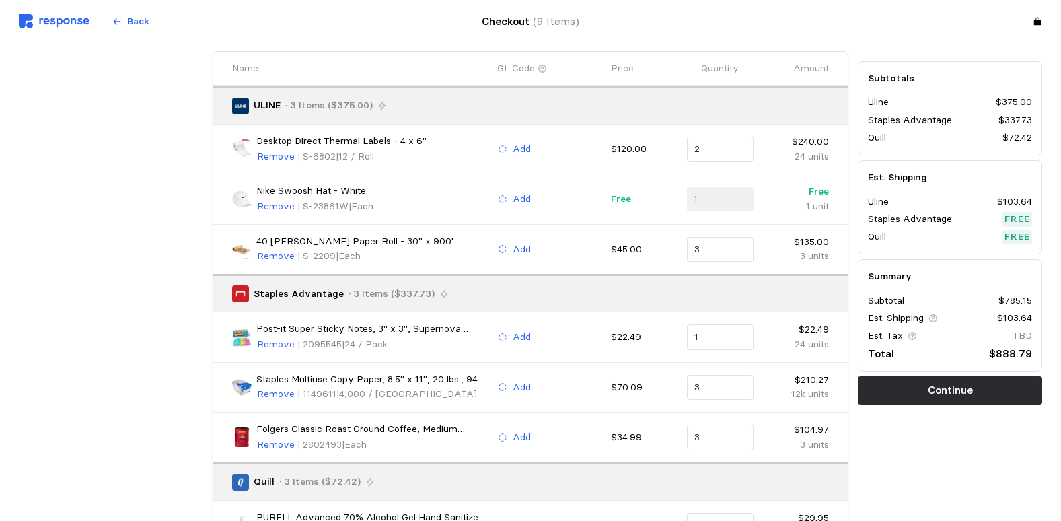
scroll to position [0, 0]
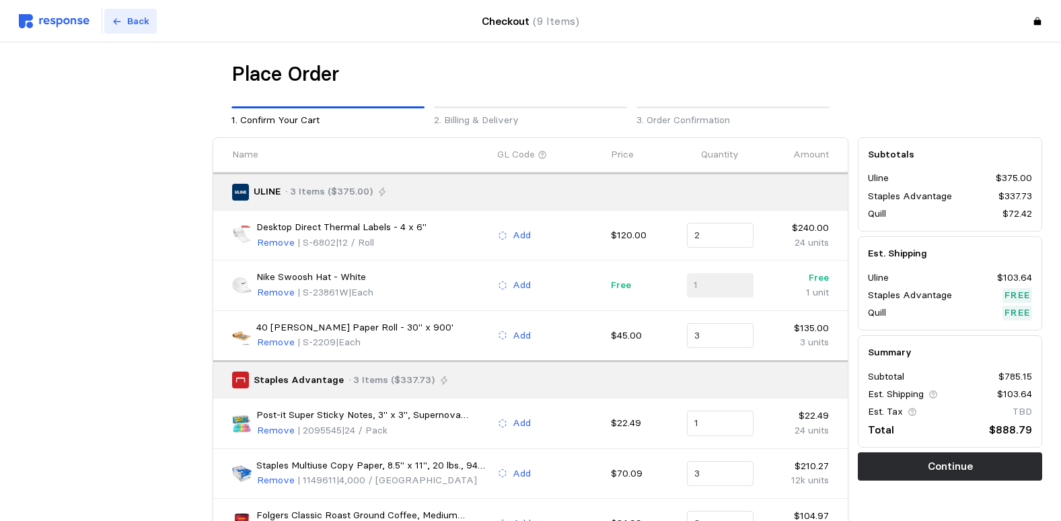
click at [133, 21] on p "Back" at bounding box center [138, 21] width 22 height 15
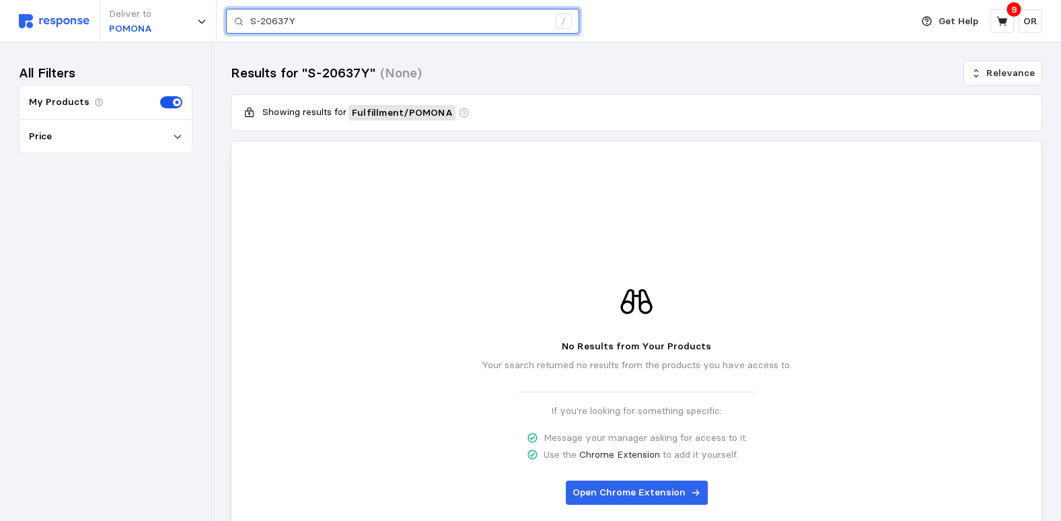
click at [359, 24] on input "S-20637Y" at bounding box center [399, 21] width 298 height 24
type input "S"
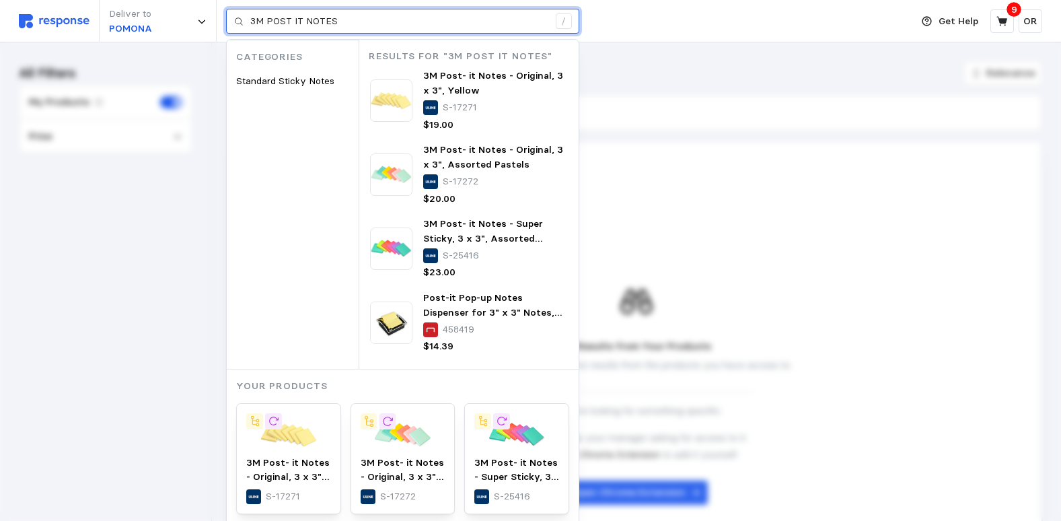
type input "3M POST IT NOTES"
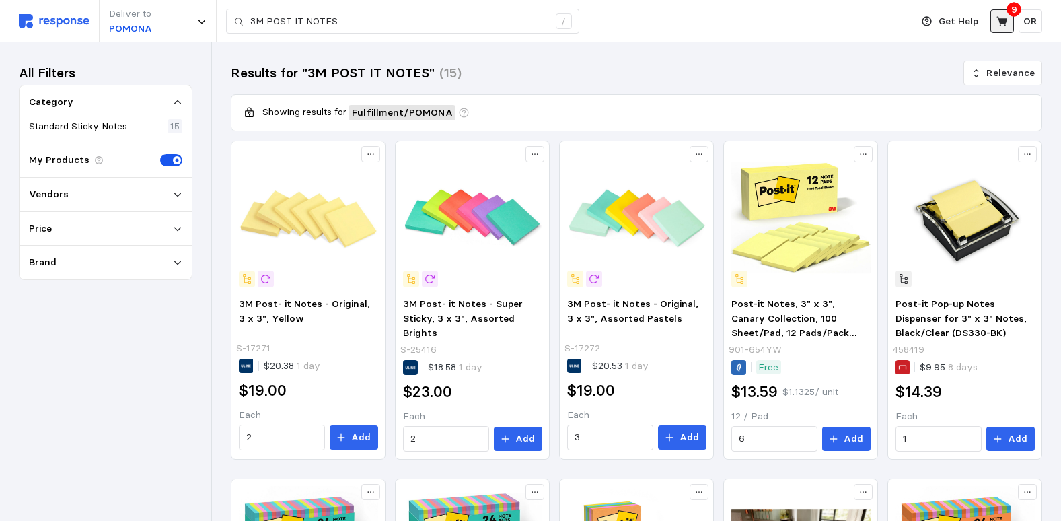
click at [1004, 20] on icon at bounding box center [1001, 20] width 11 height 9
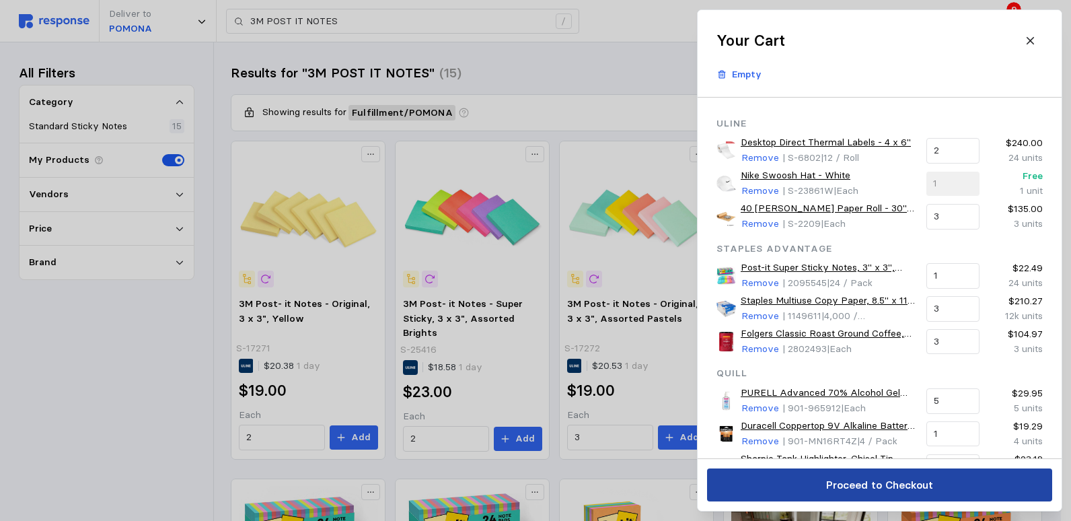
click at [920, 490] on p "Proceed to Checkout" at bounding box center [878, 484] width 107 height 17
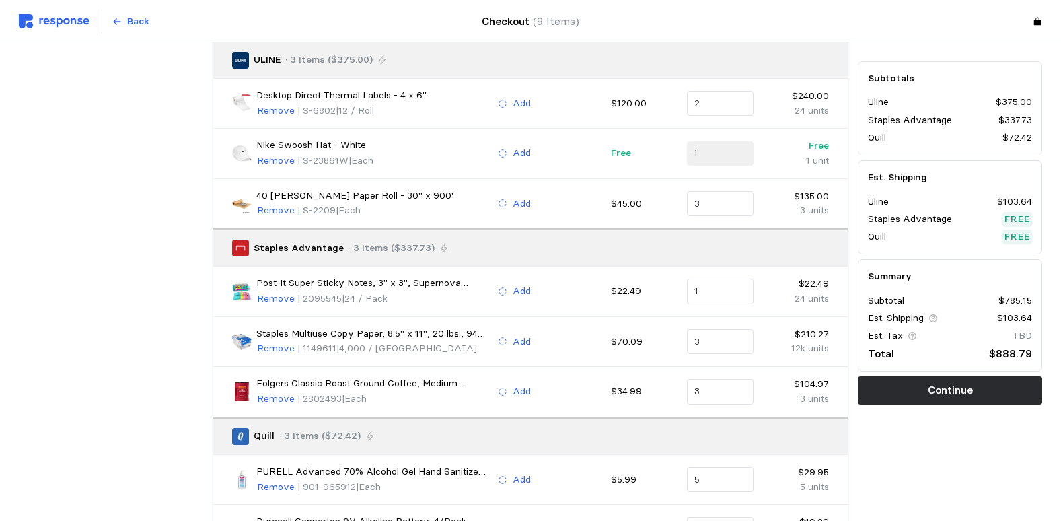
scroll to position [135, 0]
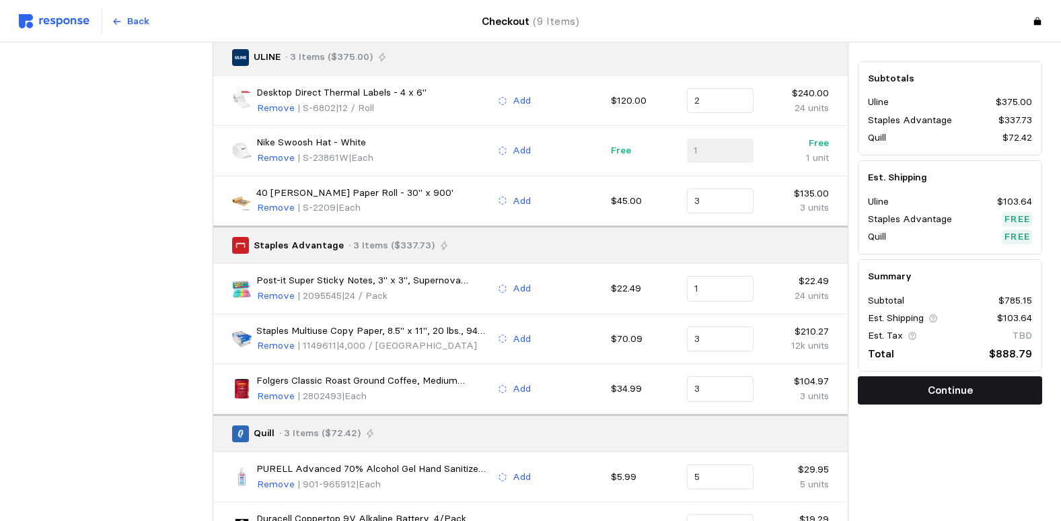
click at [991, 392] on button "Continue" at bounding box center [950, 390] width 184 height 28
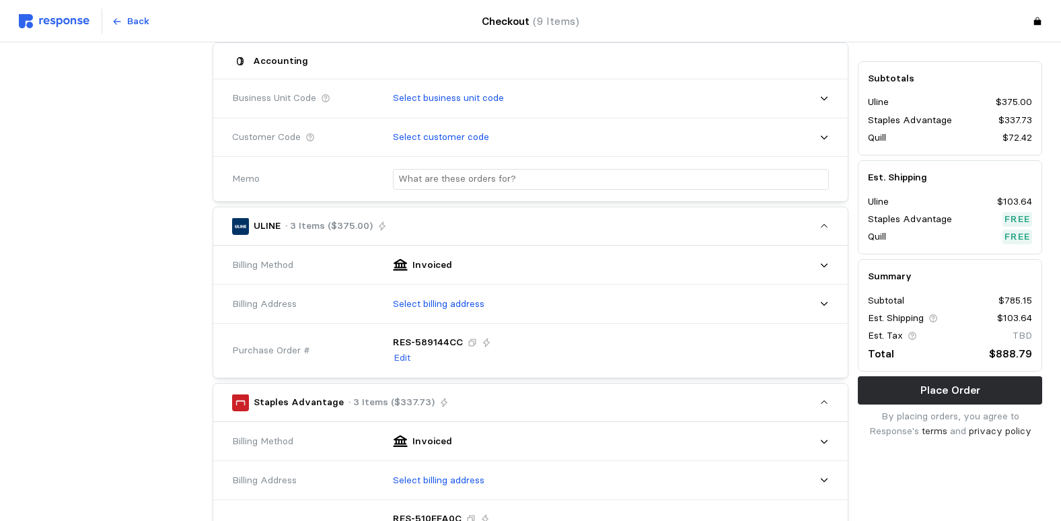
scroll to position [336, 0]
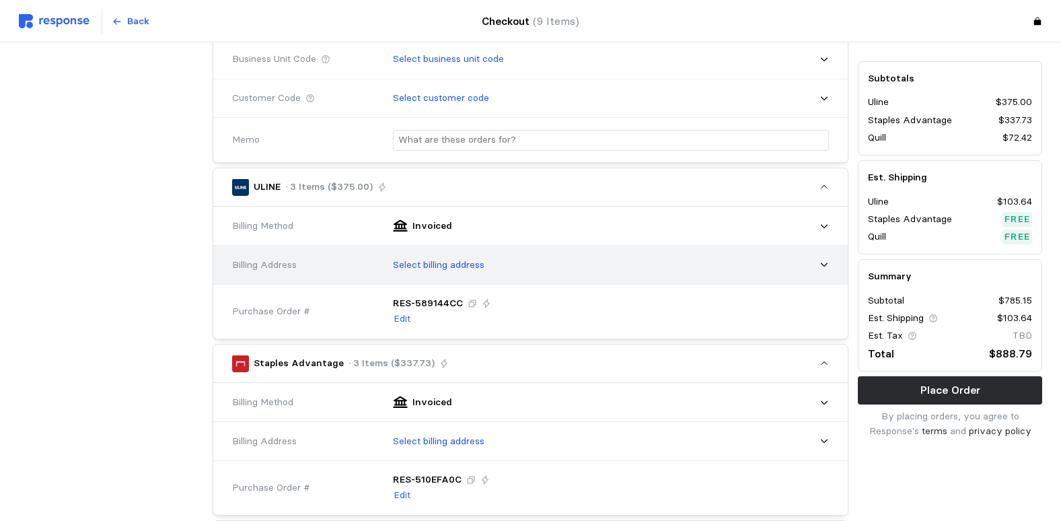
click at [480, 266] on p "Select billing address" at bounding box center [438, 265] width 91 height 15
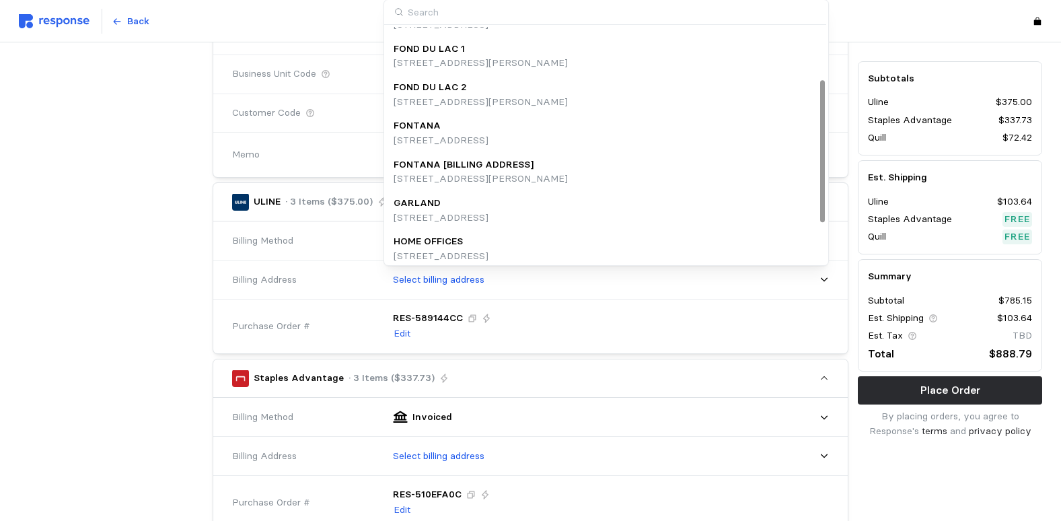
scroll to position [151, 0]
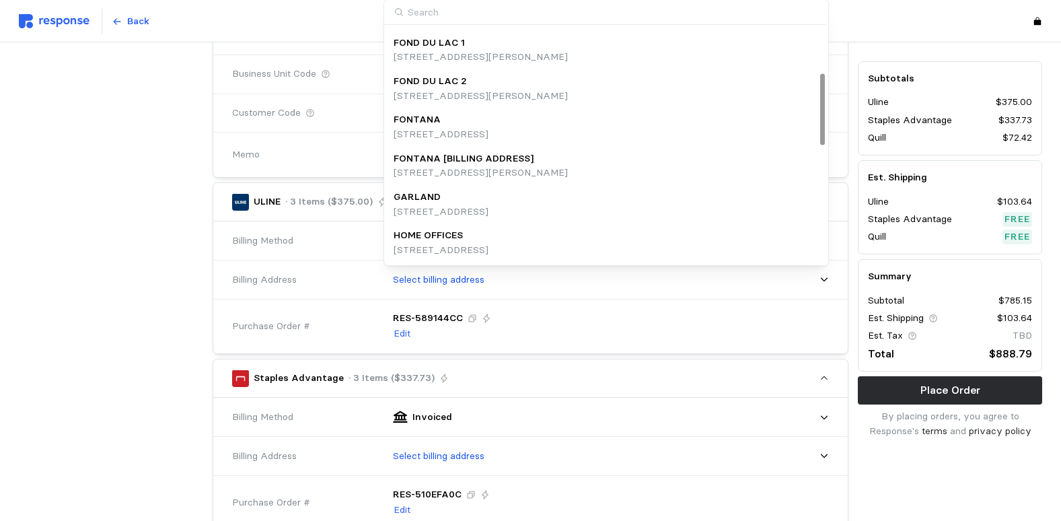
click at [488, 243] on p "1160 Mayflower Drive, Appleton, WI, 54913, United States" at bounding box center [440, 250] width 95 height 15
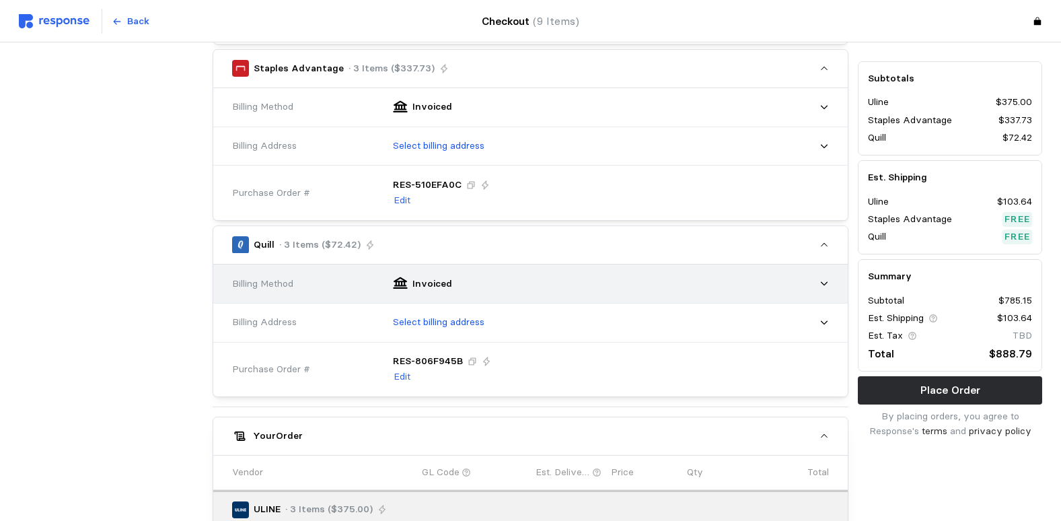
scroll to position [658, 0]
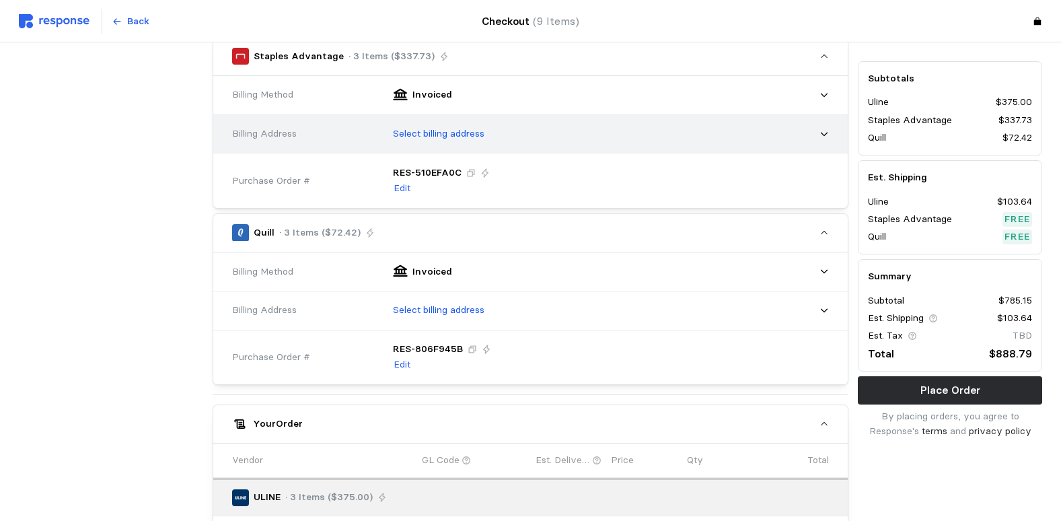
click at [476, 137] on p "Select billing address" at bounding box center [438, 133] width 91 height 15
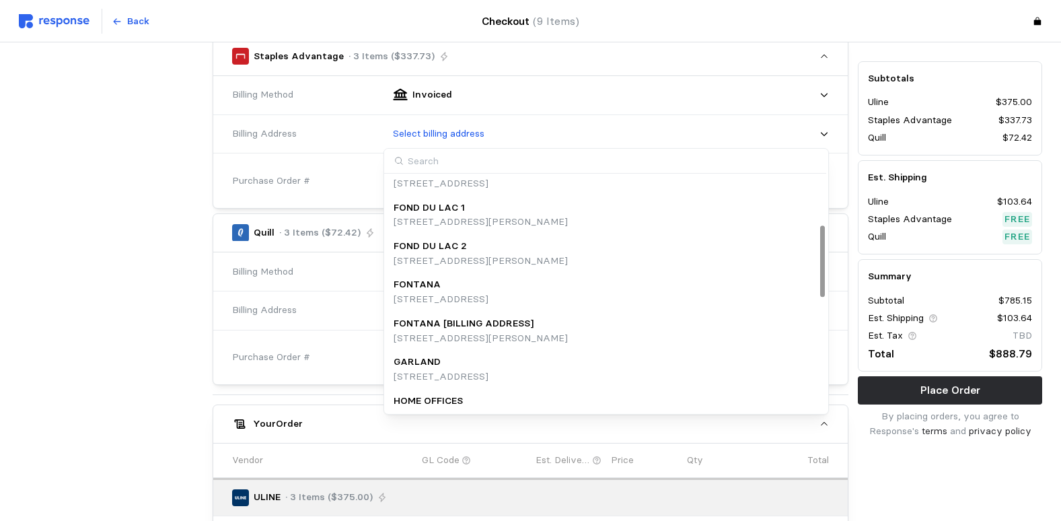
scroll to position [202, 0]
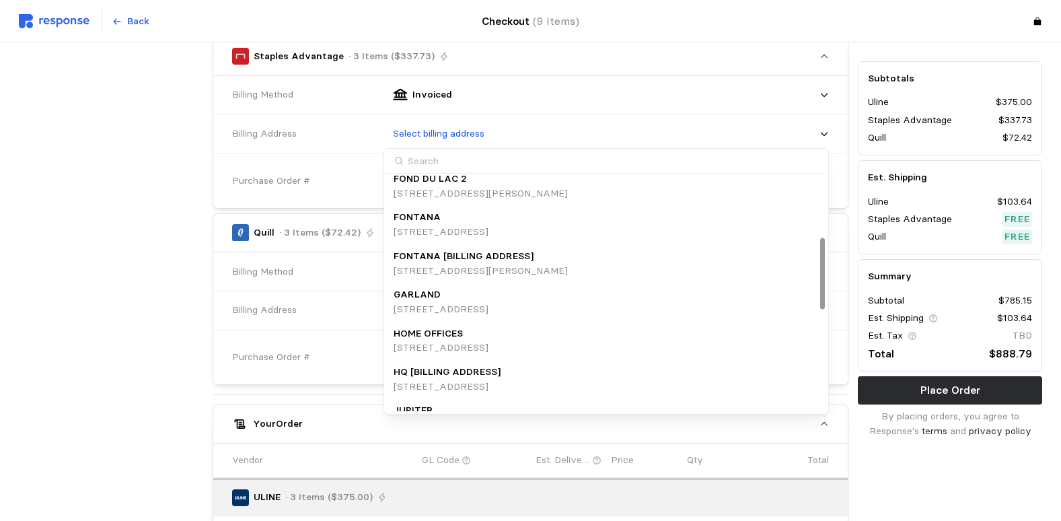
click at [469, 334] on div "HOME OFFICES" at bounding box center [440, 333] width 95 height 15
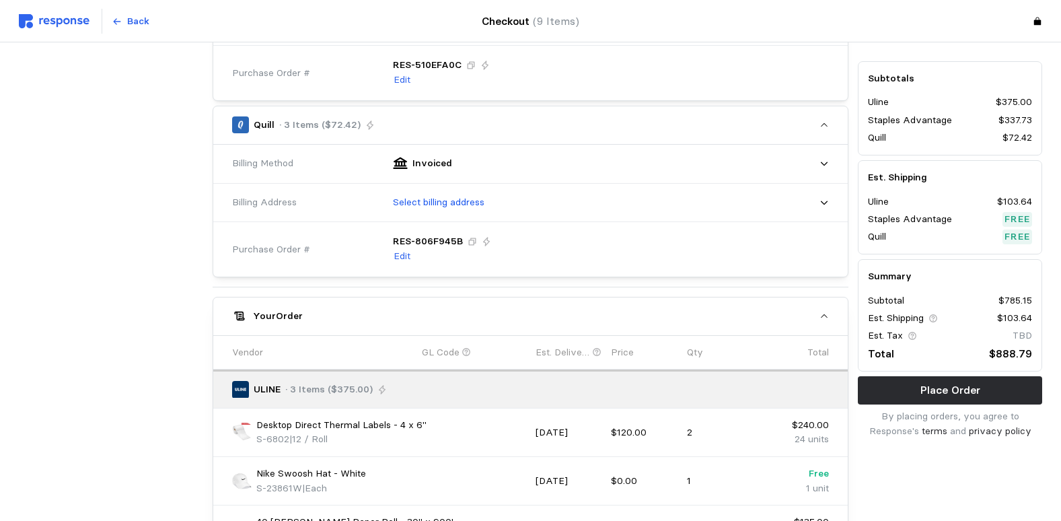
scroll to position [792, 0]
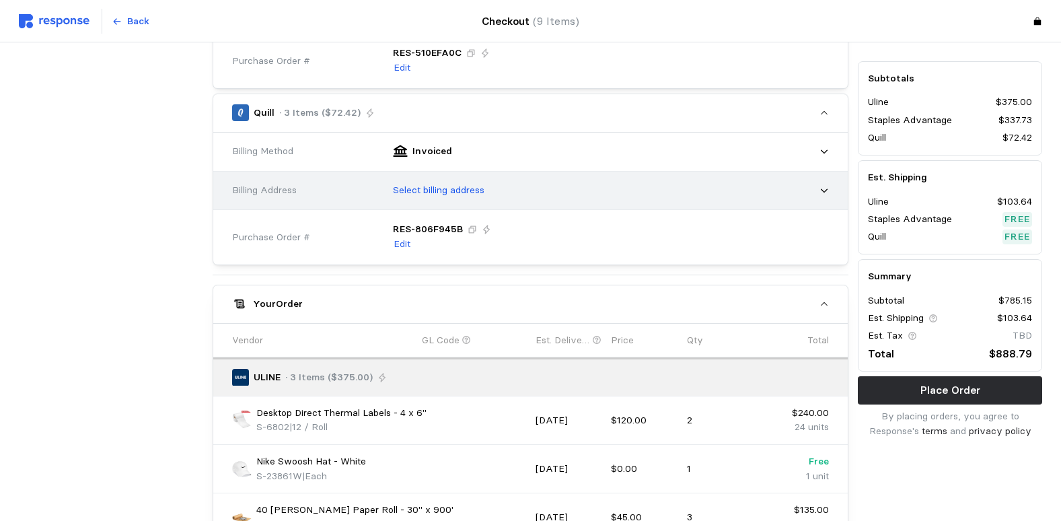
click at [484, 190] on p "Select billing address" at bounding box center [438, 190] width 91 height 15
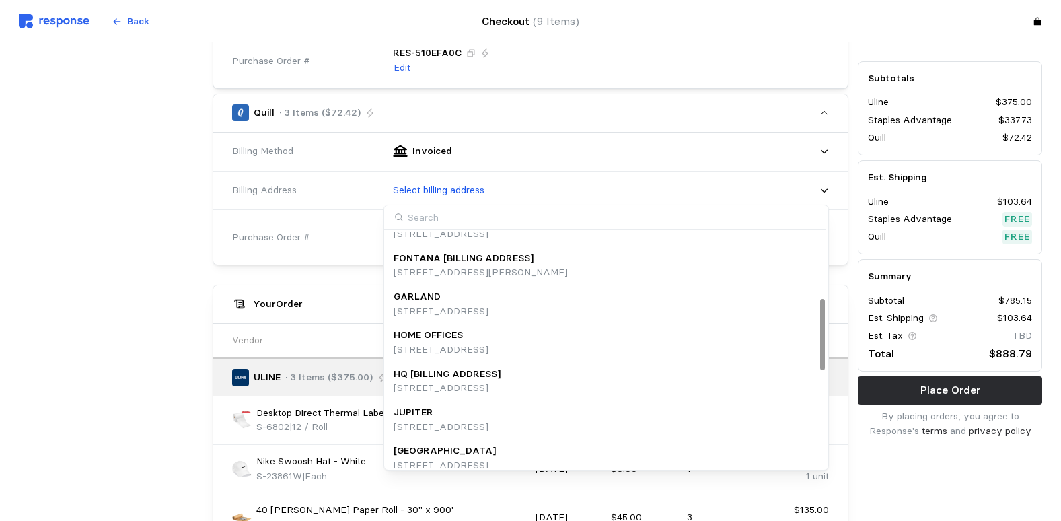
scroll to position [269, 0]
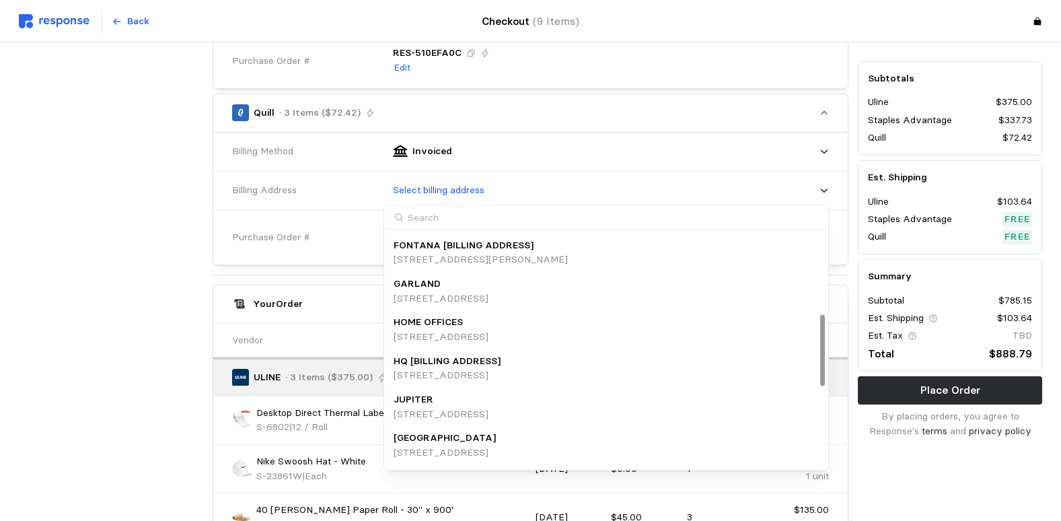
click at [476, 331] on p "1160 Mayflower Drive, Appleton, WI, 54913, United States" at bounding box center [440, 337] width 95 height 15
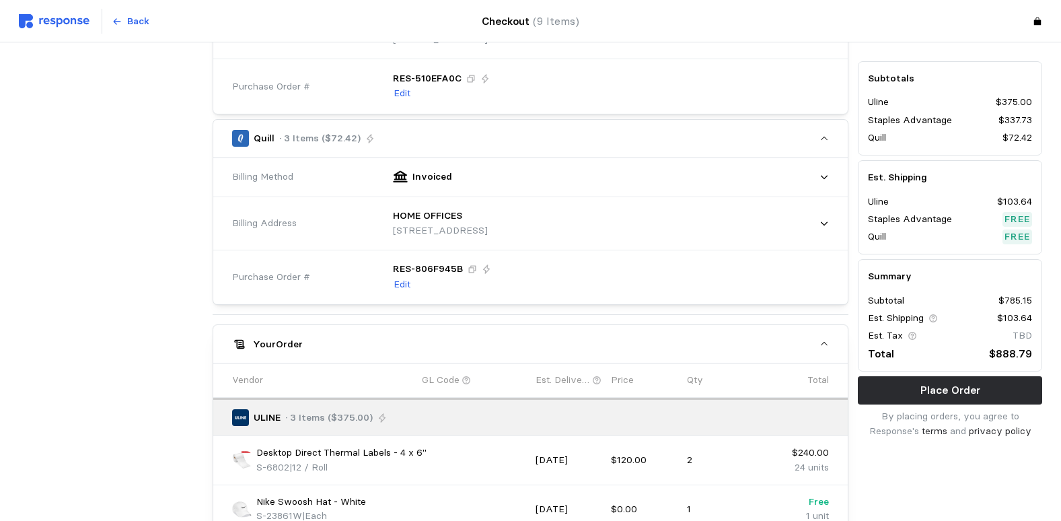
scroll to position [792, 0]
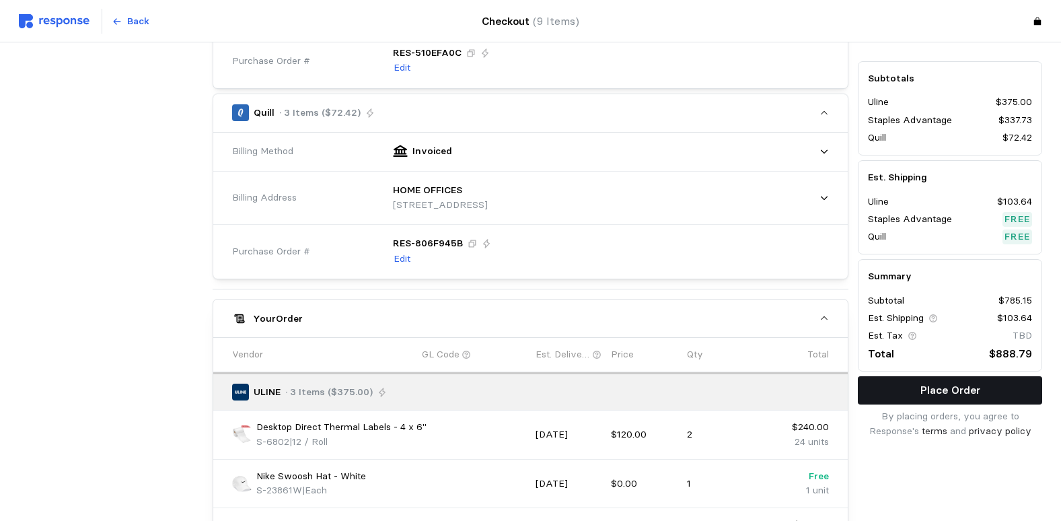
click at [966, 392] on p "Place Order" at bounding box center [950, 389] width 60 height 17
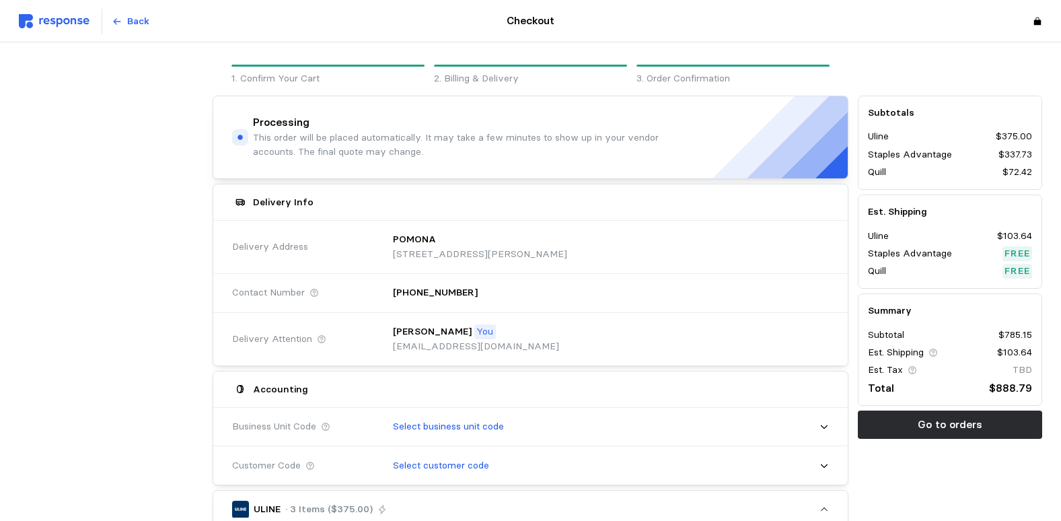
scroll to position [0, 0]
